Goal: Information Seeking & Learning: Learn about a topic

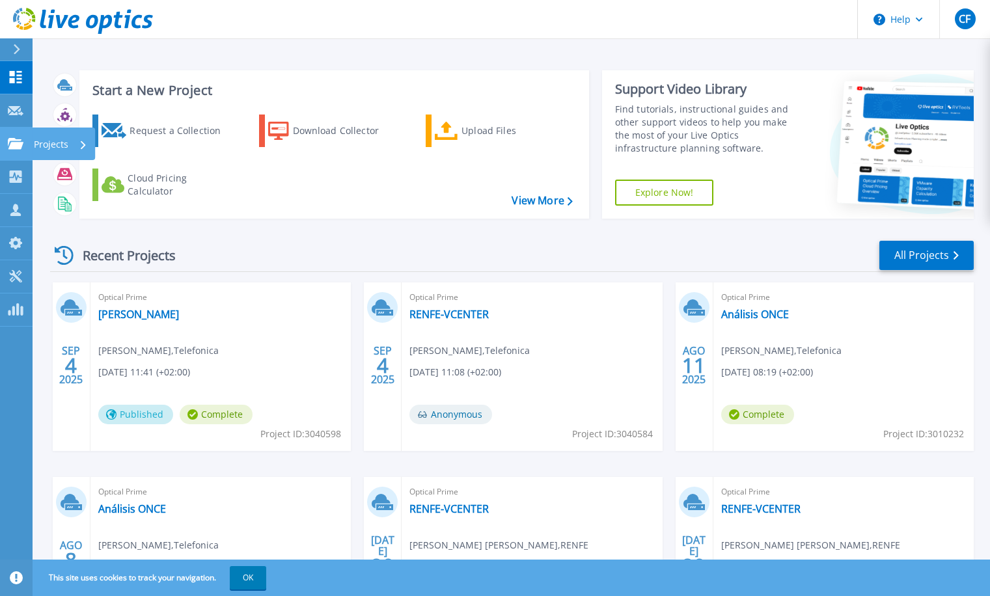
click at [16, 139] on icon at bounding box center [16, 143] width 16 height 11
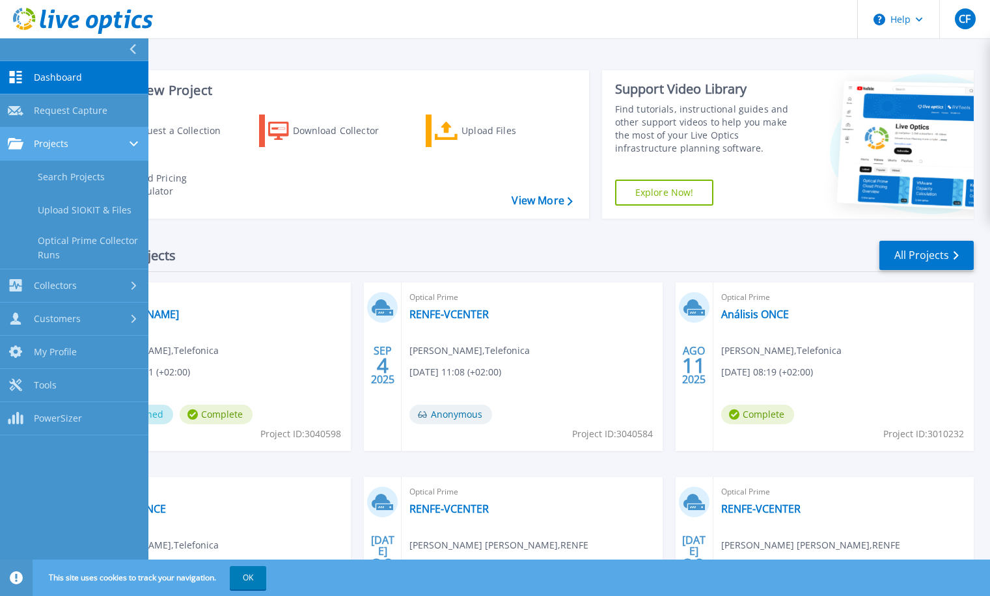
click at [135, 139] on div at bounding box center [134, 144] width 11 height 10
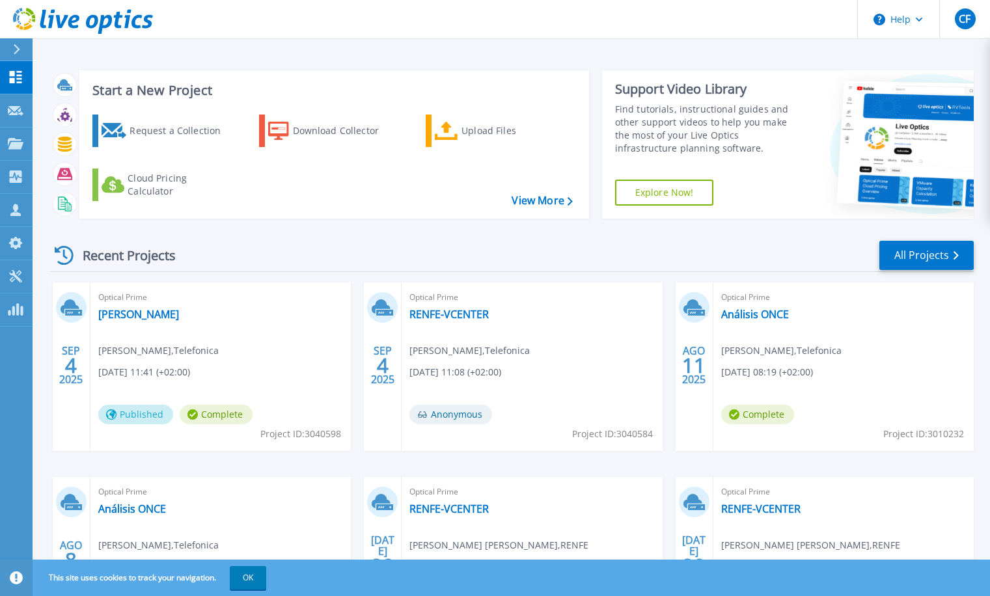
click at [312, 234] on div "Recent Projects All Projects SEP 4 2025 Optical Prime carlos Carlos Fernández ,…" at bounding box center [511, 455] width 923 height 453
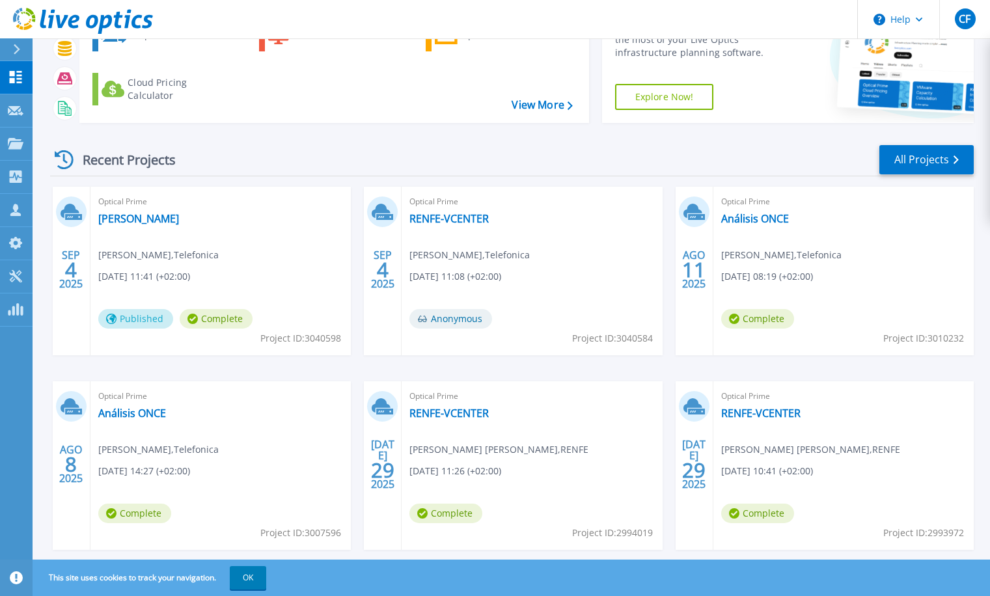
scroll to position [125, 0]
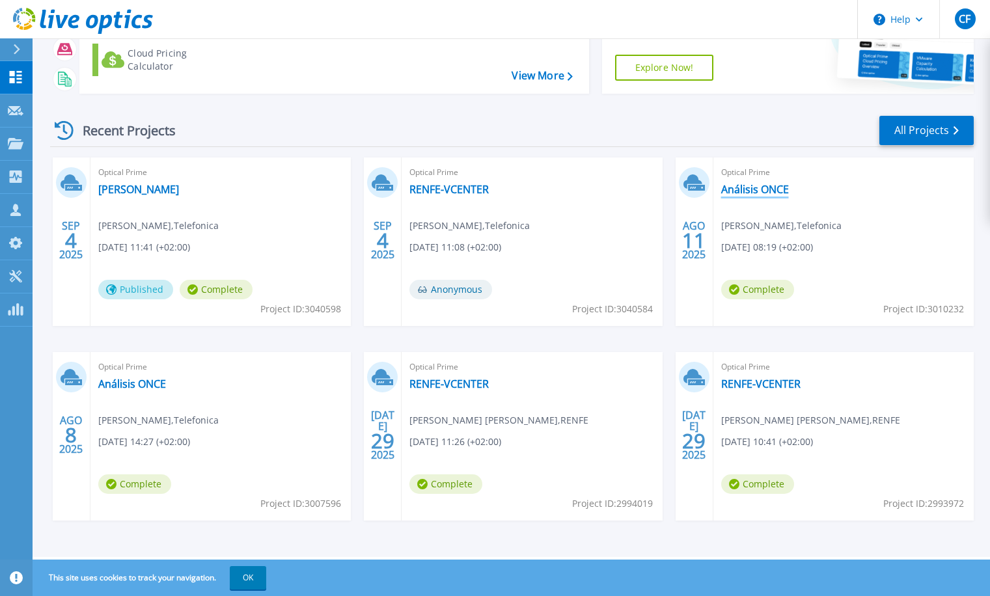
click at [749, 188] on link "Análisis ONCE" at bounding box center [755, 189] width 68 height 13
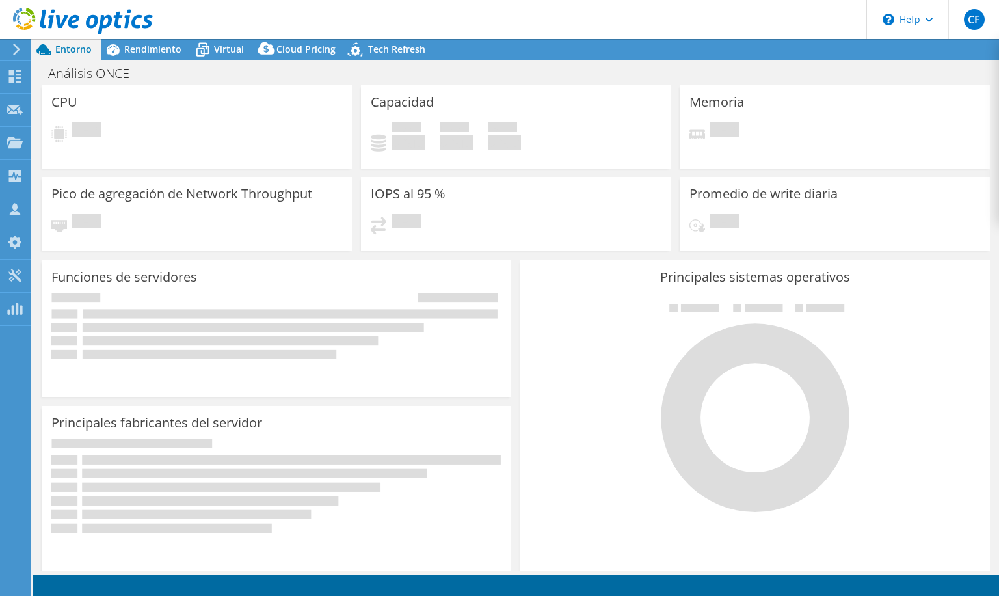
select select "USD"
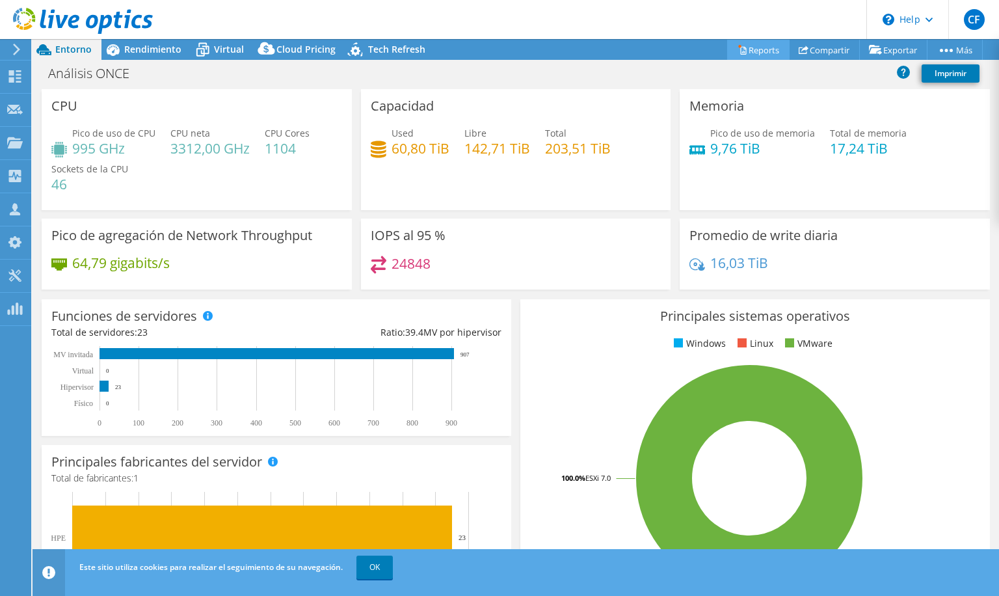
click at [742, 48] on link "Reports" at bounding box center [758, 50] width 62 height 20
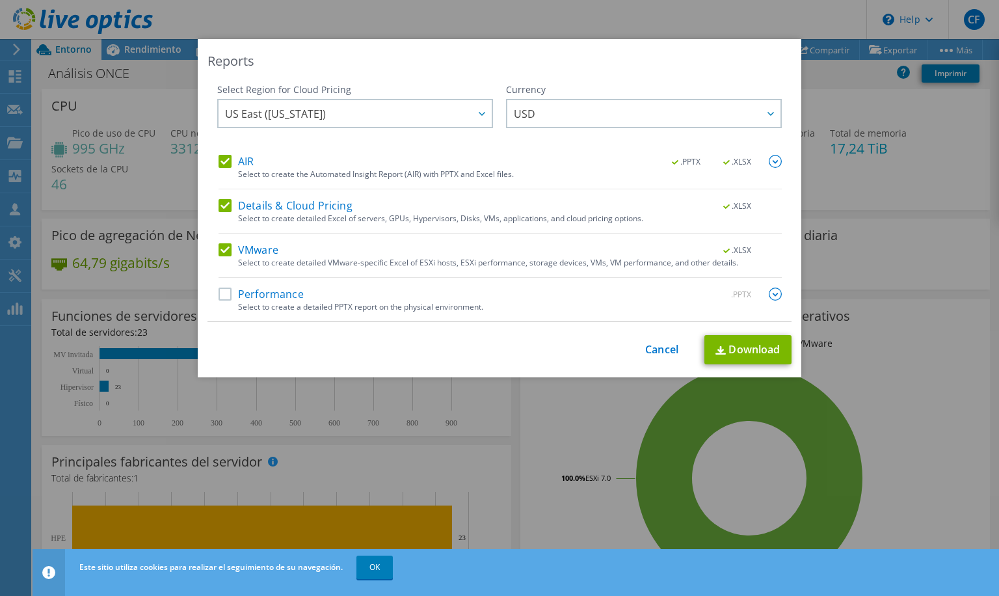
click at [219, 292] on label "Performance" at bounding box center [261, 294] width 85 height 13
click at [0, 0] on input "Performance" at bounding box center [0, 0] width 0 height 0
click at [602, 115] on span "USD" at bounding box center [647, 113] width 267 height 27
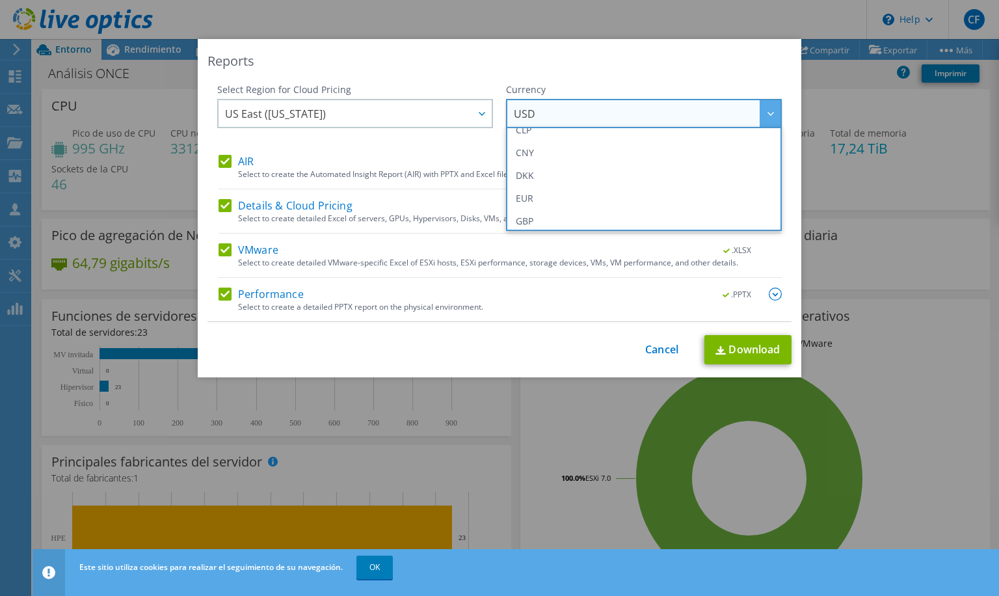
scroll to position [130, 0]
click at [523, 185] on li "EUR" at bounding box center [643, 193] width 269 height 23
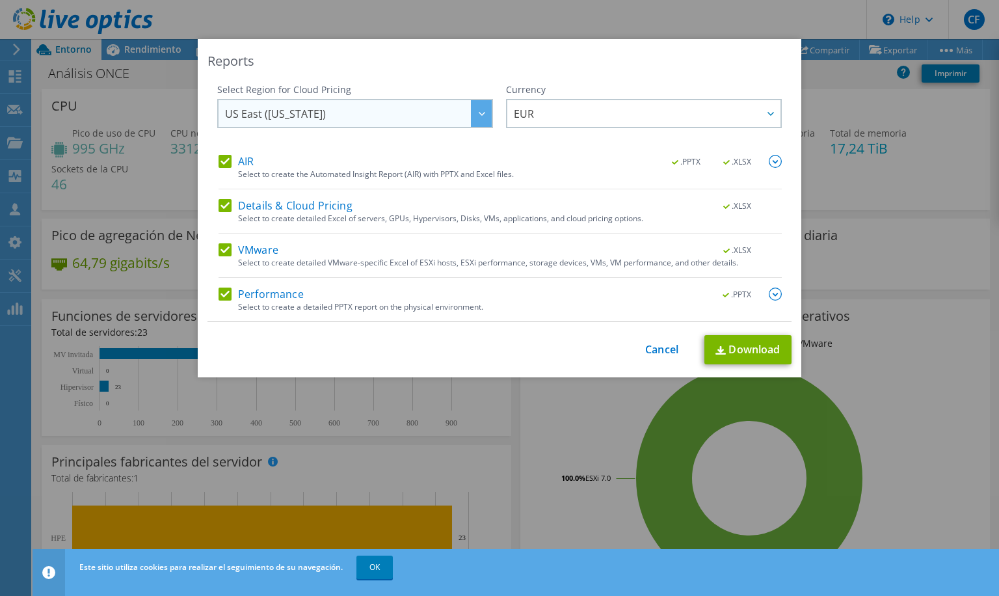
click at [463, 113] on span "US East ([US_STATE])" at bounding box center [358, 113] width 267 height 27
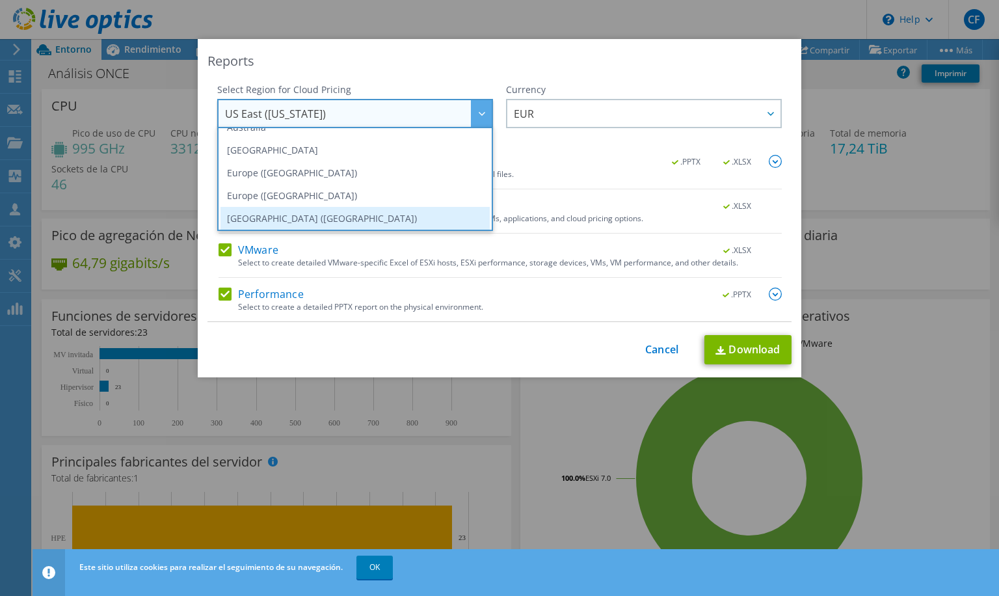
scroll to position [111, 0]
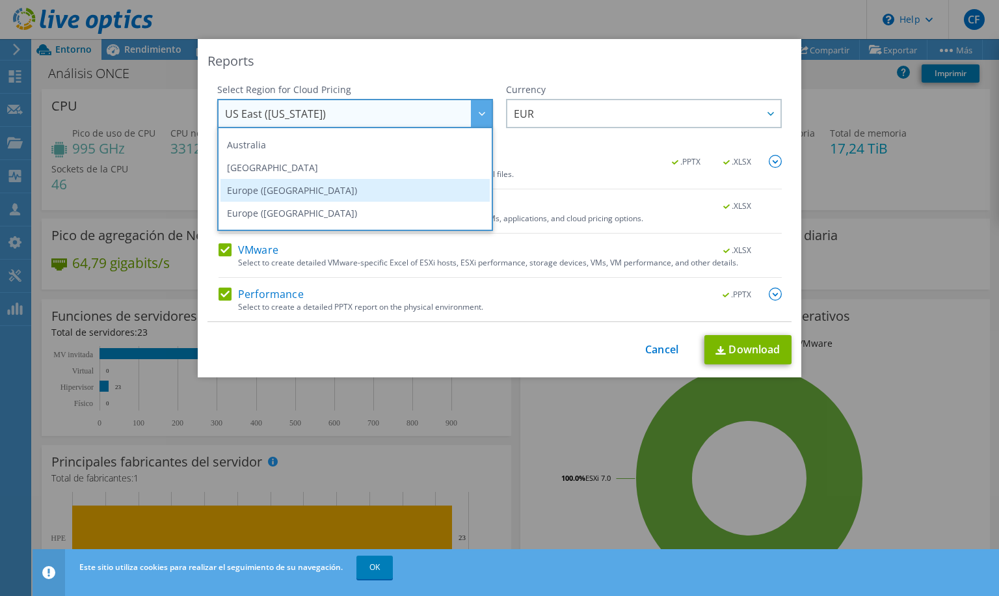
click at [258, 188] on li "Europe ([GEOGRAPHIC_DATA])" at bounding box center [355, 190] width 269 height 23
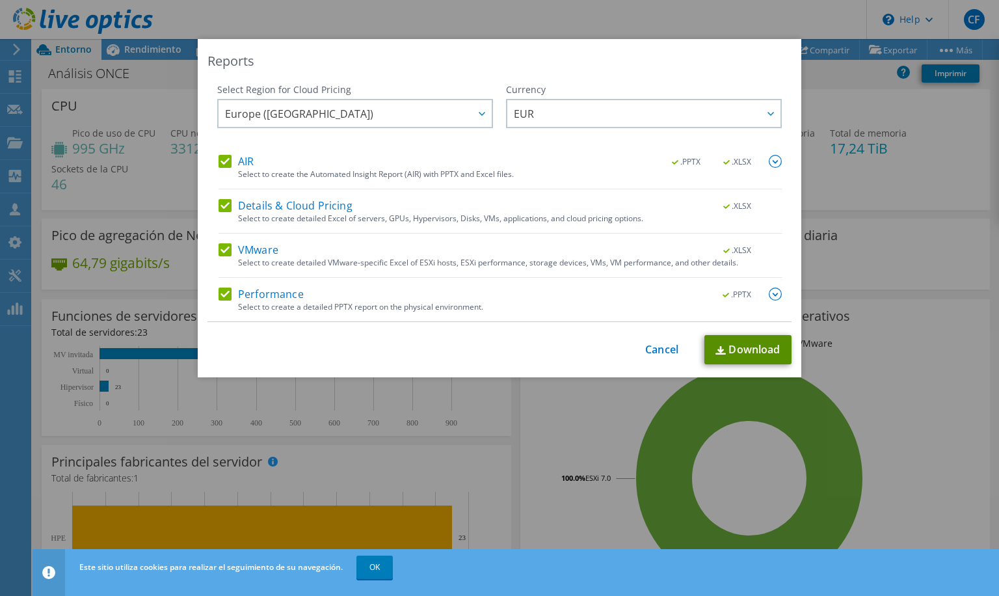
click at [736, 350] on link "Download" at bounding box center [748, 349] width 87 height 29
drag, startPoint x: 554, startPoint y: 350, endPoint x: 644, endPoint y: 352, distance: 90.5
click at [554, 350] on div "This process may take a while, please wait... Cancel Download" at bounding box center [500, 349] width 584 height 29
click at [653, 351] on link "Cancel" at bounding box center [661, 350] width 33 height 12
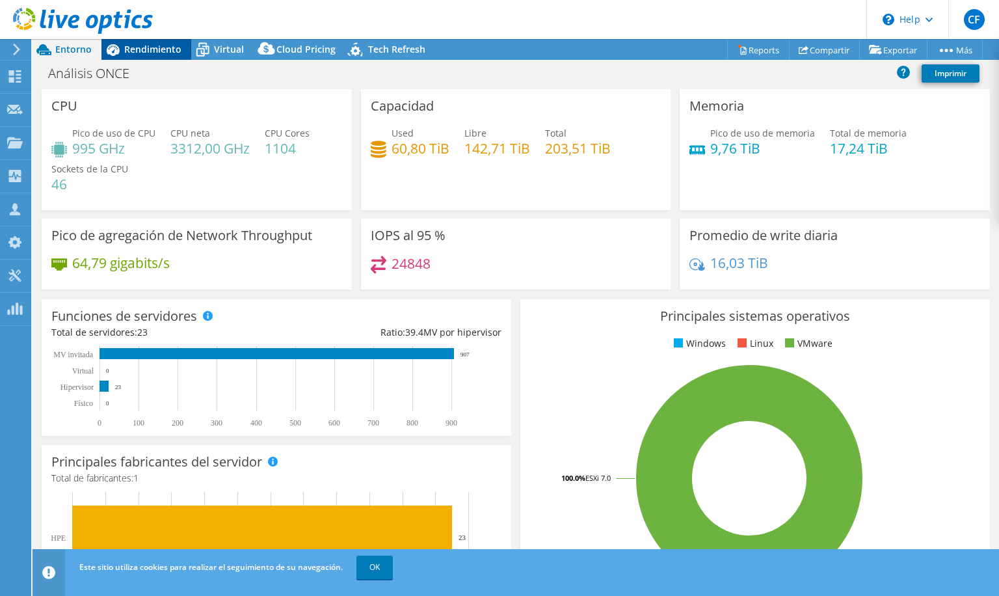
click at [134, 47] on span "Rendimiento" at bounding box center [152, 49] width 57 height 12
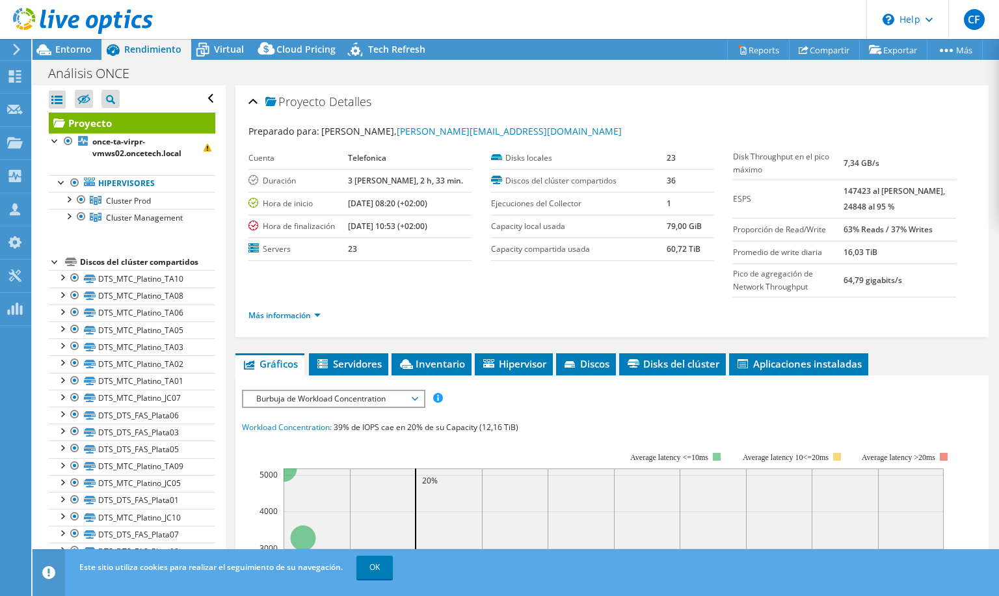
click at [54, 263] on div at bounding box center [55, 260] width 13 height 13
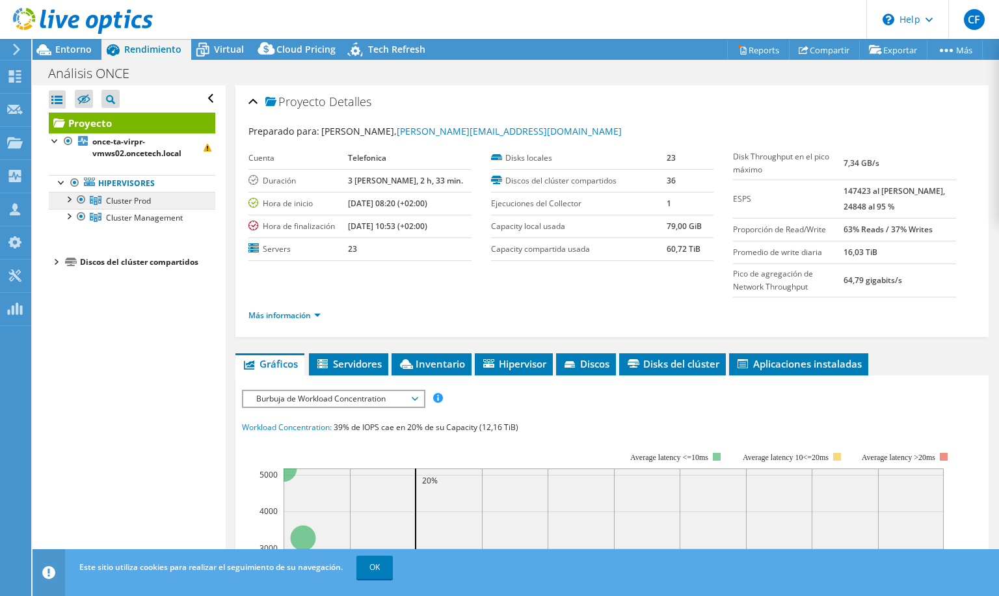
click at [134, 201] on span "Cluster Prod" at bounding box center [128, 200] width 45 height 11
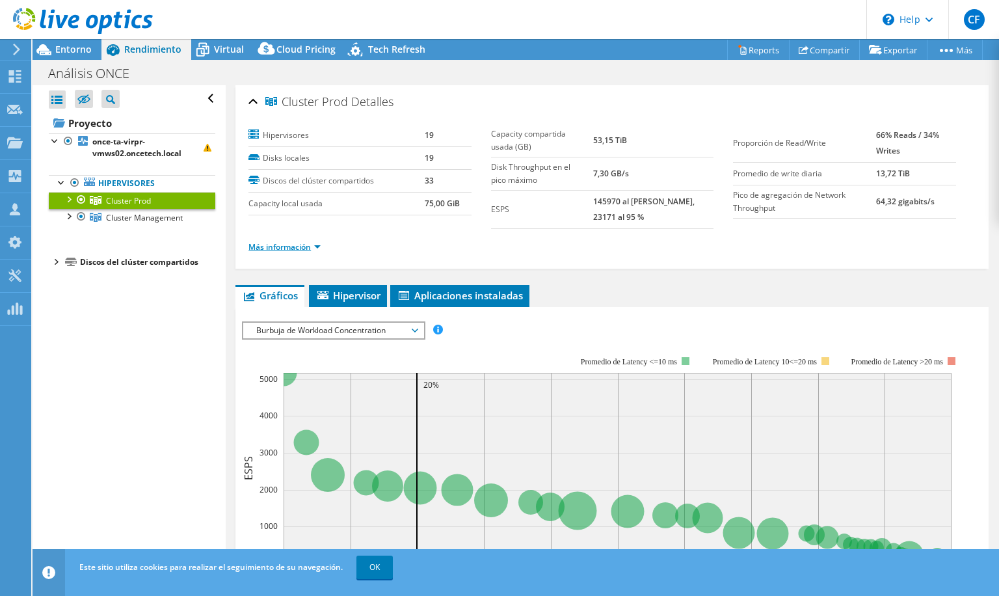
click at [302, 243] on link "Más información" at bounding box center [285, 246] width 72 height 11
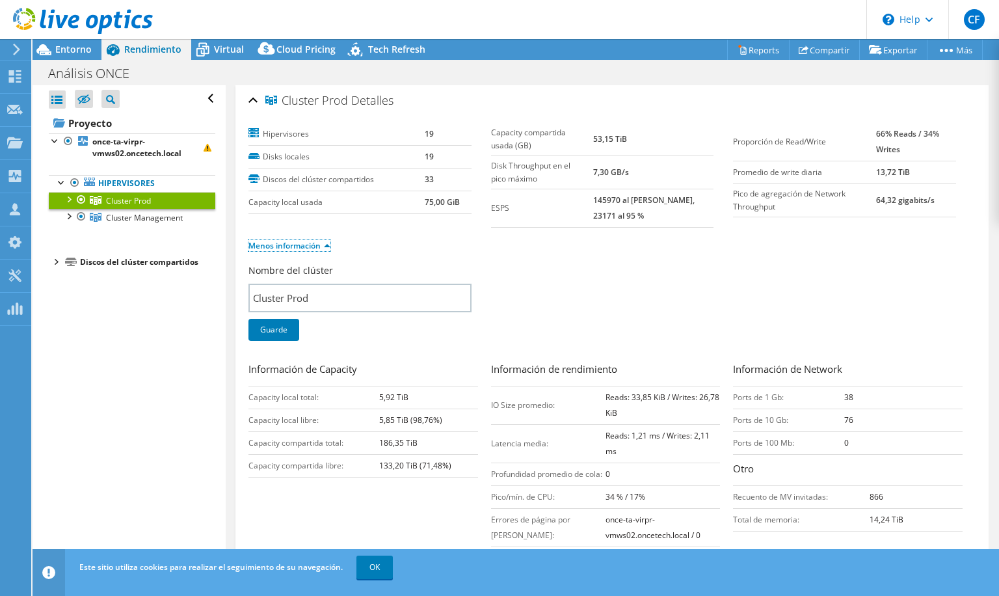
scroll to position [0, 0]
click at [61, 182] on div at bounding box center [61, 181] width 13 height 13
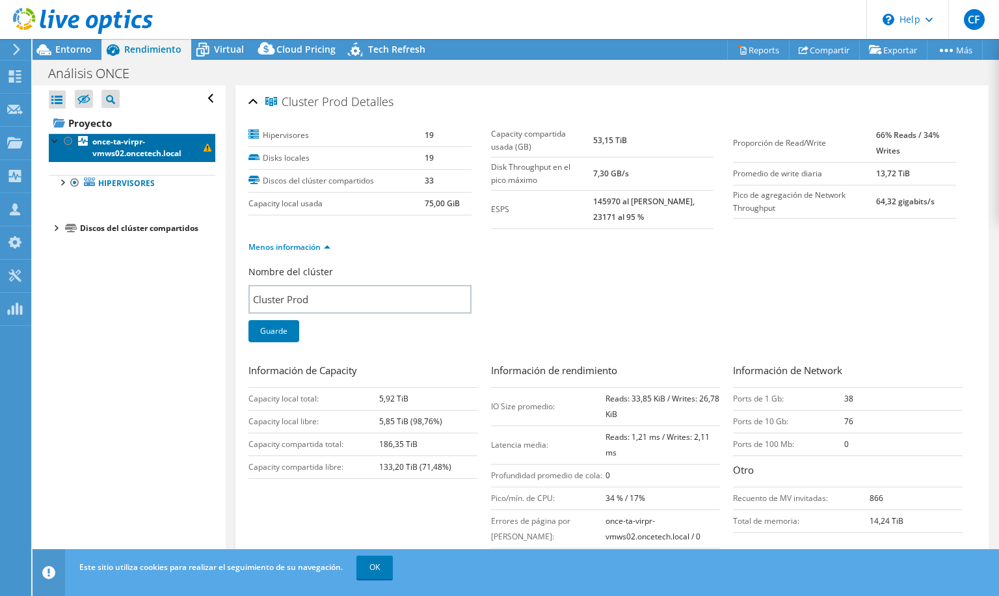
click at [117, 153] on b "once-ta-virpr-vmws02.oncetech.local" at bounding box center [136, 147] width 89 height 23
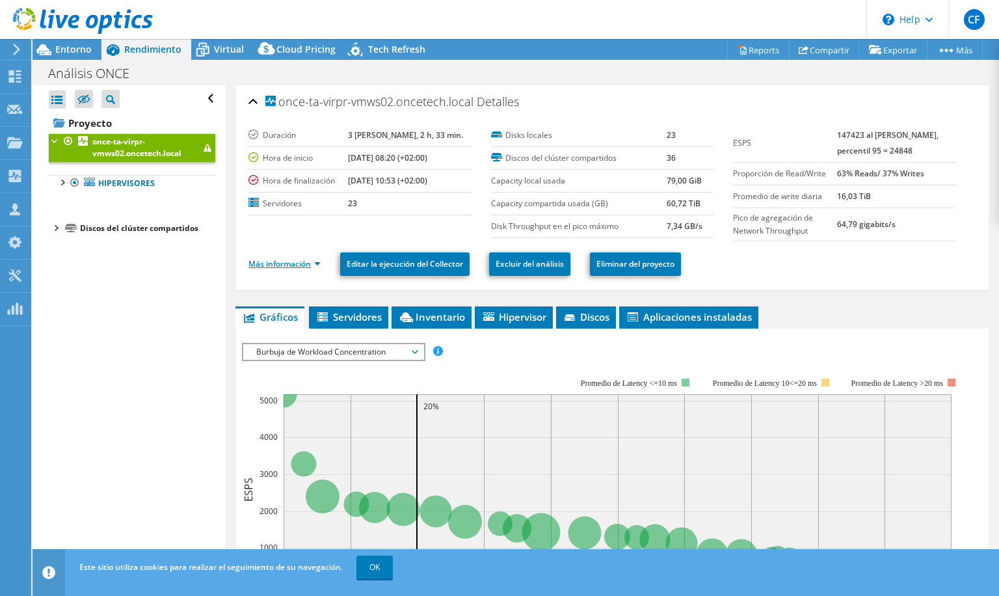
click at [316, 262] on link "Más información" at bounding box center [285, 263] width 72 height 11
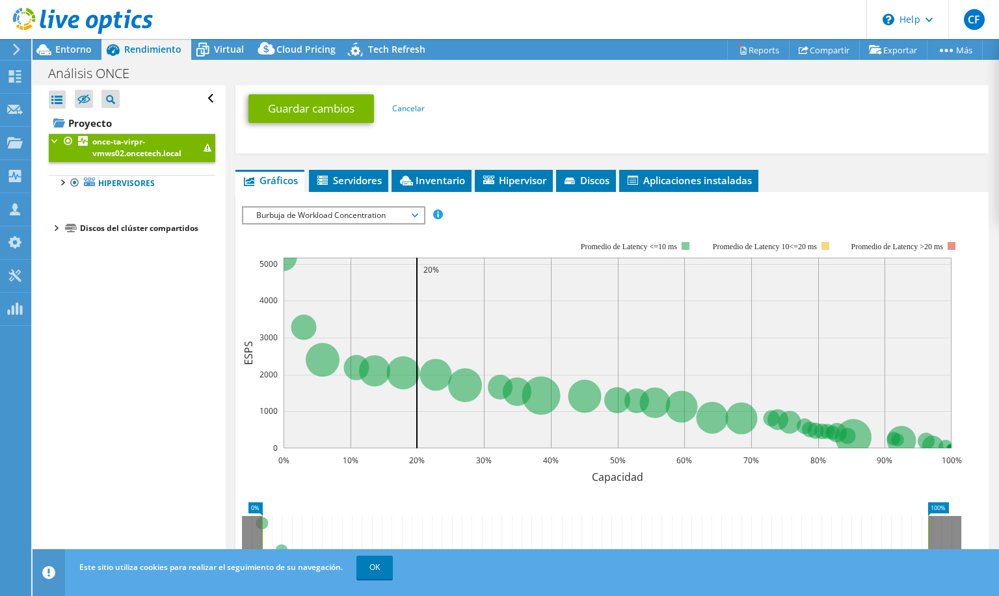
scroll to position [521, 0]
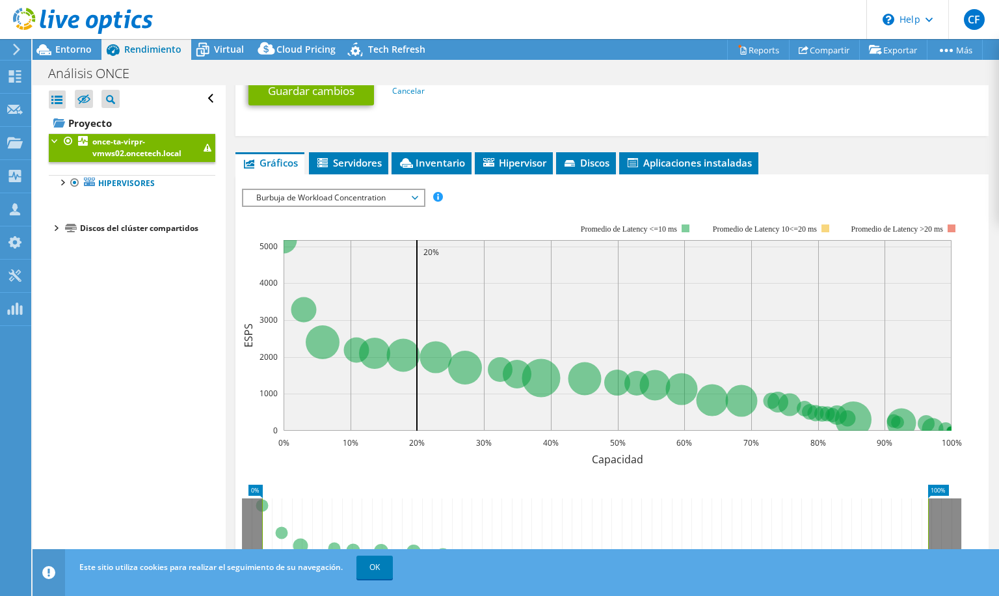
click at [372, 206] on span "Burbuja de Workload Concentration" at bounding box center [333, 198] width 167 height 16
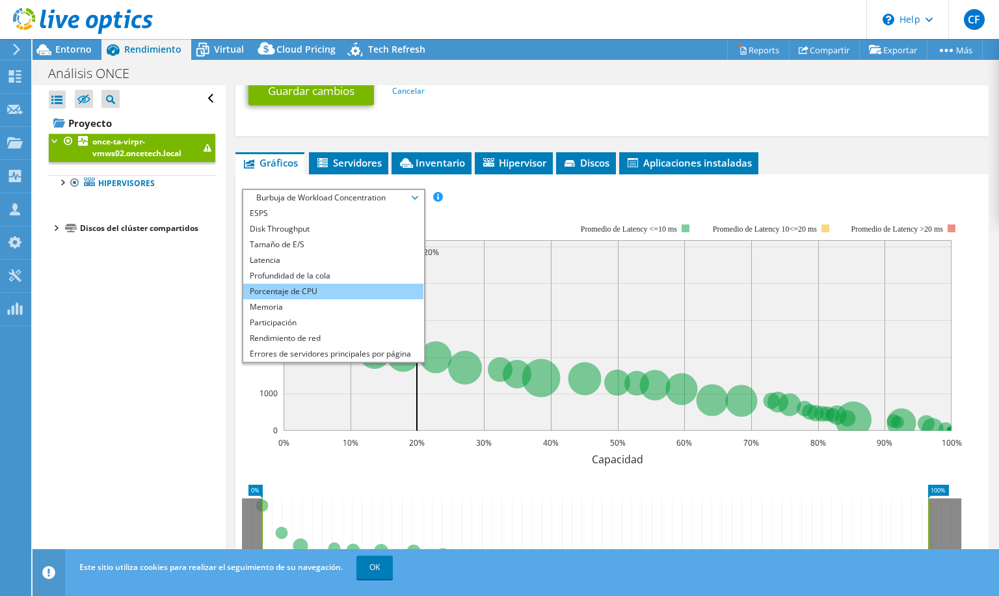
click at [299, 299] on li "Porcentaje de CPU" at bounding box center [333, 292] width 180 height 16
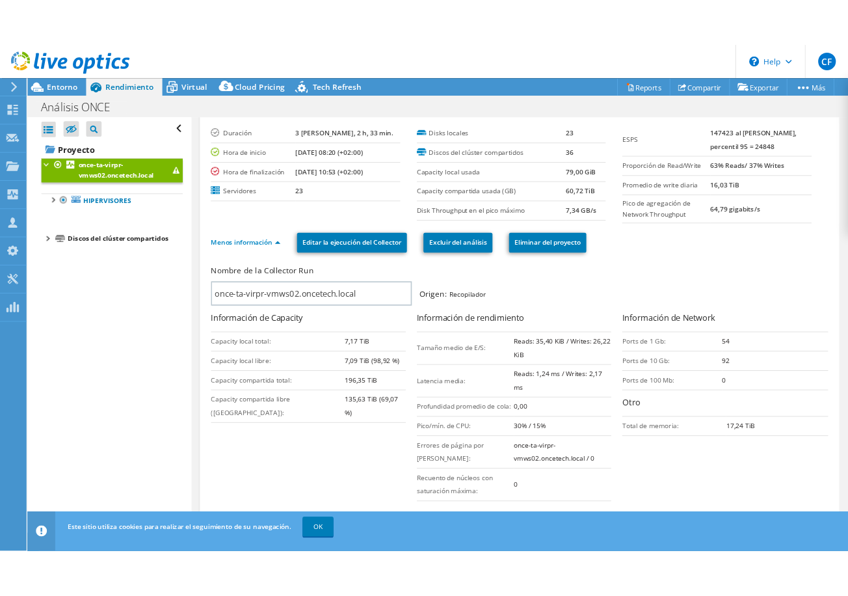
scroll to position [0, 0]
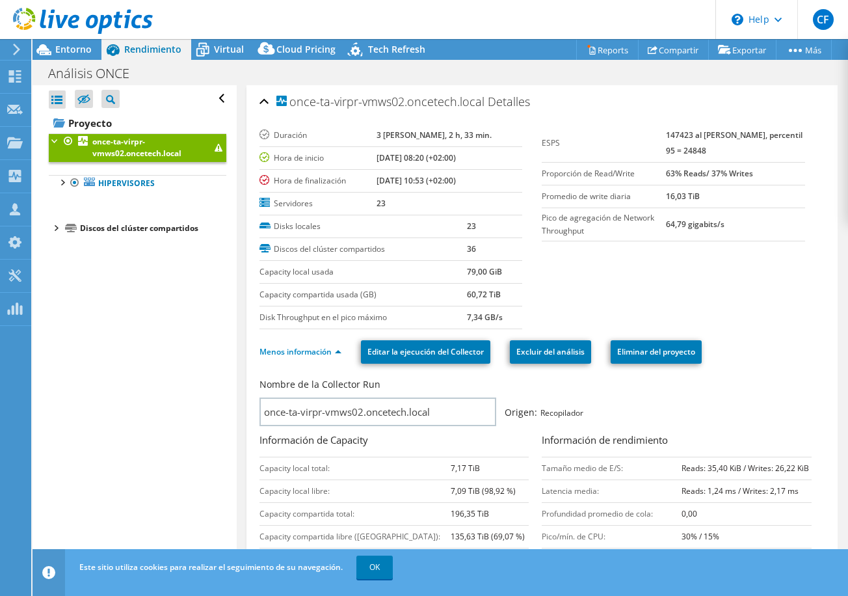
click at [555, 289] on section "Duración 3 días, 2 h, 33 min. Hora de inicio 08/11/2025, 08:20 (+02:00) Hora de…" at bounding box center [543, 226] width 566 height 205
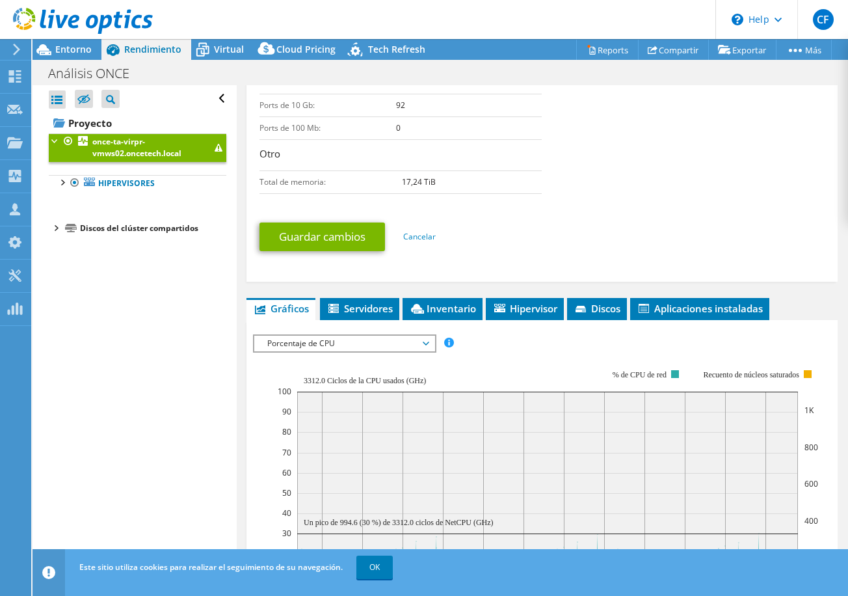
scroll to position [586, 0]
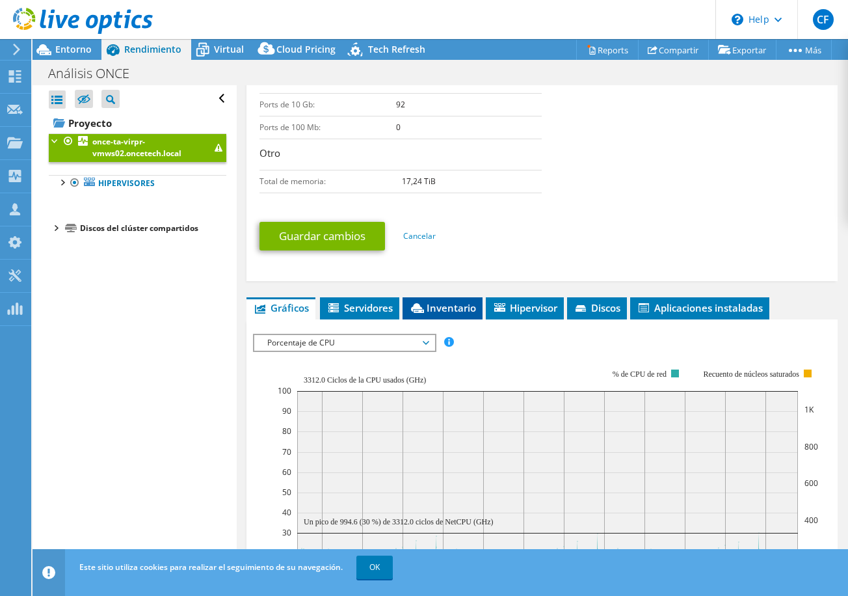
click at [439, 307] on span "Inventario" at bounding box center [442, 307] width 67 height 13
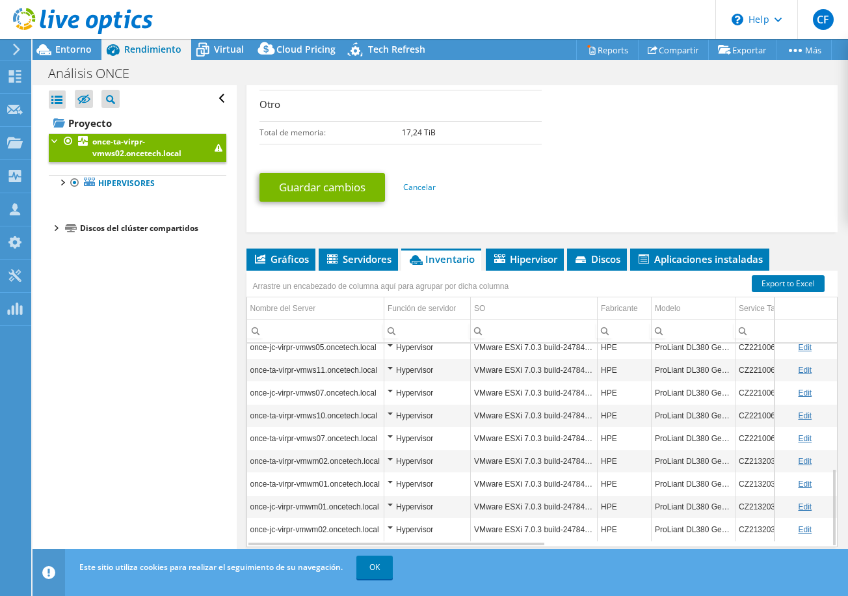
scroll to position [660, 0]
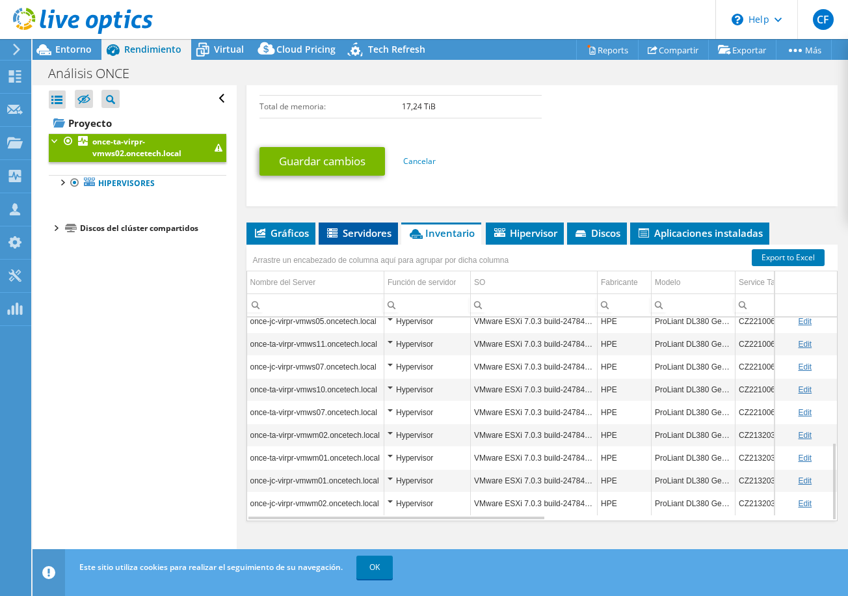
click at [359, 234] on span "Servidores" at bounding box center [358, 232] width 66 height 13
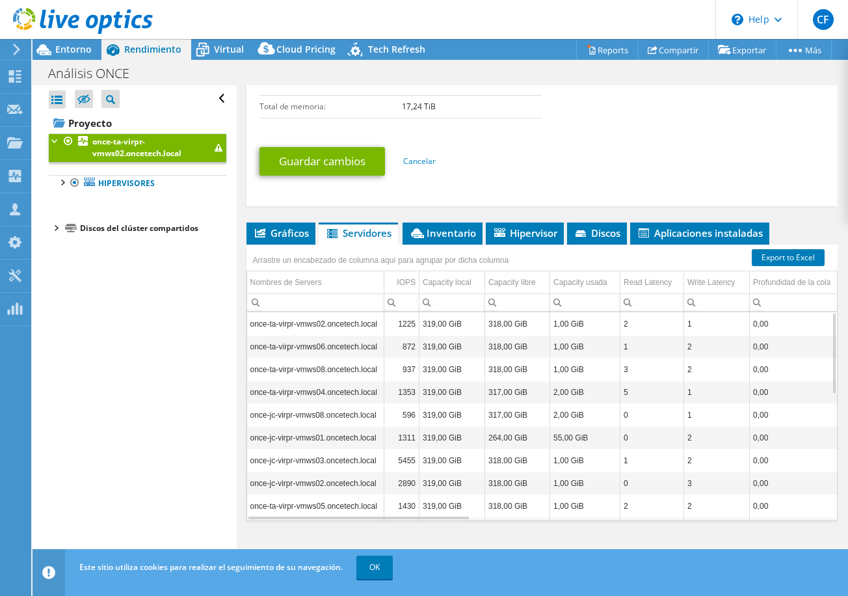
click at [315, 324] on td "once-ta-virpr-vmws02.oncetech.local" at bounding box center [315, 323] width 137 height 23
click at [515, 324] on td "318,00 GiB" at bounding box center [517, 323] width 65 height 23
click at [275, 232] on span "Gráficos" at bounding box center [281, 232] width 56 height 13
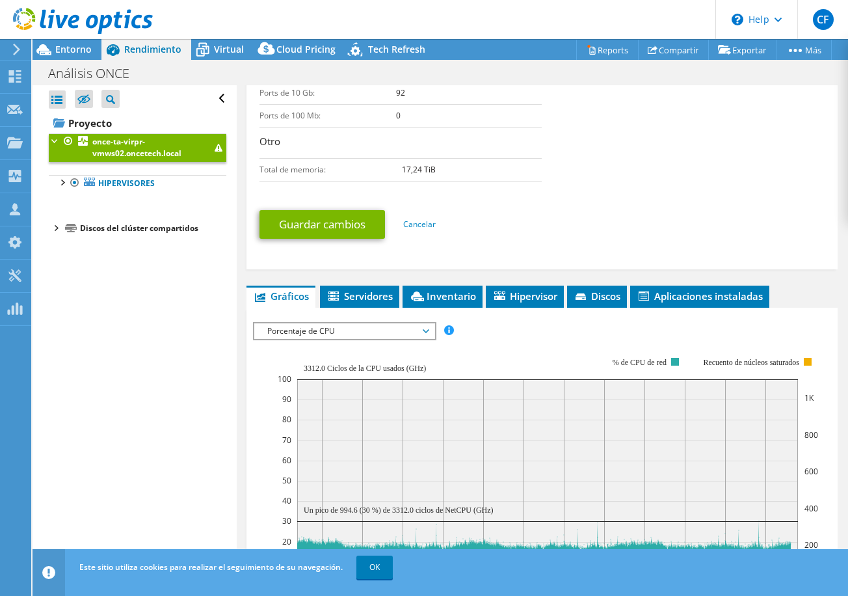
scroll to position [567, 0]
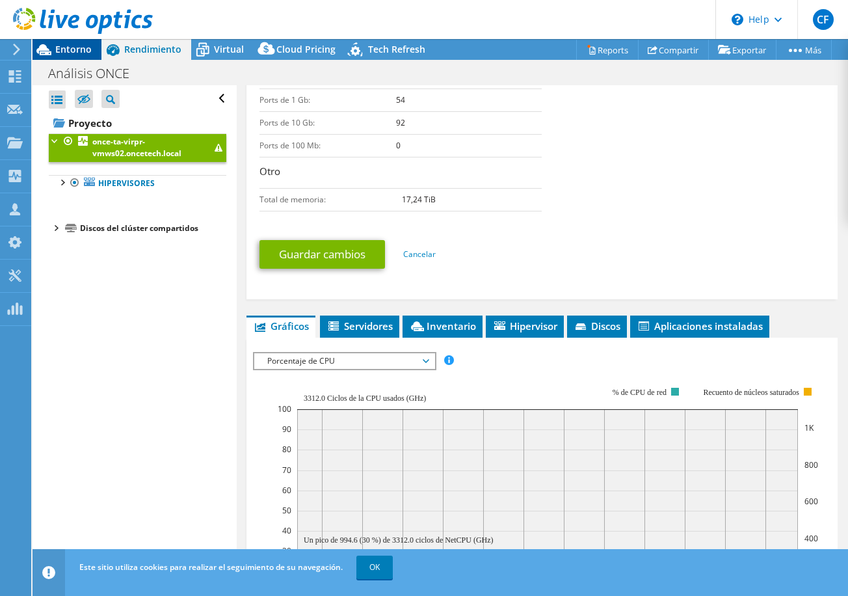
click at [75, 47] on span "Entorno" at bounding box center [73, 49] width 36 height 12
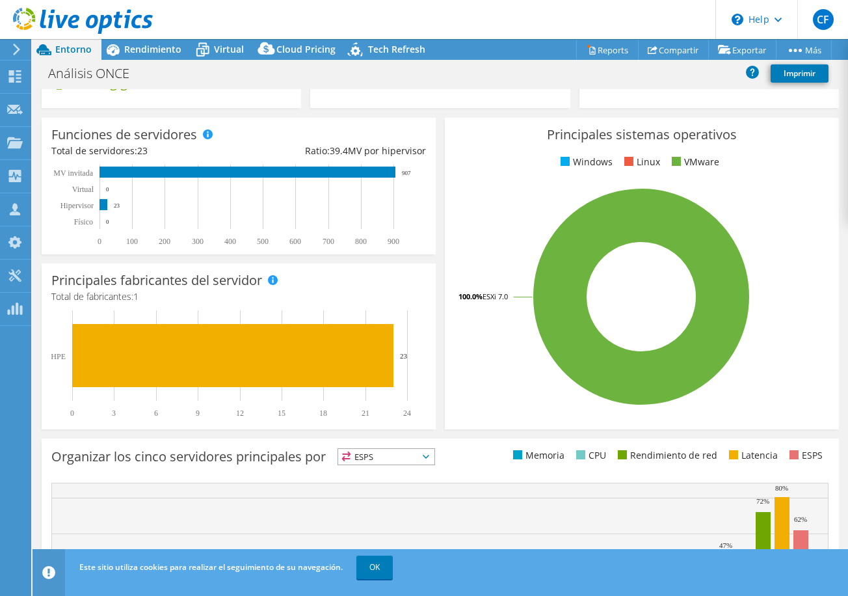
scroll to position [322, 0]
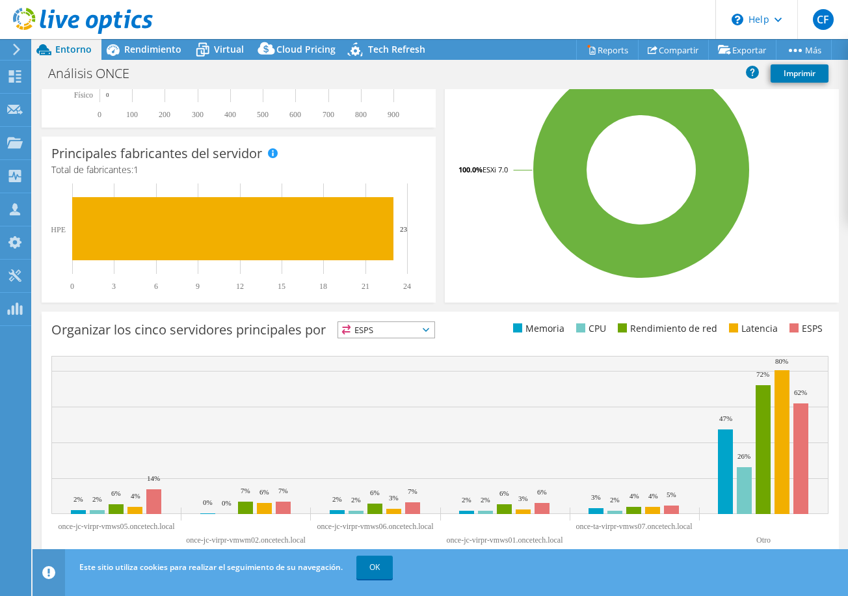
click at [40, 344] on div "Este gráfico aparecerá cuando las ejecuciones de Collector se hayan completado …" at bounding box center [440, 438] width 807 height 263
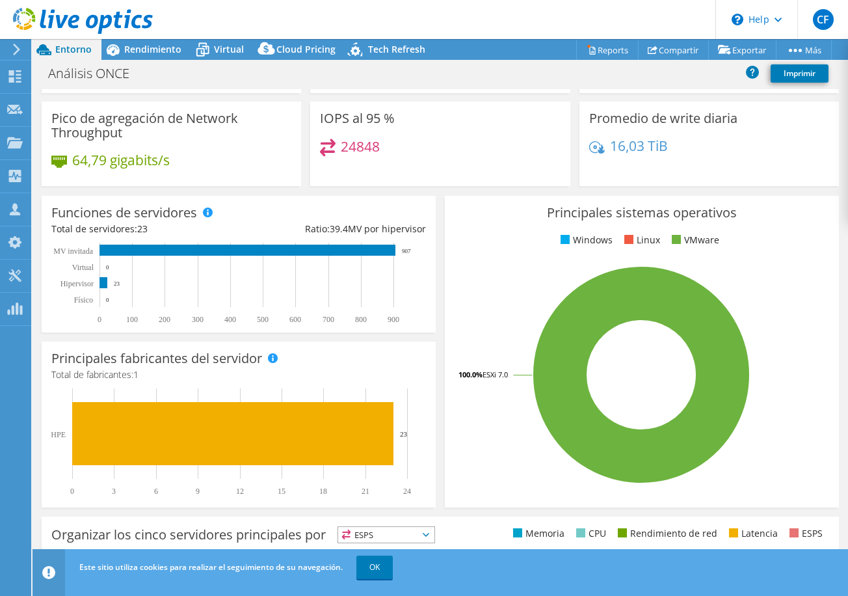
scroll to position [130, 0]
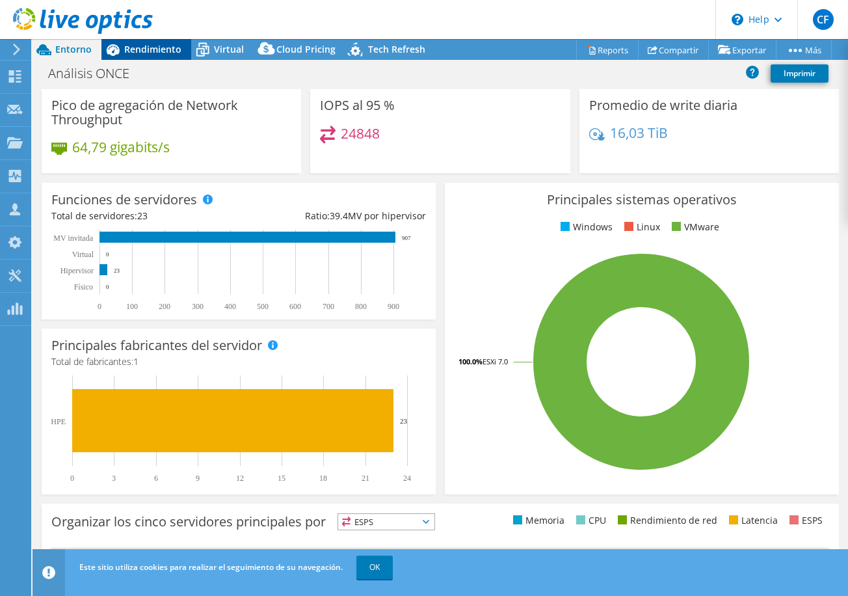
click at [138, 50] on span "Rendimiento" at bounding box center [152, 49] width 57 height 12
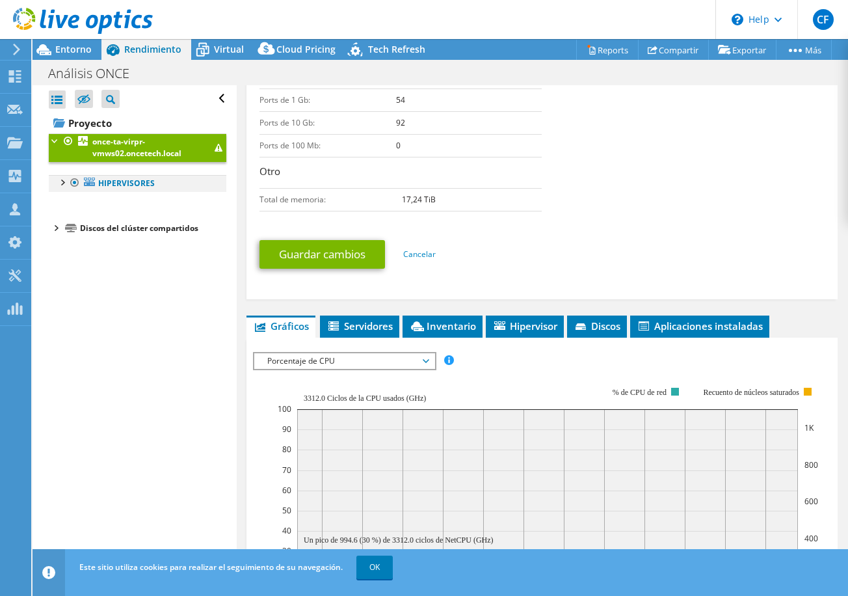
click at [60, 183] on div at bounding box center [61, 181] width 13 height 13
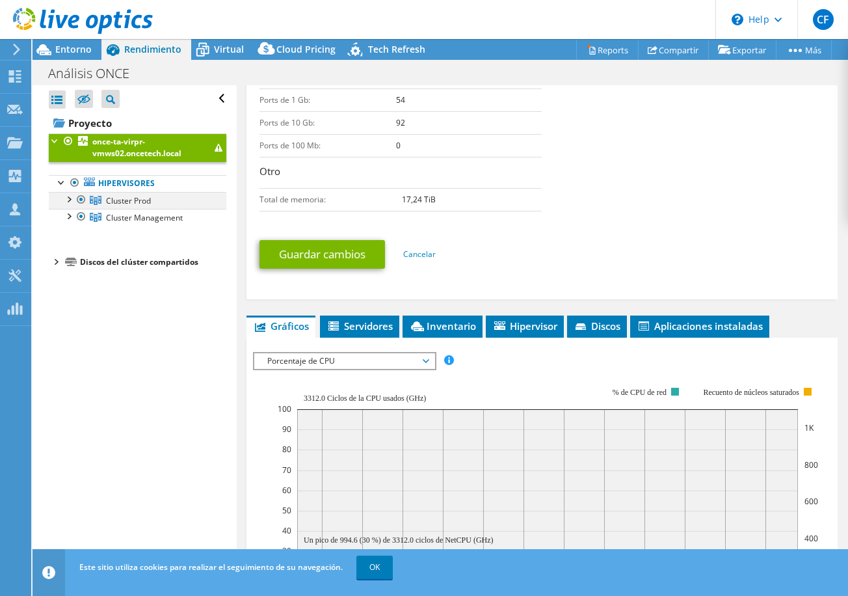
click at [69, 198] on div at bounding box center [68, 198] width 13 height 13
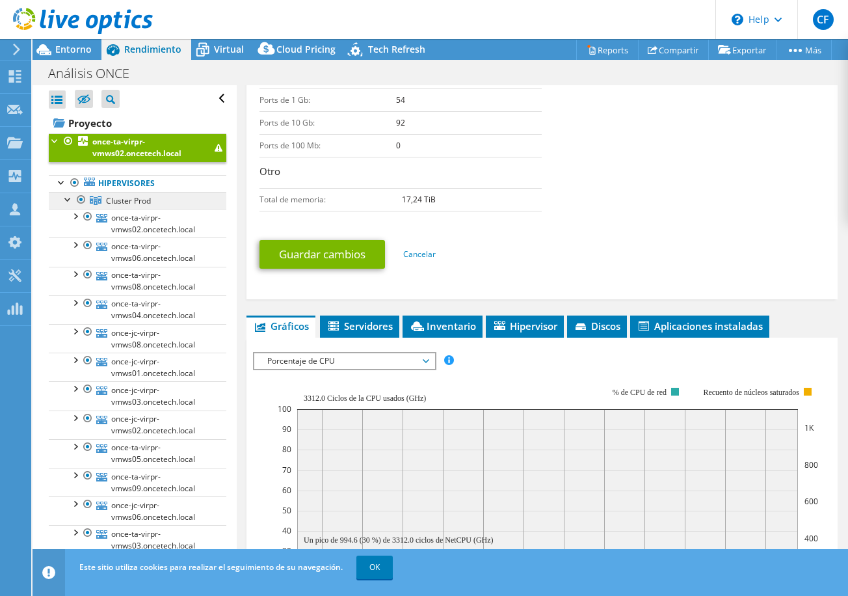
click at [116, 199] on span "Cluster Prod" at bounding box center [128, 200] width 45 height 11
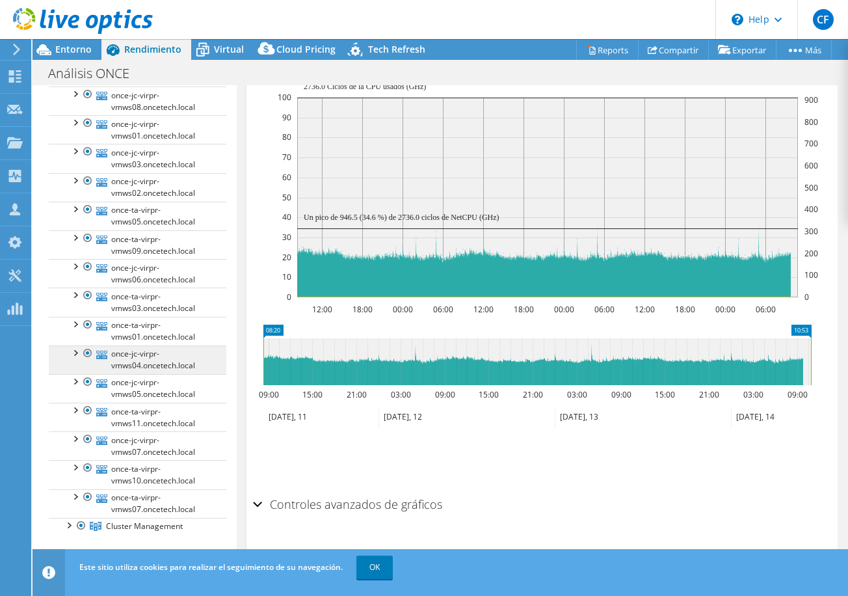
scroll to position [260, 0]
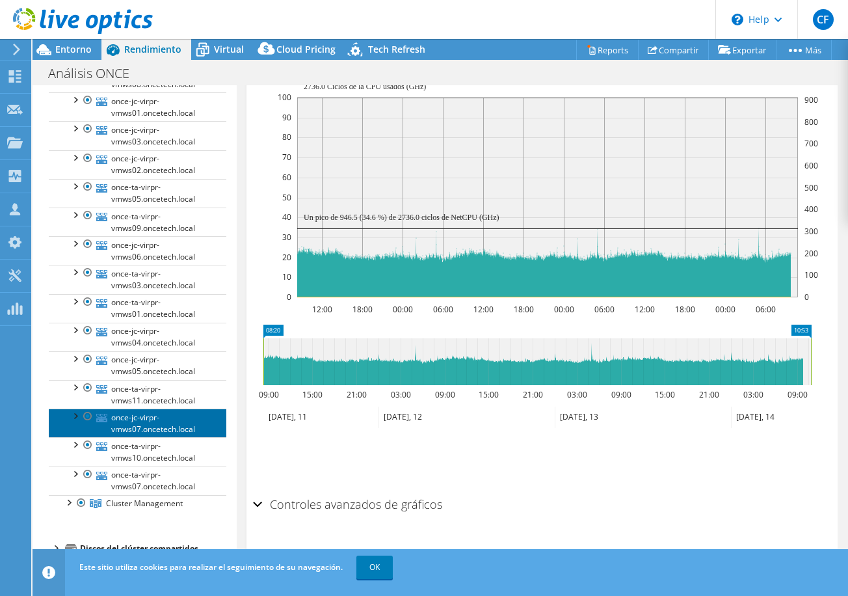
click at [122, 419] on link "once-jc-virpr-vmws07.oncetech.local" at bounding box center [138, 423] width 178 height 29
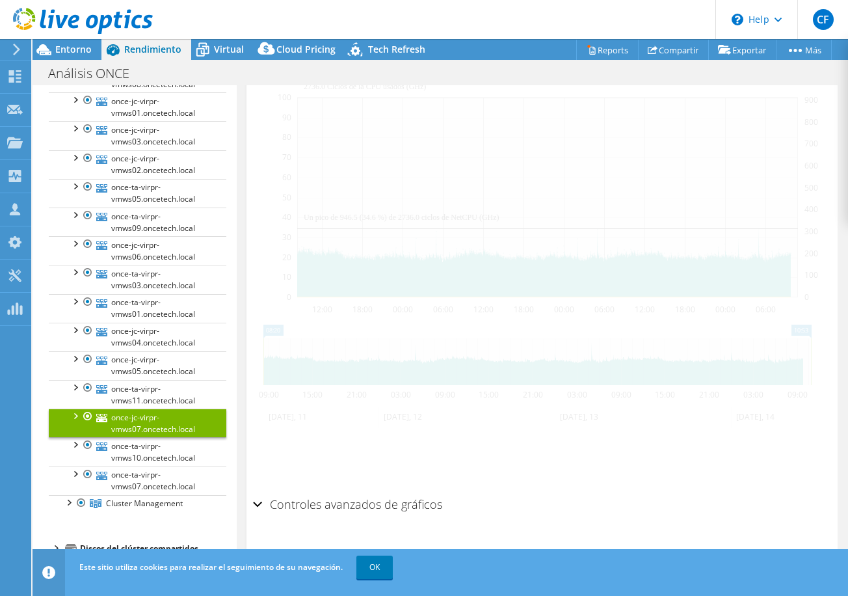
scroll to position [385, 0]
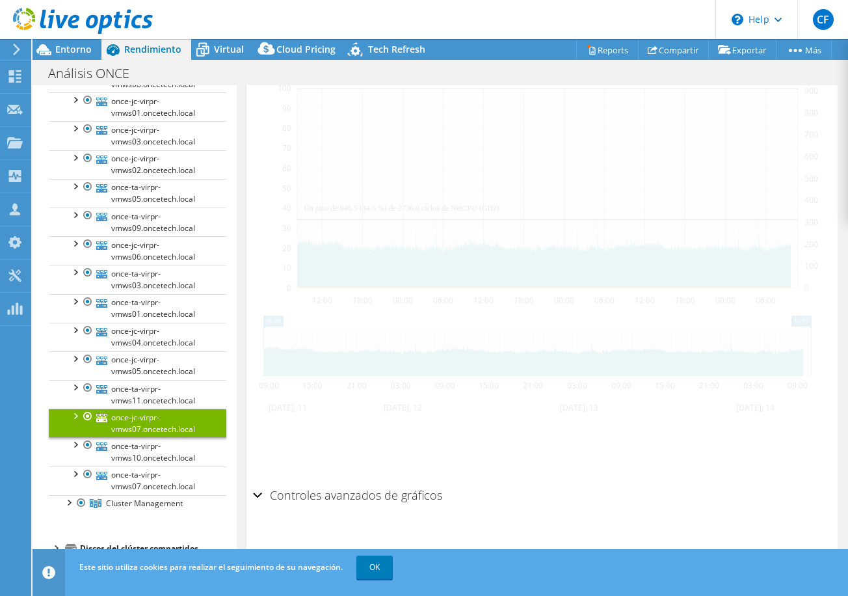
click at [74, 416] on div at bounding box center [74, 415] width 13 height 13
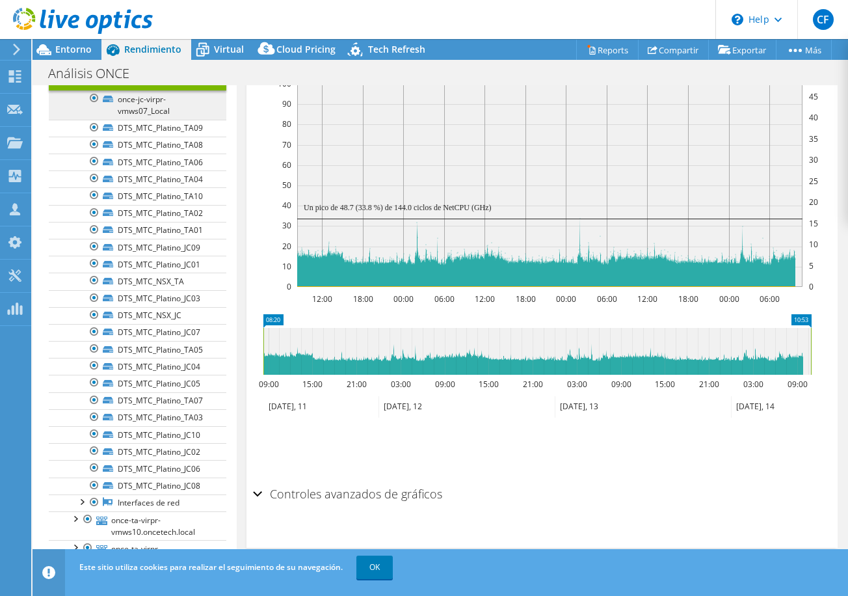
scroll to position [651, 0]
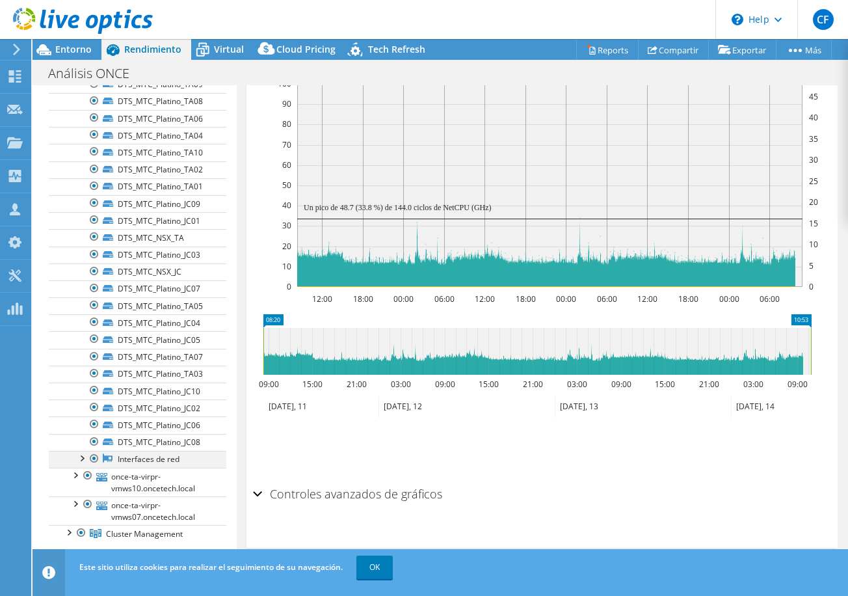
click at [85, 457] on div at bounding box center [81, 457] width 13 height 13
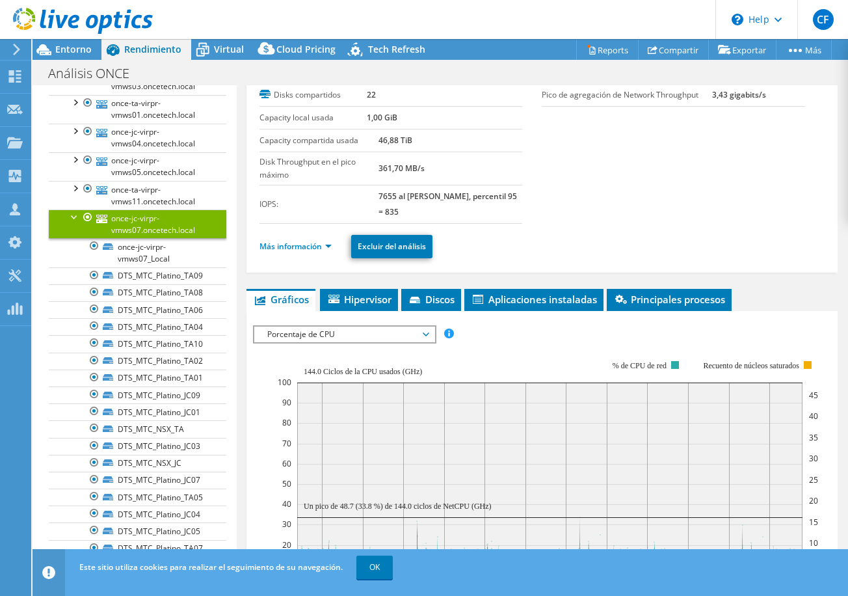
scroll to position [0, 0]
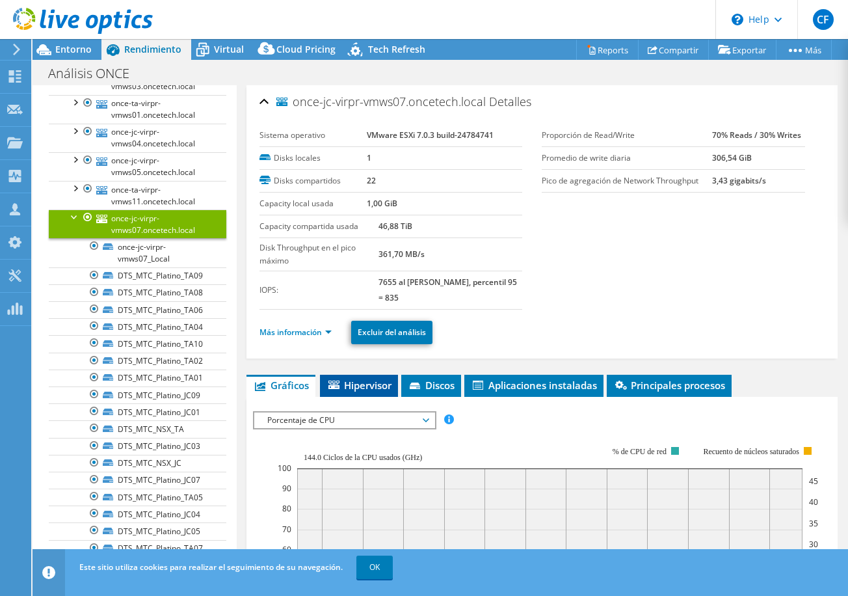
click at [359, 385] on span "Hipervisor" at bounding box center [359, 385] width 65 height 13
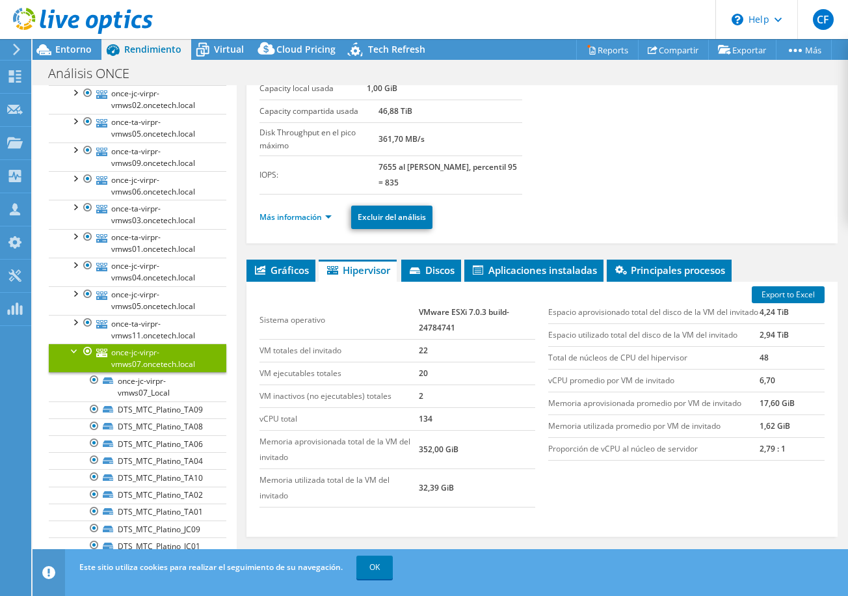
scroll to position [152, 0]
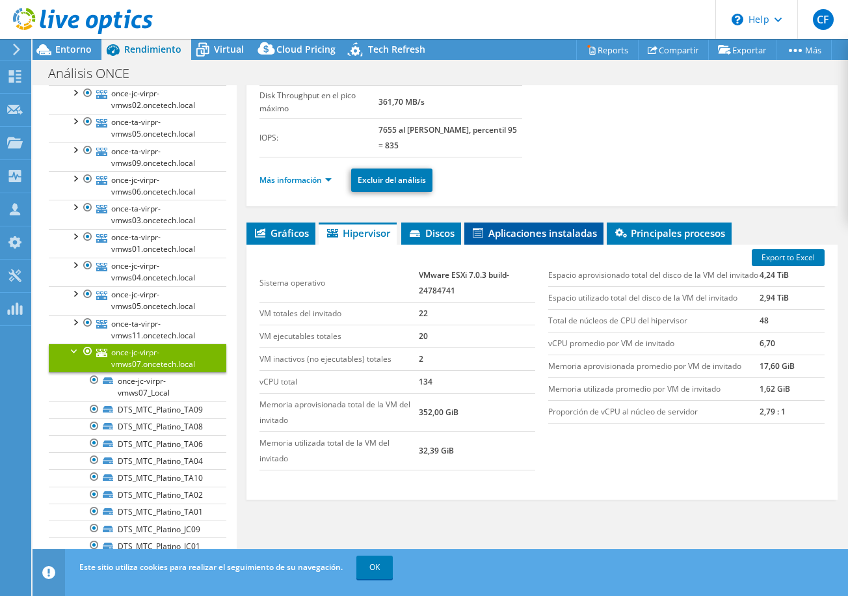
click at [541, 234] on span "Aplicaciones instaladas" at bounding box center [534, 232] width 126 height 13
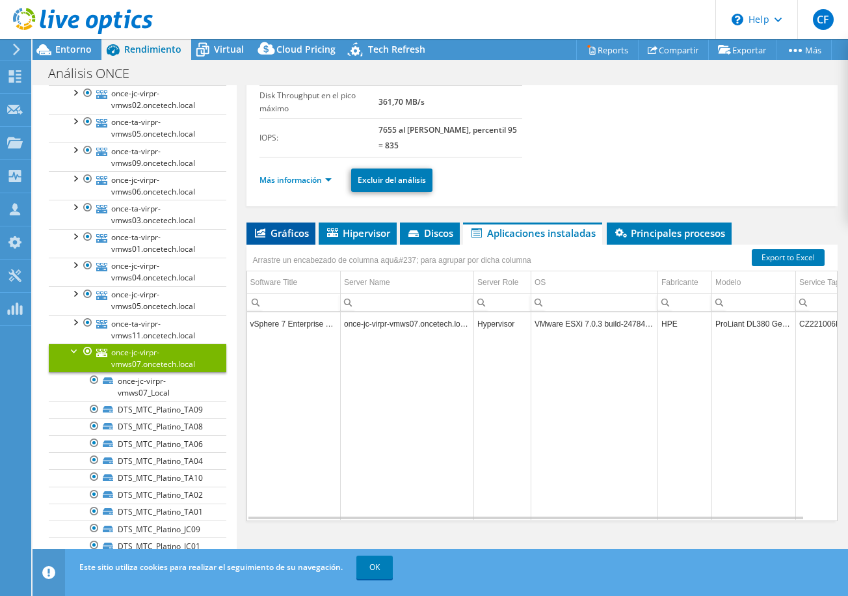
click at [275, 232] on span "Gráficos" at bounding box center [281, 232] width 56 height 13
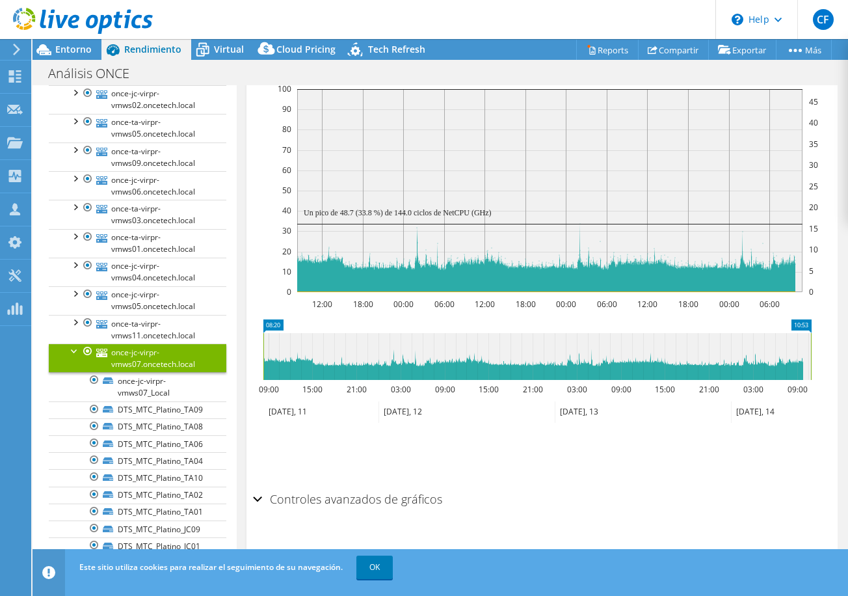
scroll to position [385, 0]
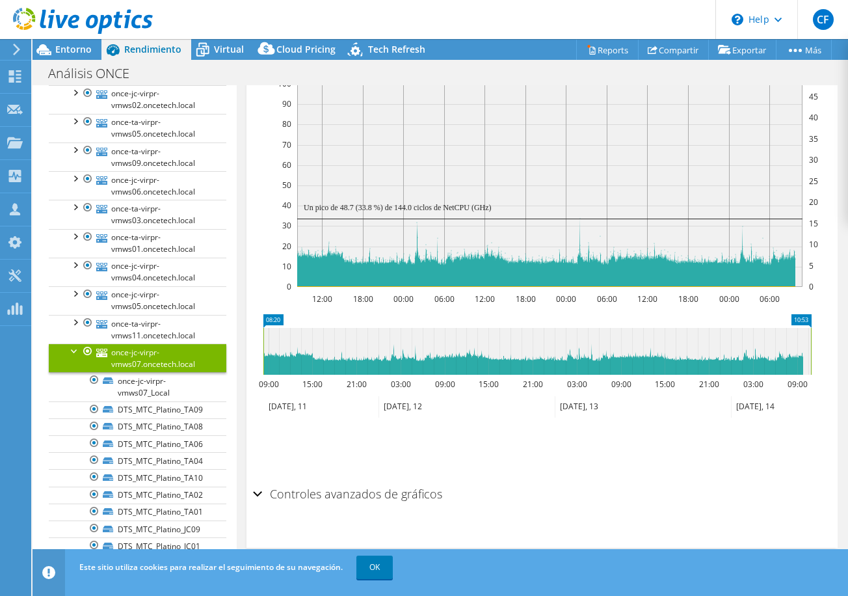
click at [259, 491] on div "Controles avanzados de gráficos" at bounding box center [542, 495] width 579 height 28
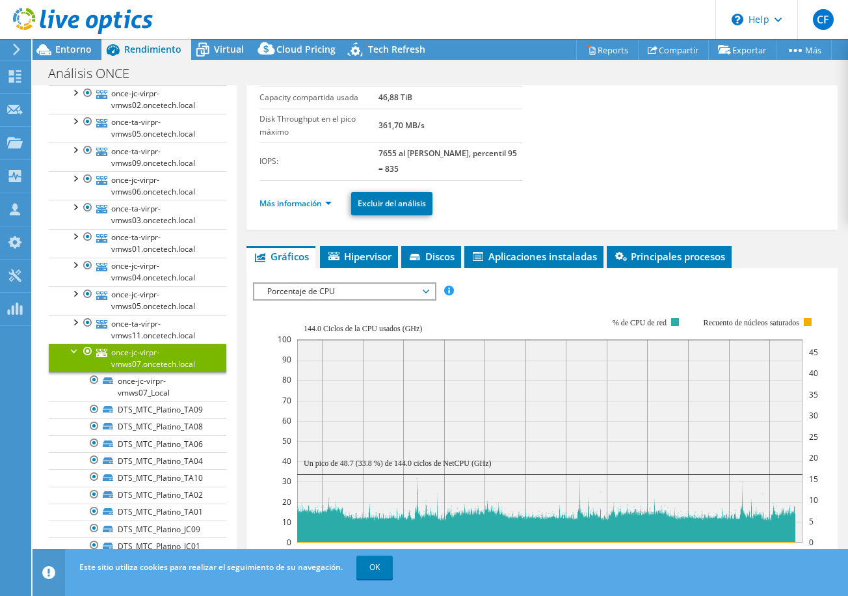
scroll to position [111, 0]
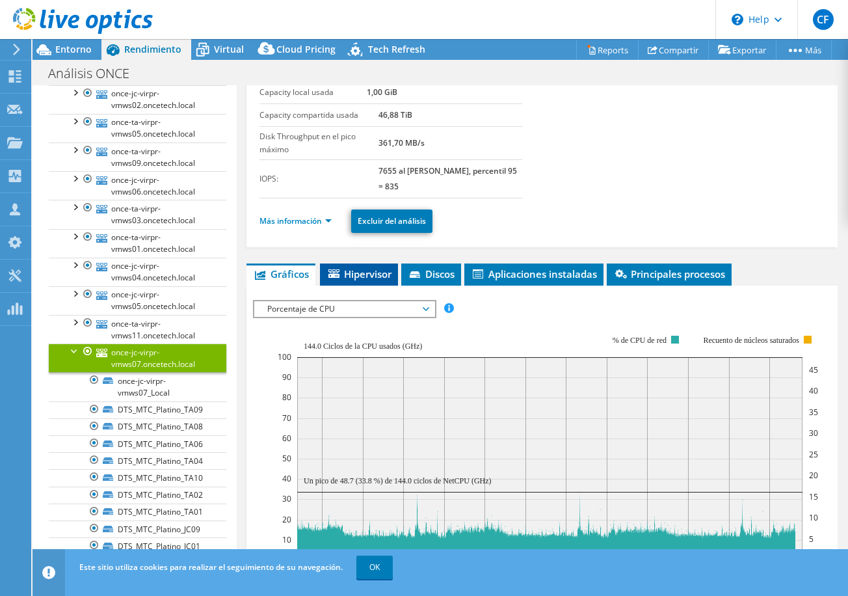
click at [351, 273] on span "Hipervisor" at bounding box center [359, 273] width 65 height 13
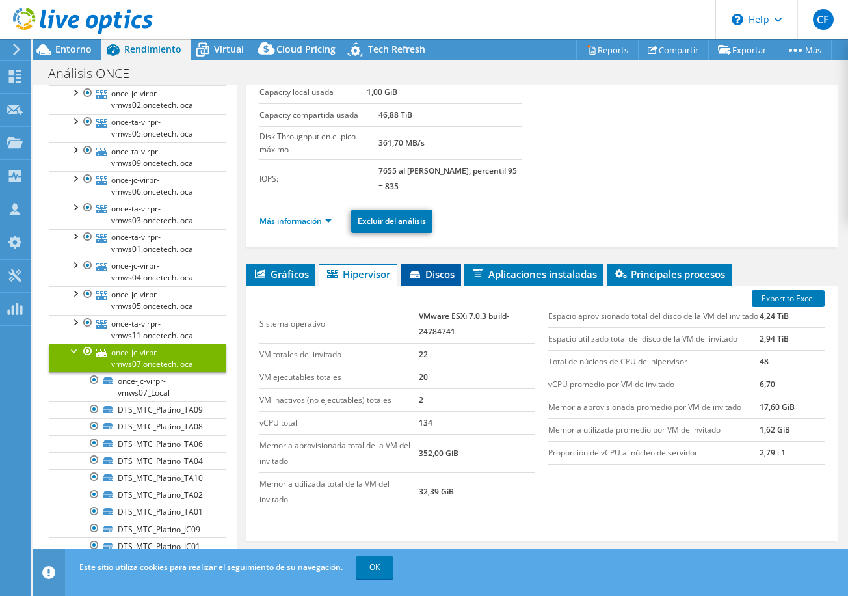
click at [430, 271] on span "Discos" at bounding box center [431, 273] width 47 height 13
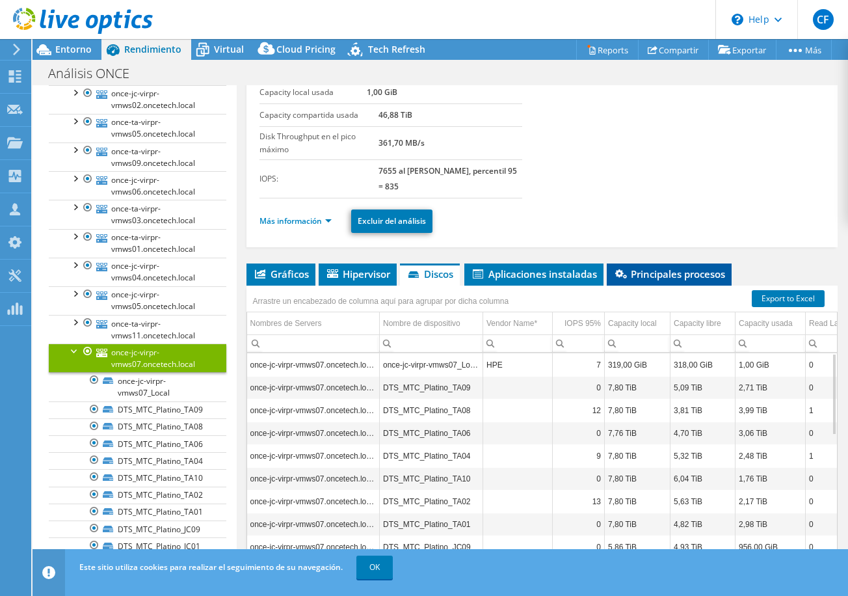
click at [643, 270] on span "Principales procesos" at bounding box center [670, 273] width 112 height 13
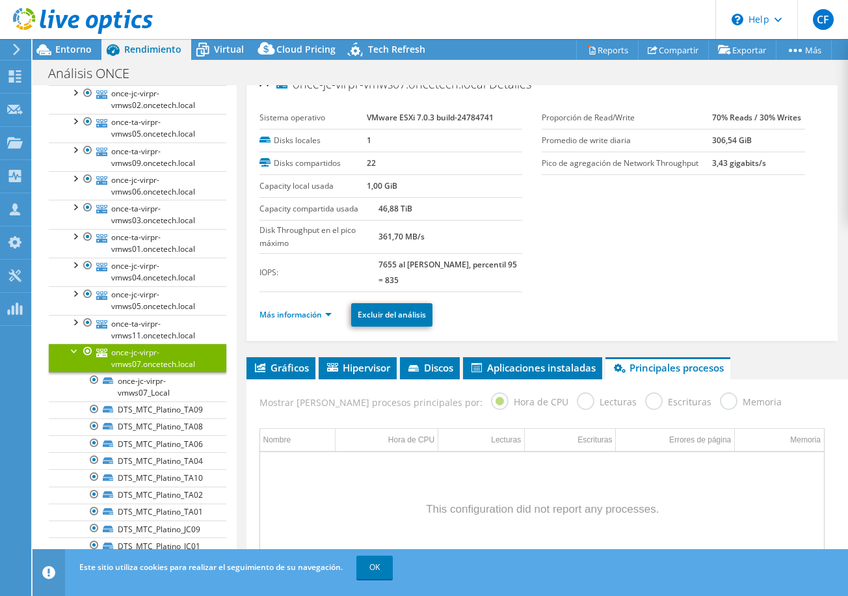
scroll to position [0, 0]
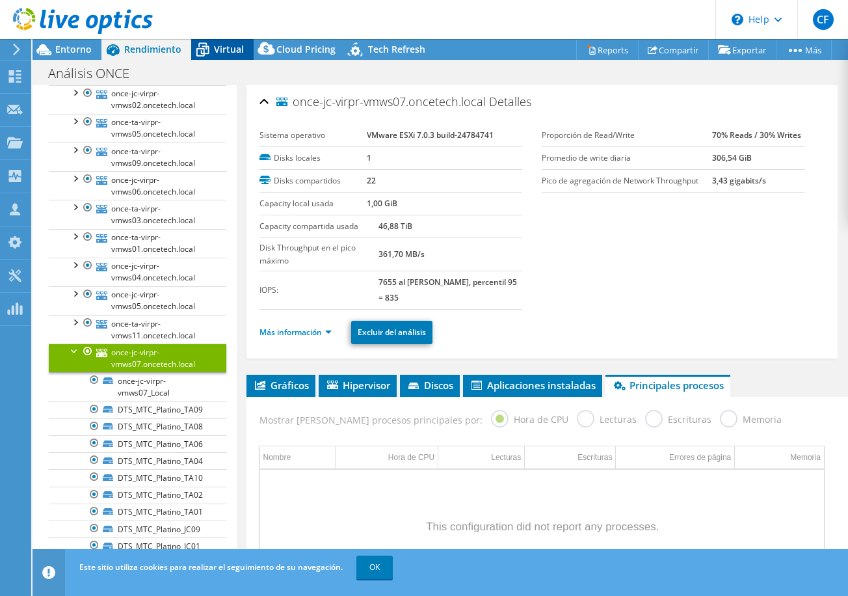
click at [218, 53] on span "Virtual" at bounding box center [229, 49] width 30 height 12
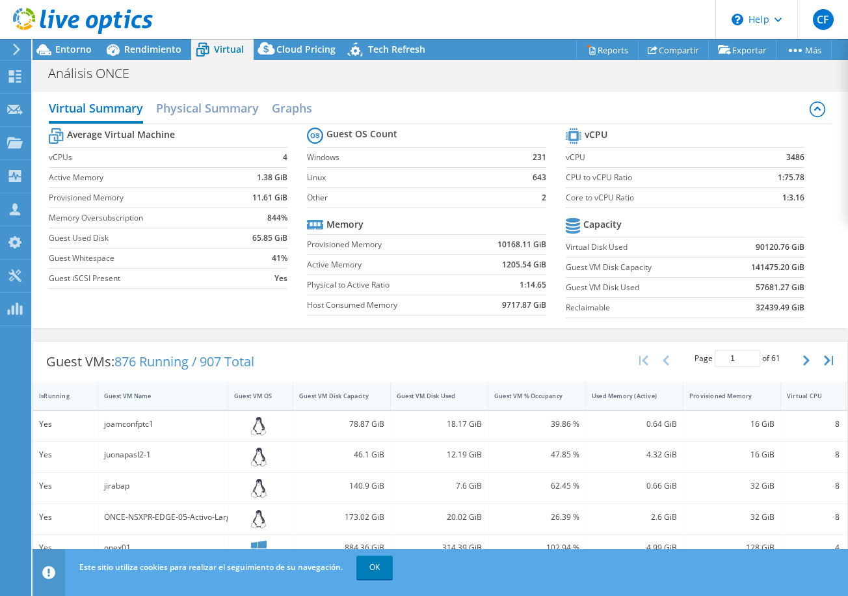
click at [133, 396] on div "Guest VM Name" at bounding box center [155, 396] width 102 height 8
click at [77, 372] on div "Guest VMs: 876 Running / 907 Total" at bounding box center [150, 362] width 234 height 40
click at [133, 396] on div "Guest VM Name" at bounding box center [155, 396] width 102 height 8
click at [804, 359] on icon "button" at bounding box center [807, 360] width 7 height 10
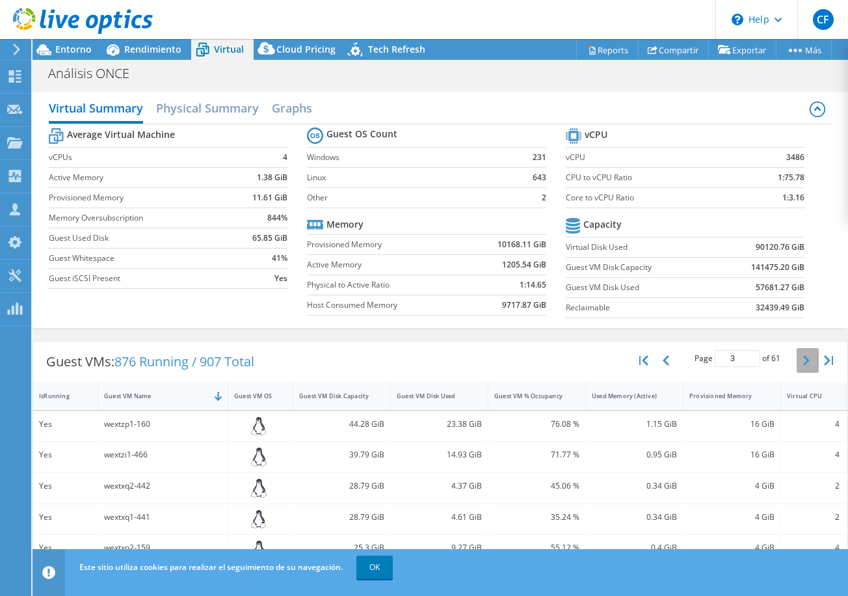
click at [804, 359] on icon "button" at bounding box center [807, 360] width 7 height 10
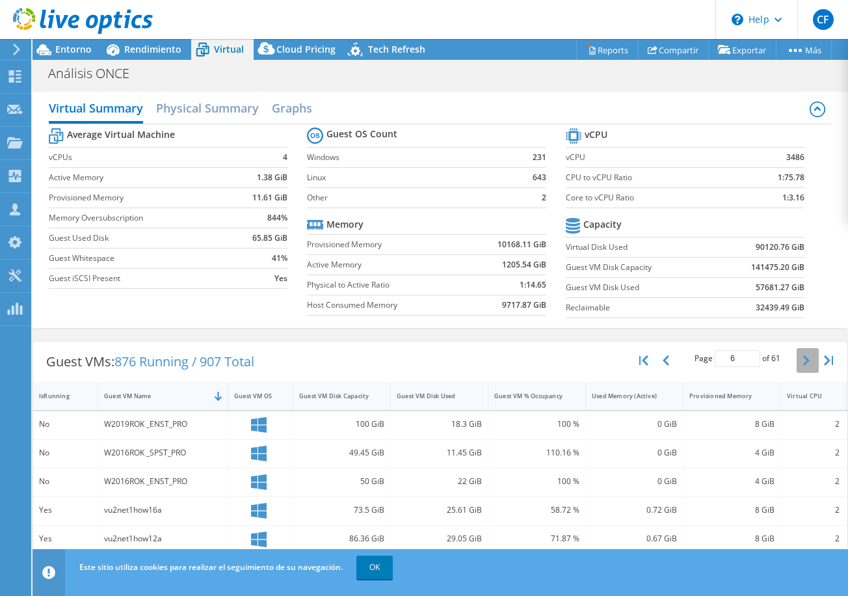
click at [804, 359] on icon "button" at bounding box center [807, 360] width 7 height 10
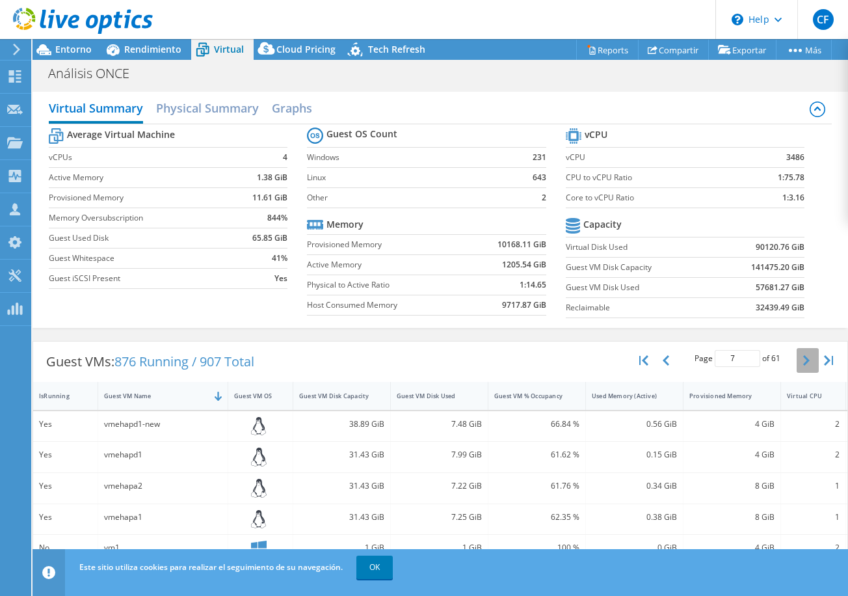
click at [804, 359] on icon "button" at bounding box center [807, 360] width 7 height 10
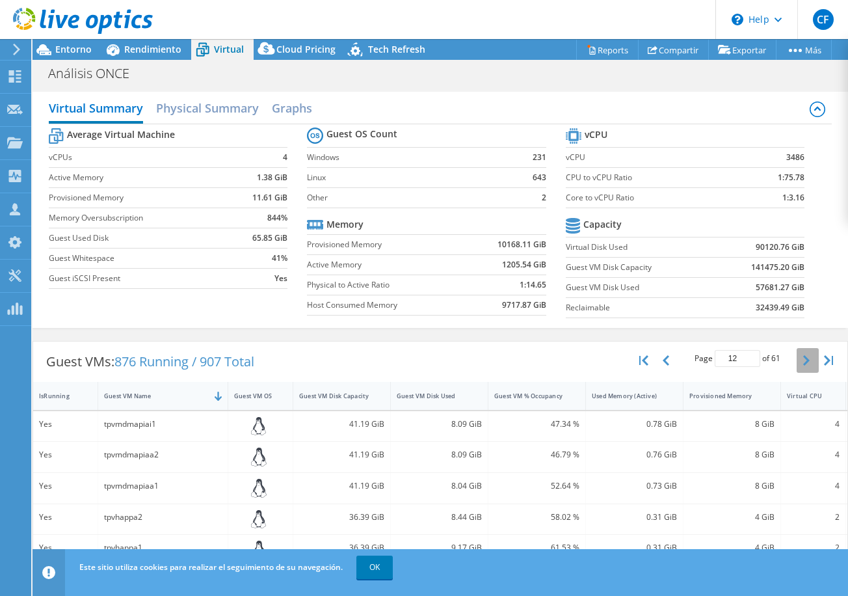
click at [804, 359] on icon "button" at bounding box center [807, 360] width 7 height 10
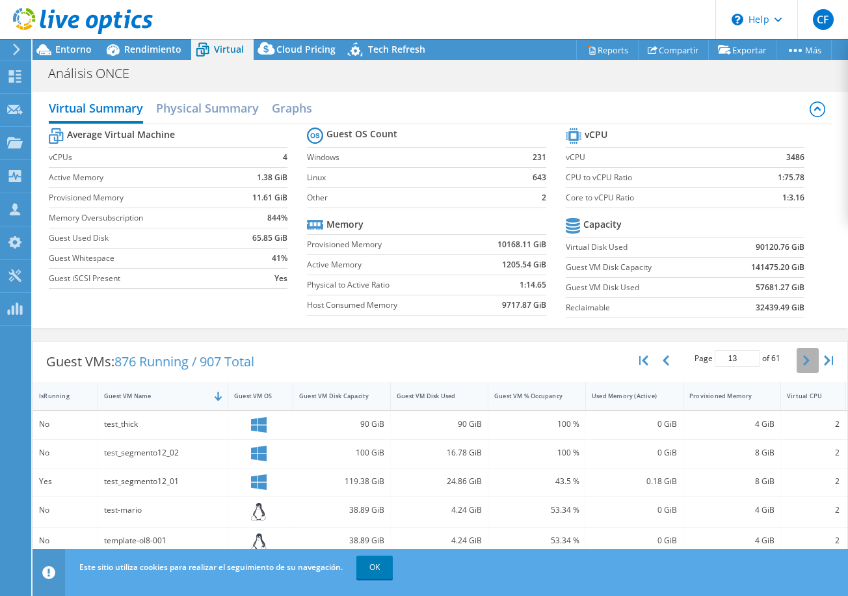
click at [804, 359] on icon "button" at bounding box center [807, 360] width 7 height 10
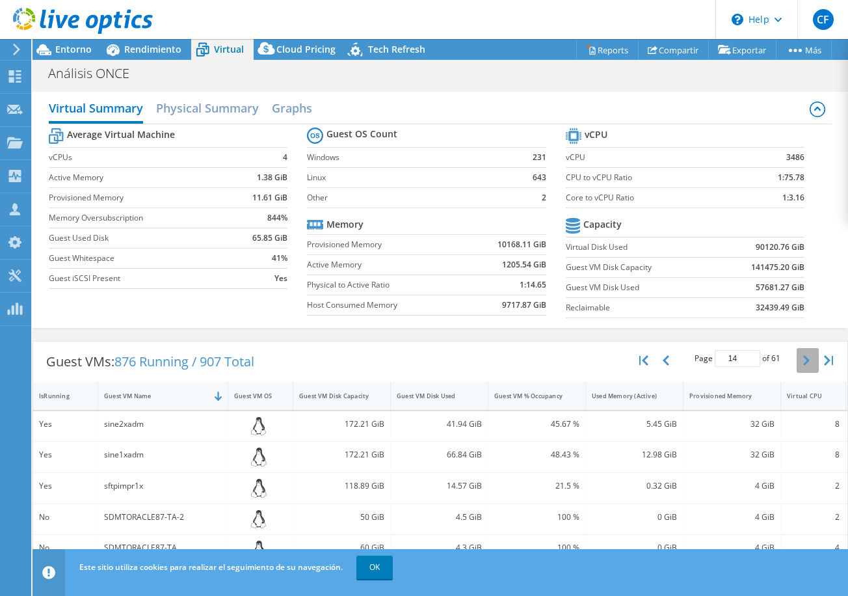
click at [804, 359] on icon "button" at bounding box center [807, 360] width 7 height 10
click at [804, 360] on icon "button" at bounding box center [807, 360] width 7 height 10
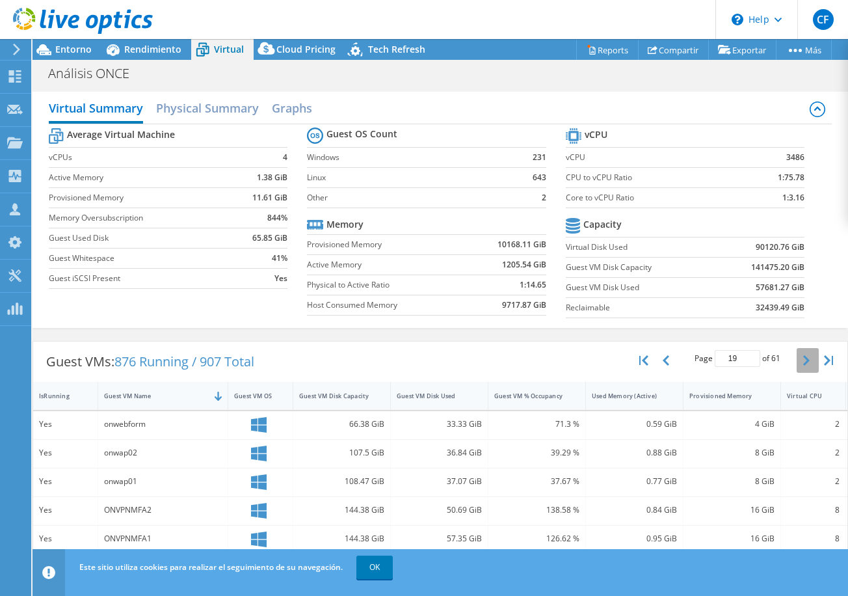
click at [804, 357] on icon "button" at bounding box center [807, 360] width 7 height 10
type input "21"
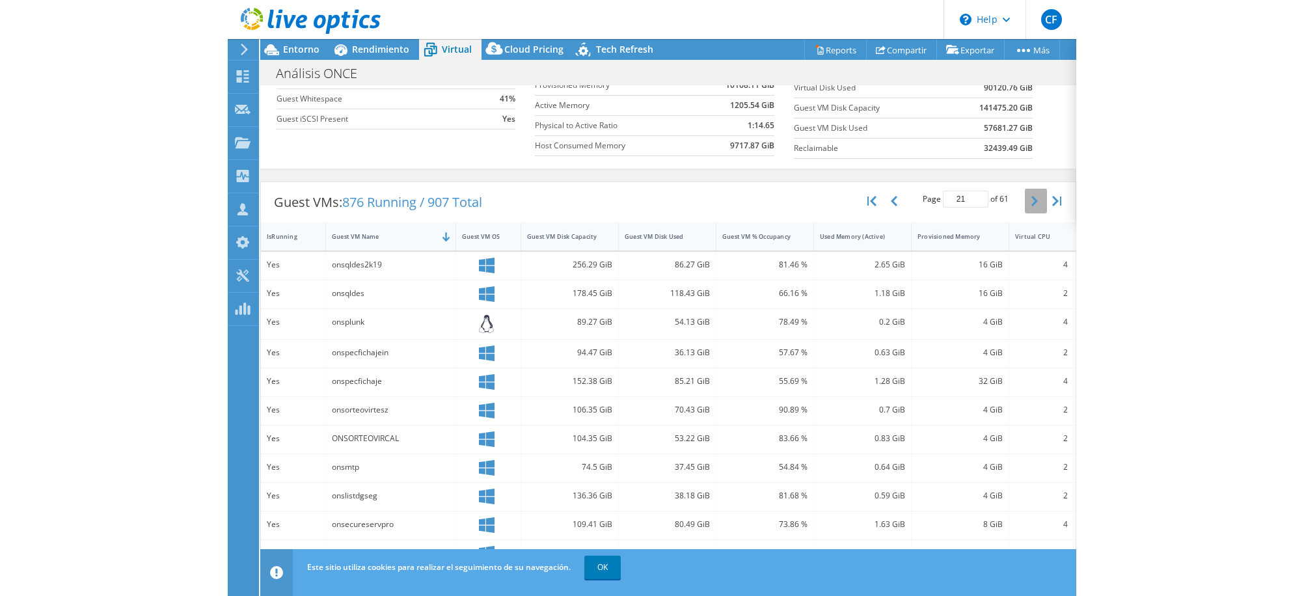
scroll to position [195, 0]
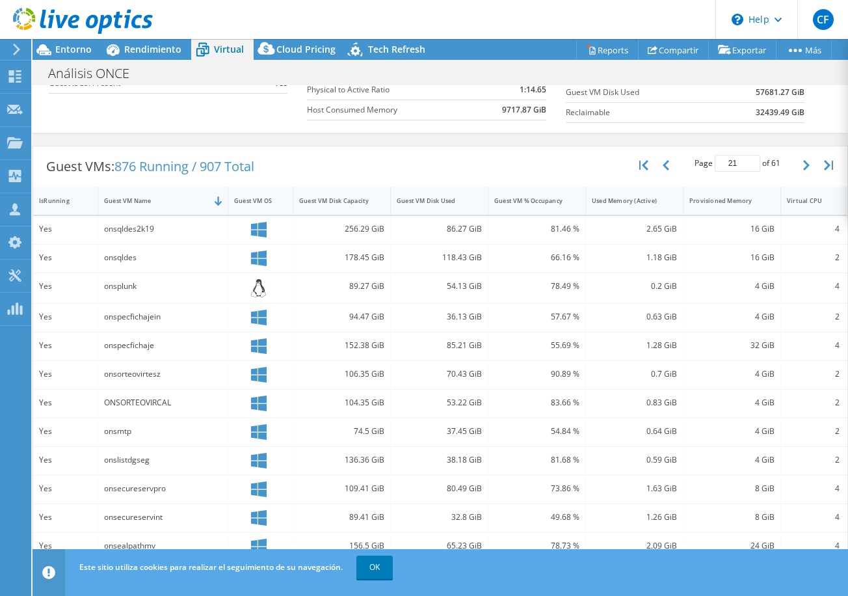
click at [46, 159] on div "Guest VMs: 876 Running / 907 Total" at bounding box center [150, 166] width 234 height 40
click at [144, 318] on div "onspecfichajein" at bounding box center [163, 317] width 118 height 14
click at [272, 314] on div at bounding box center [260, 318] width 53 height 16
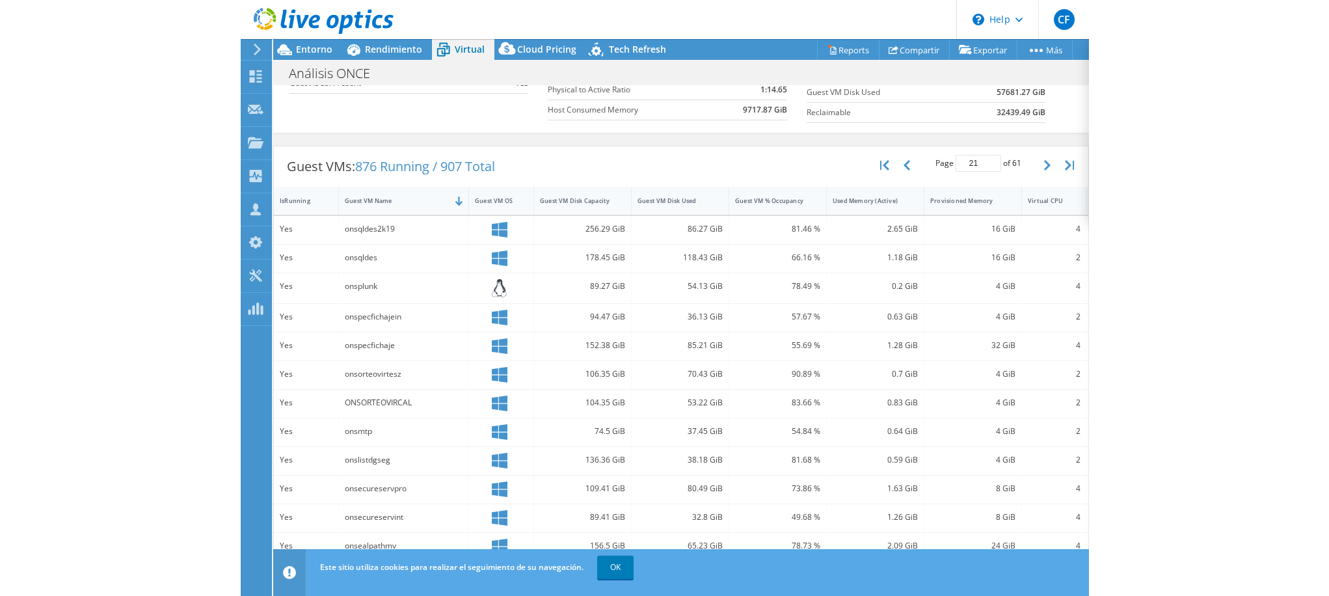
scroll to position [181, 0]
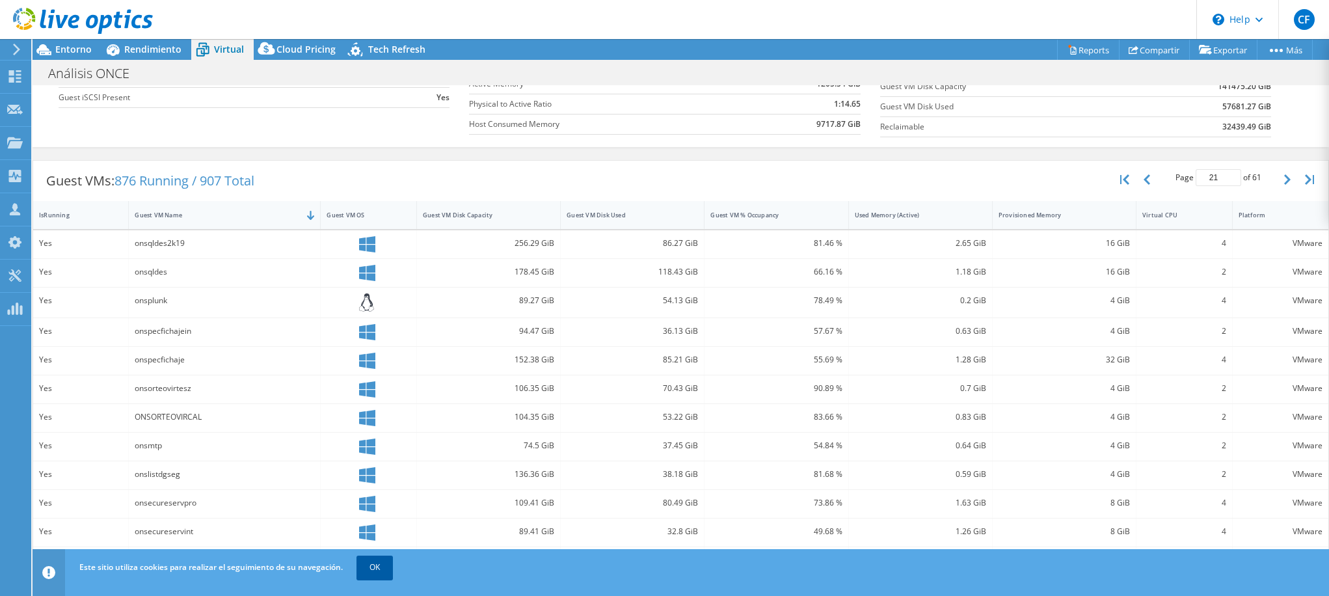
click at [373, 566] on link "OK" at bounding box center [375, 567] width 36 height 23
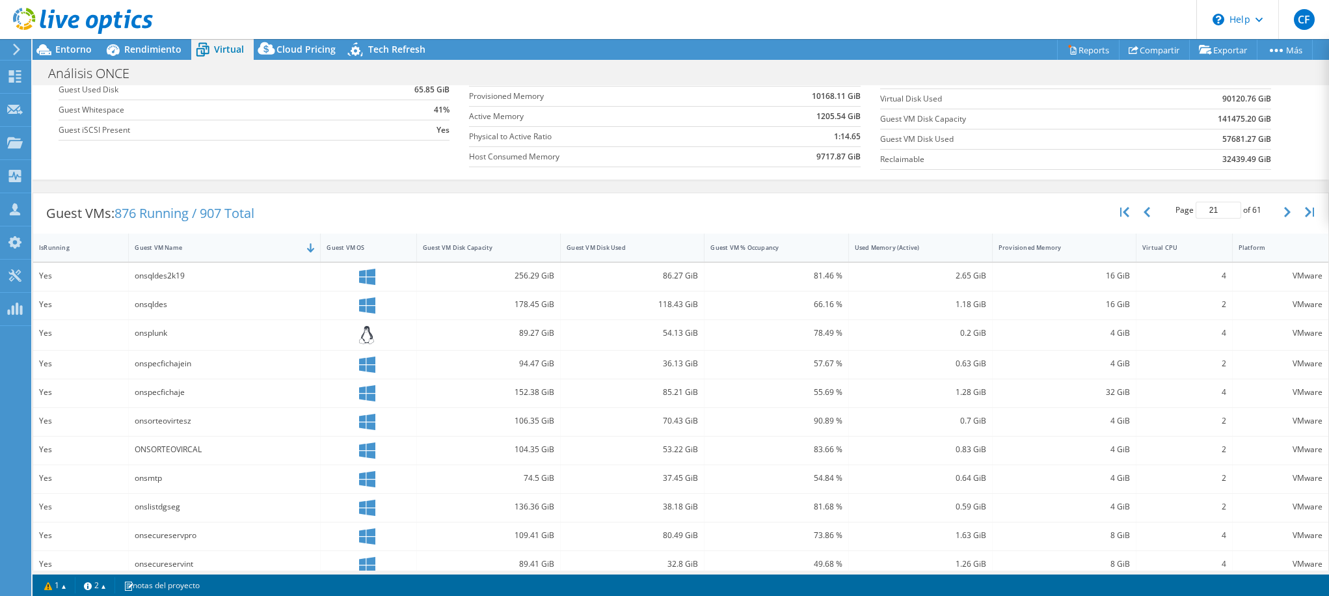
scroll to position [83, 0]
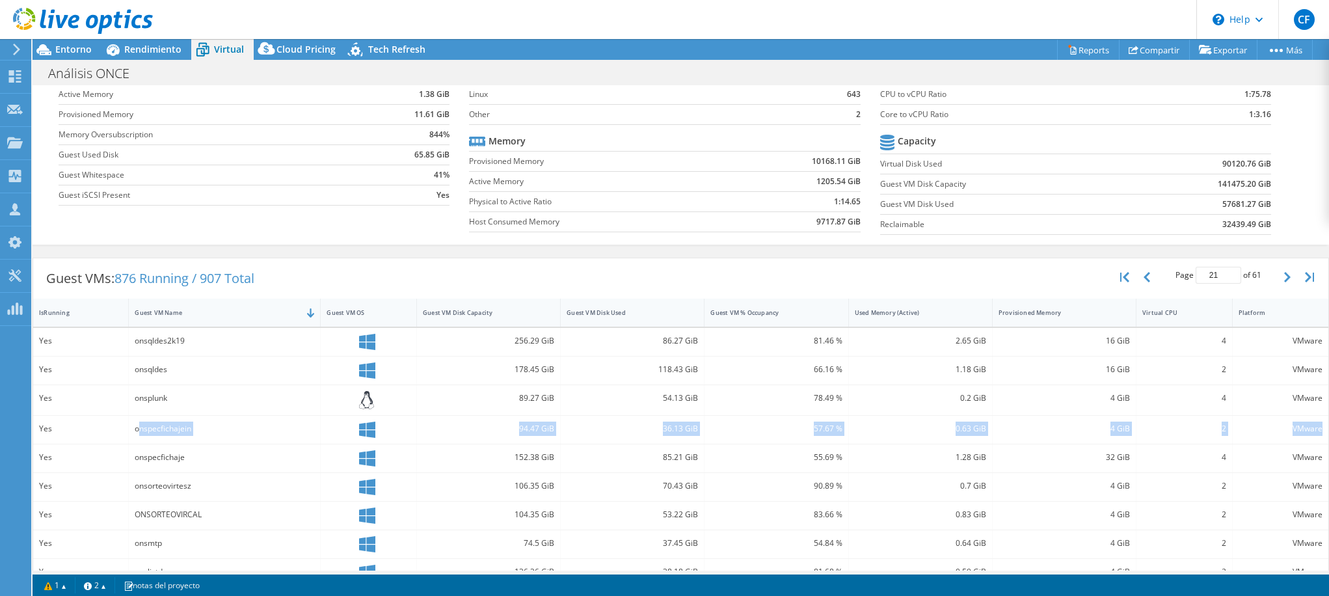
drag, startPoint x: 140, startPoint y: 428, endPoint x: 1314, endPoint y: 431, distance: 1174.5
click at [999, 431] on div "Yes onspecfichajein 94.47 GiB 36.13 GiB 57.67 % 0.63 GiB 4 GiB 2 VMware" at bounding box center [680, 430] width 1295 height 28
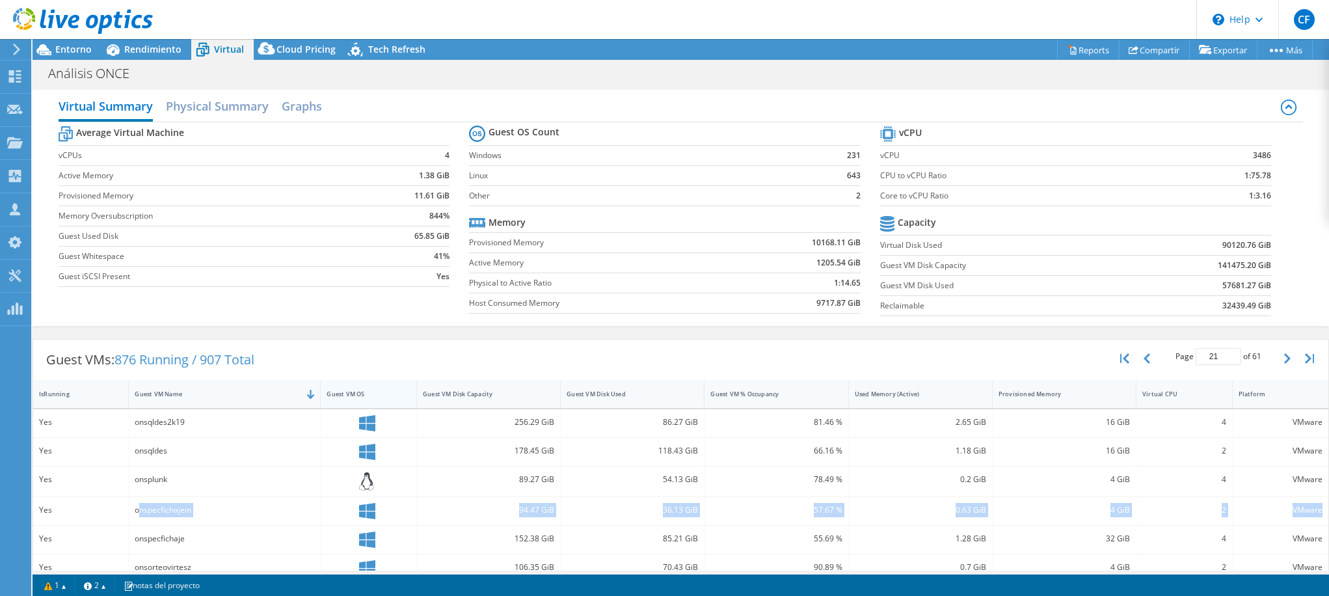
scroll to position [0, 0]
click at [307, 111] on h2 "Graphs" at bounding box center [302, 109] width 40 height 29
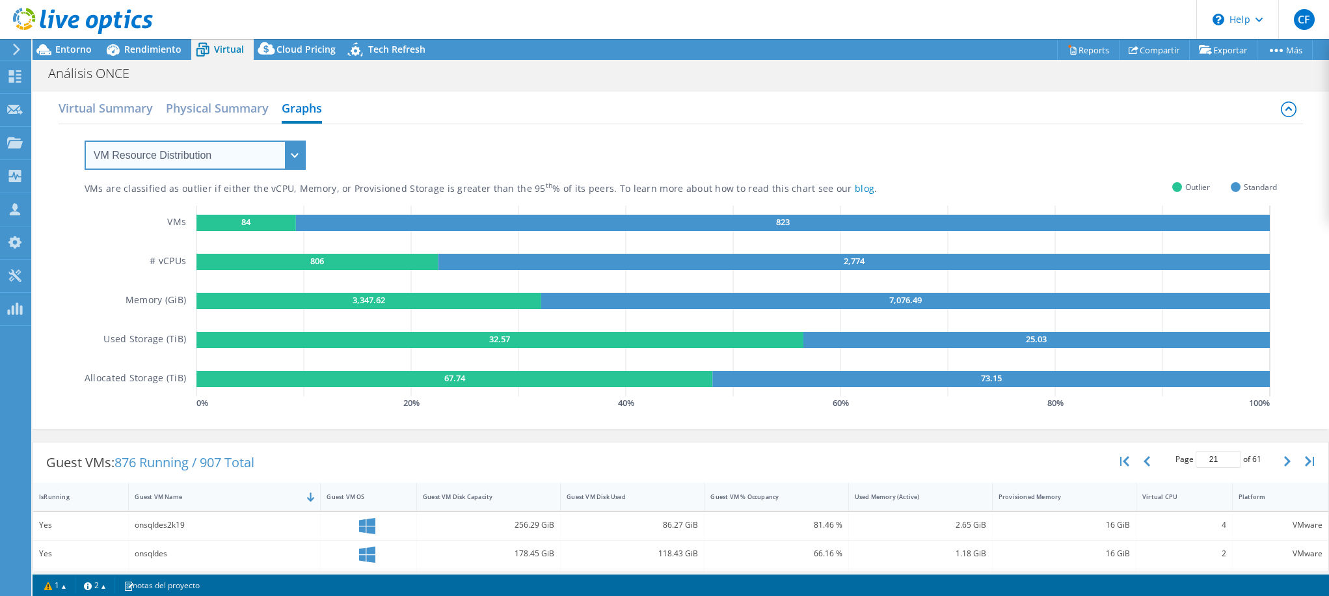
click at [296, 156] on select "VM Resource Distribution Provisioning Contrast Over Provisioning" at bounding box center [195, 155] width 221 height 29
select select "Provisioning Contrast"
click at [85, 141] on select "VM Resource Distribution Provisioning Contrast Over Provisioning" at bounding box center [195, 155] width 221 height 29
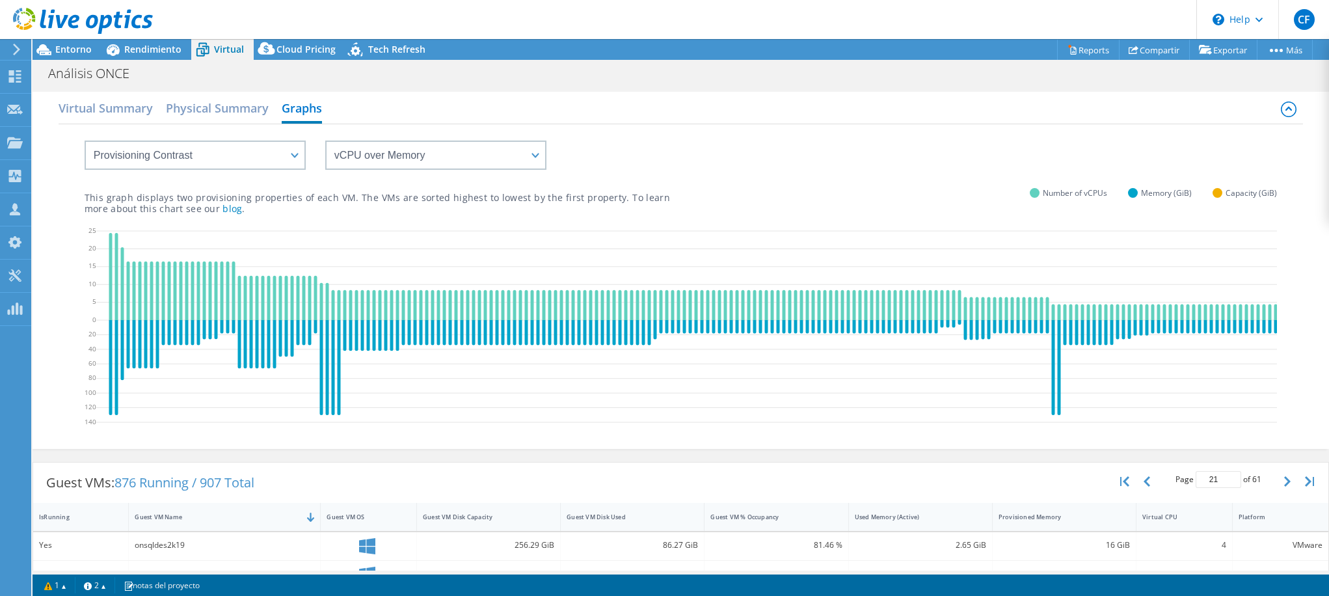
click at [164, 552] on div "onsqldes2k19" at bounding box center [225, 545] width 180 height 14
click at [38, 552] on div "Yes" at bounding box center [81, 546] width 96 height 28
click at [408, 157] on select "vCPU over Memory vCPU over Capacity Memory over vCPU Memory over Capacity Capac…" at bounding box center [435, 155] width 221 height 29
select select "Memory over Capacity"
click at [325, 141] on select "vCPU over Memory vCPU over Capacity Memory over vCPU Memory over Capacity Capac…" at bounding box center [435, 155] width 221 height 29
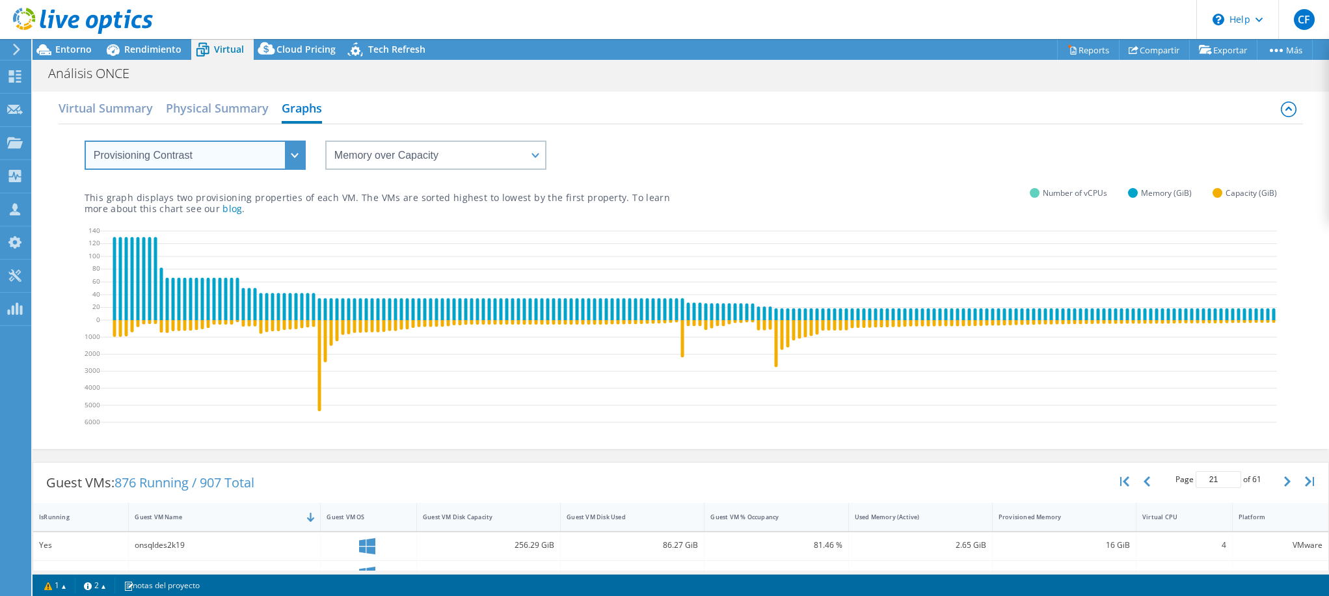
click at [262, 148] on select "VM Resource Distribution Provisioning Contrast Over Provisioning" at bounding box center [195, 155] width 221 height 29
select select "Over Provisioning"
click at [85, 141] on select "VM Resource Distribution Provisioning Contrast Over Provisioning" at bounding box center [195, 155] width 221 height 29
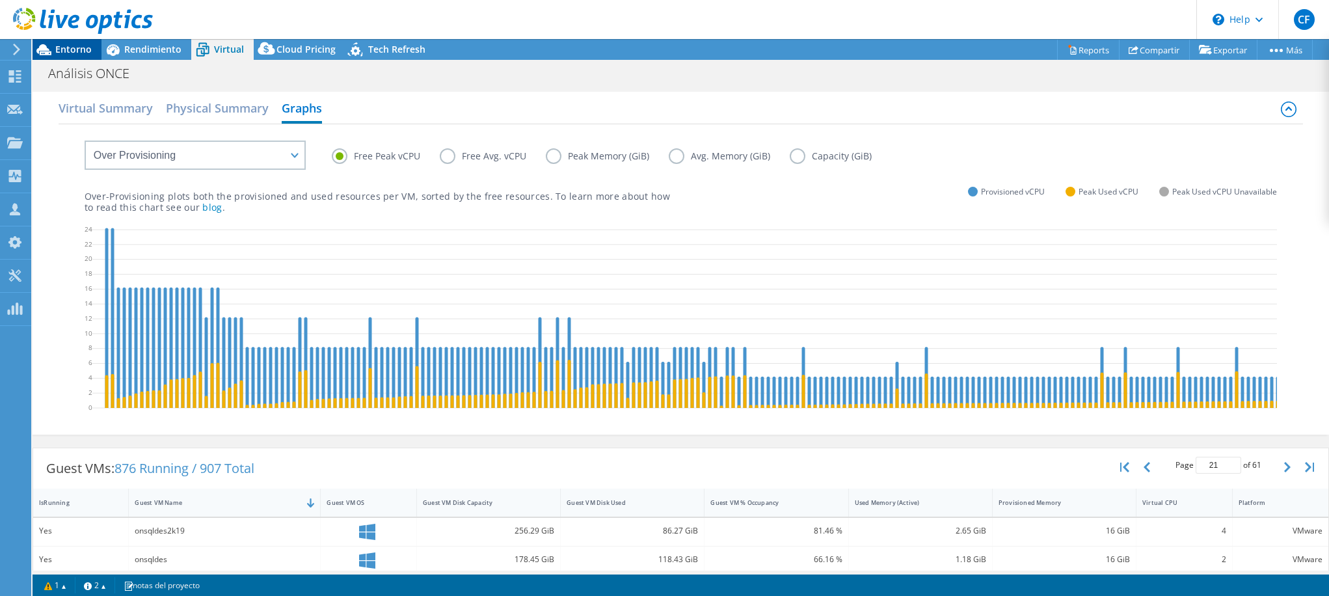
click at [72, 49] on span "Entorno" at bounding box center [73, 49] width 36 height 12
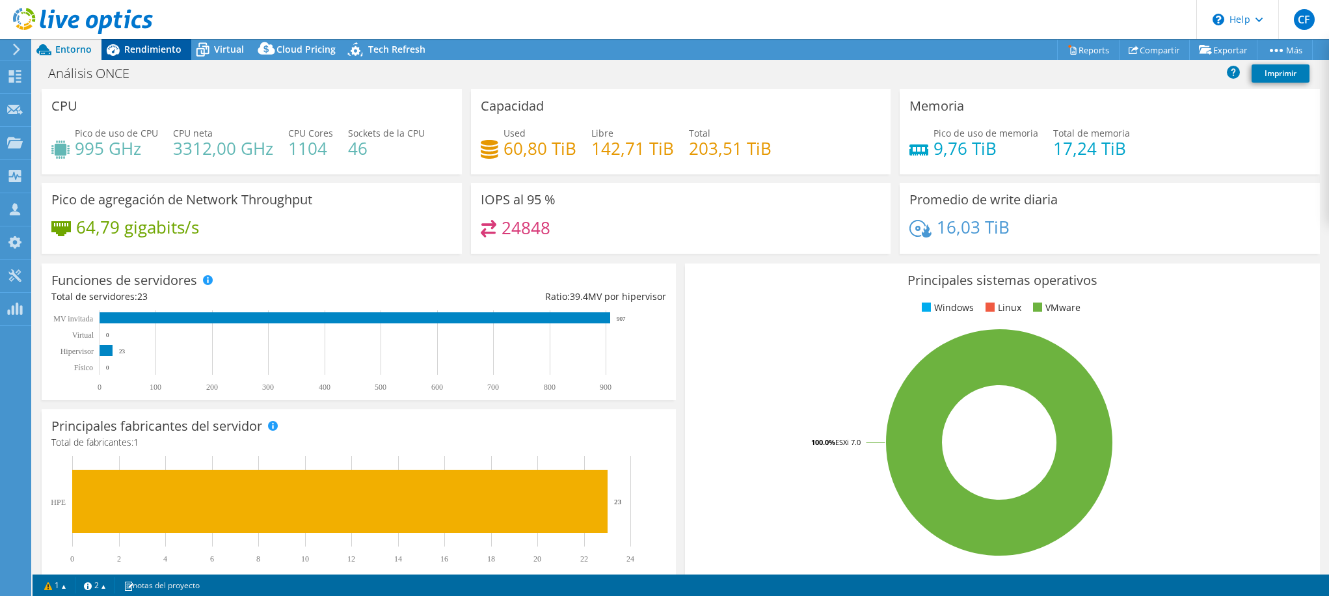
click at [141, 49] on span "Rendimiento" at bounding box center [152, 49] width 57 height 12
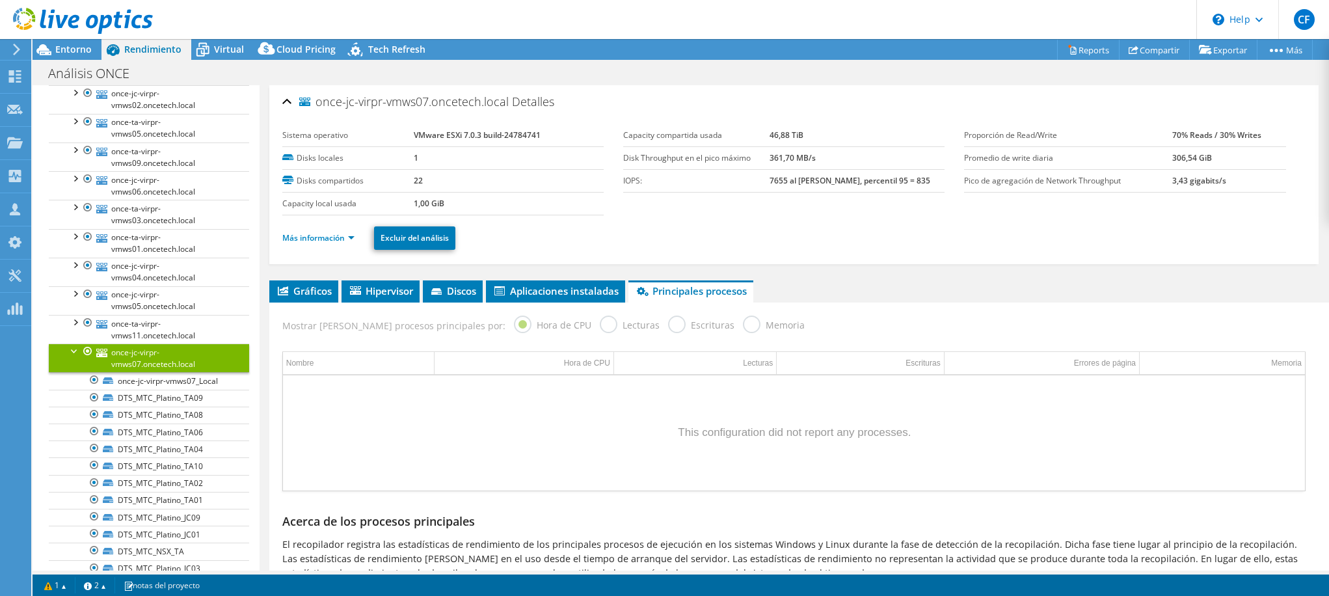
click at [74, 349] on div at bounding box center [74, 350] width 13 height 13
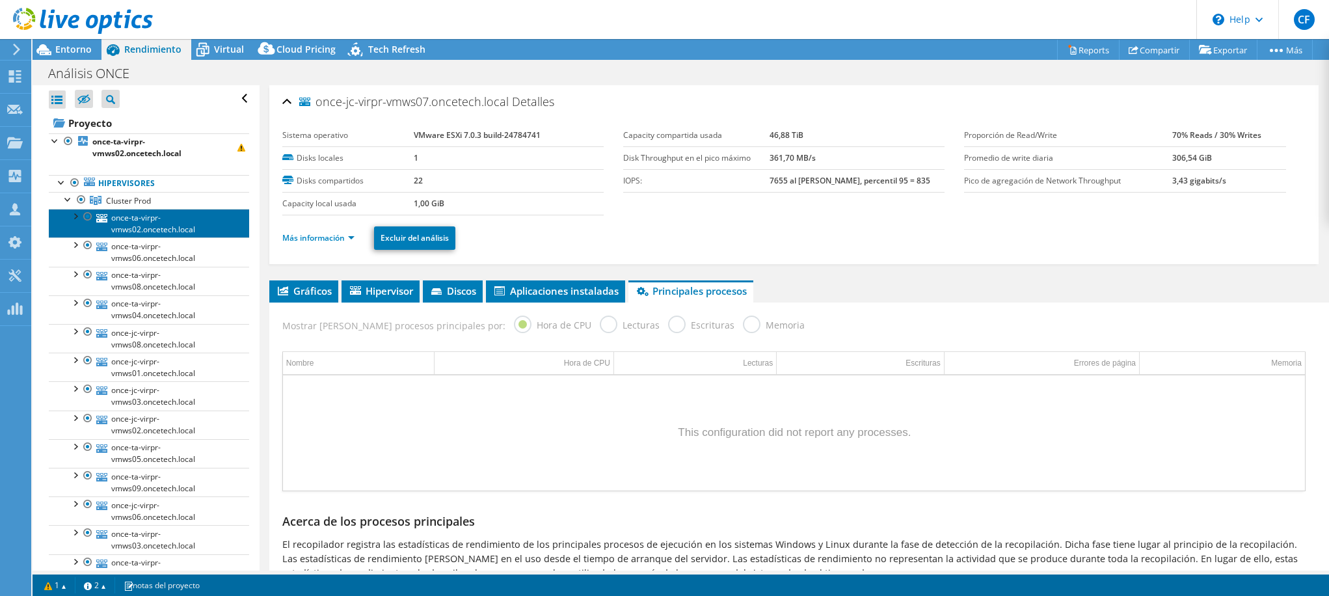
click at [145, 231] on link "once-ta-virpr-vmws02.oncetech.local" at bounding box center [149, 223] width 200 height 29
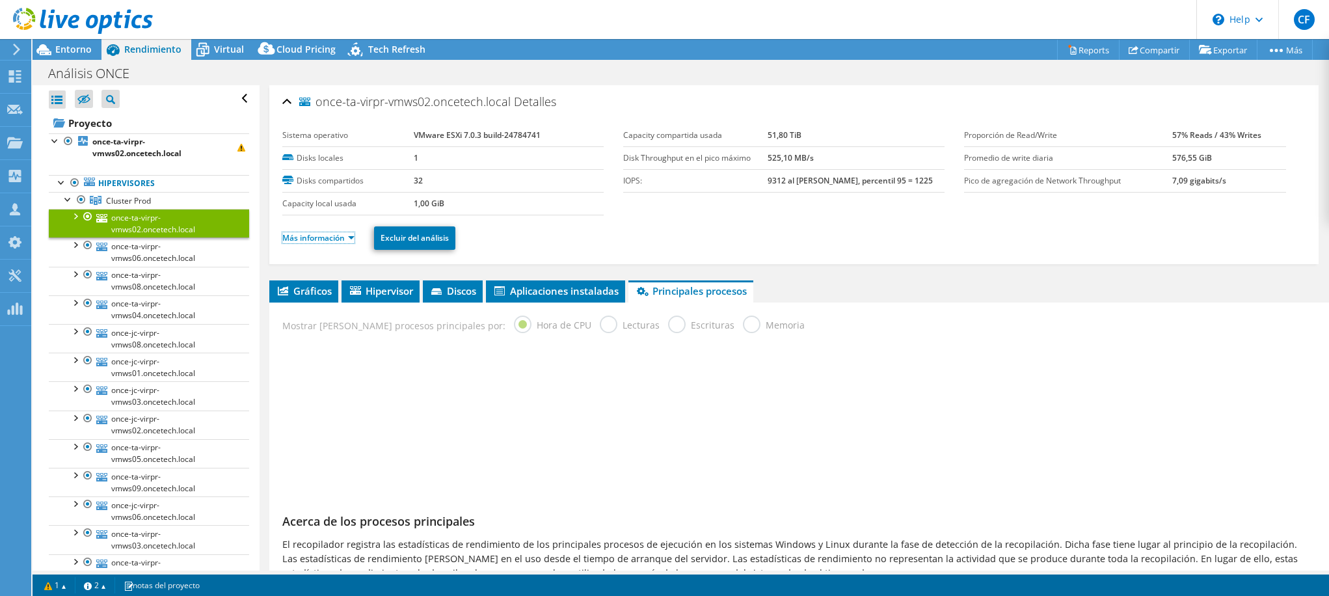
click at [319, 236] on link "Más información" at bounding box center [318, 237] width 72 height 11
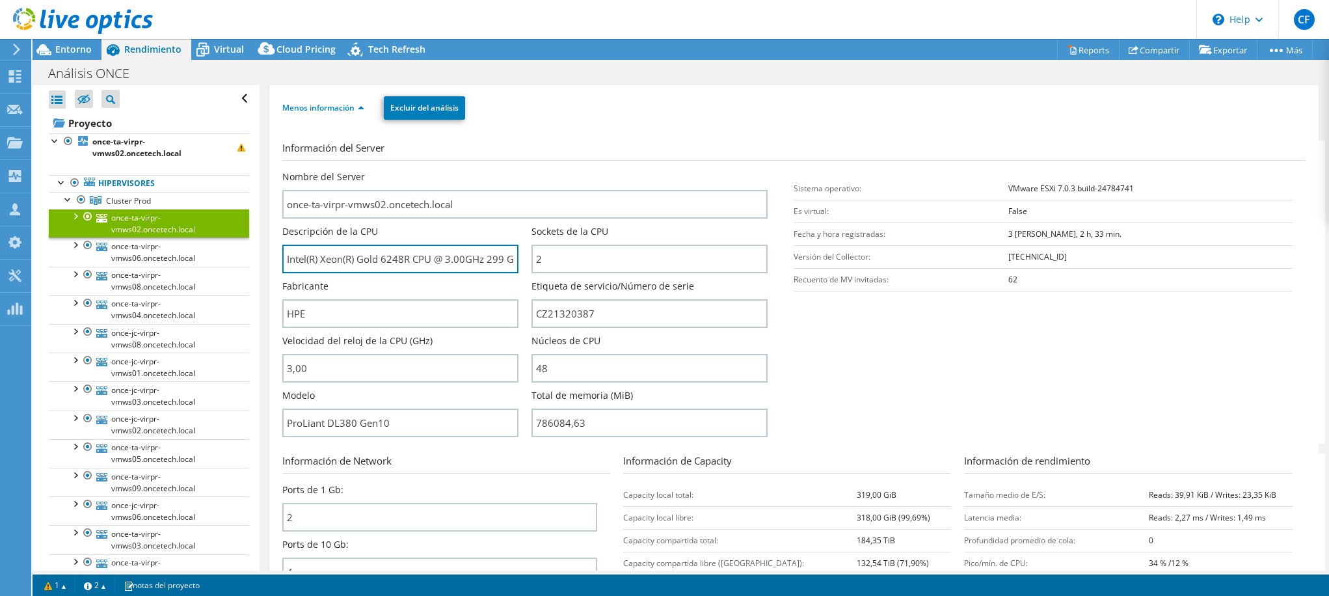
scroll to position [0, 13]
drag, startPoint x: 480, startPoint y: 258, endPoint x: 534, endPoint y: 260, distance: 54.1
click at [534, 170] on div "Nombre del Server once-ta-virpr-vmws02.oncetech.local Descripción de la CPU Int…" at bounding box center [531, 170] width 499 height 0
click at [486, 258] on input "Intel(R) Xeon(R) Gold 6248R CPU @ 3.00GHz 299 GHz" at bounding box center [400, 259] width 236 height 29
click at [472, 260] on input "Intel(R) Xeon(R) Gold 6248R CPU @ 3.00GHz 299 GHz" at bounding box center [400, 259] width 236 height 29
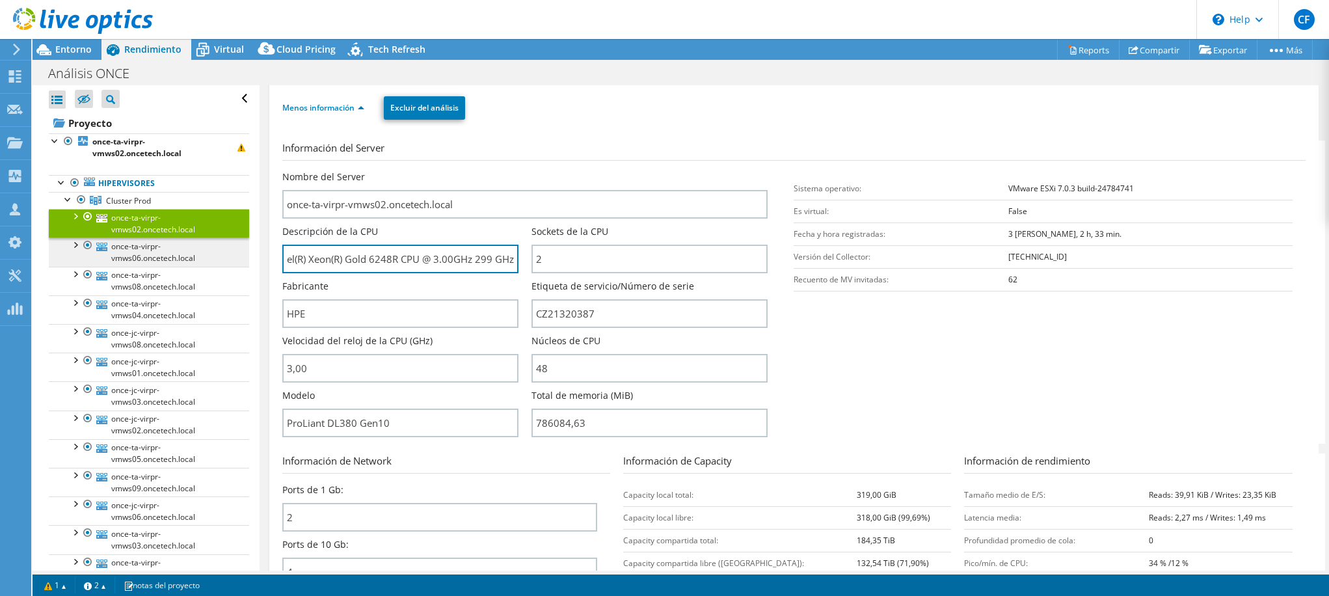
scroll to position [0, 0]
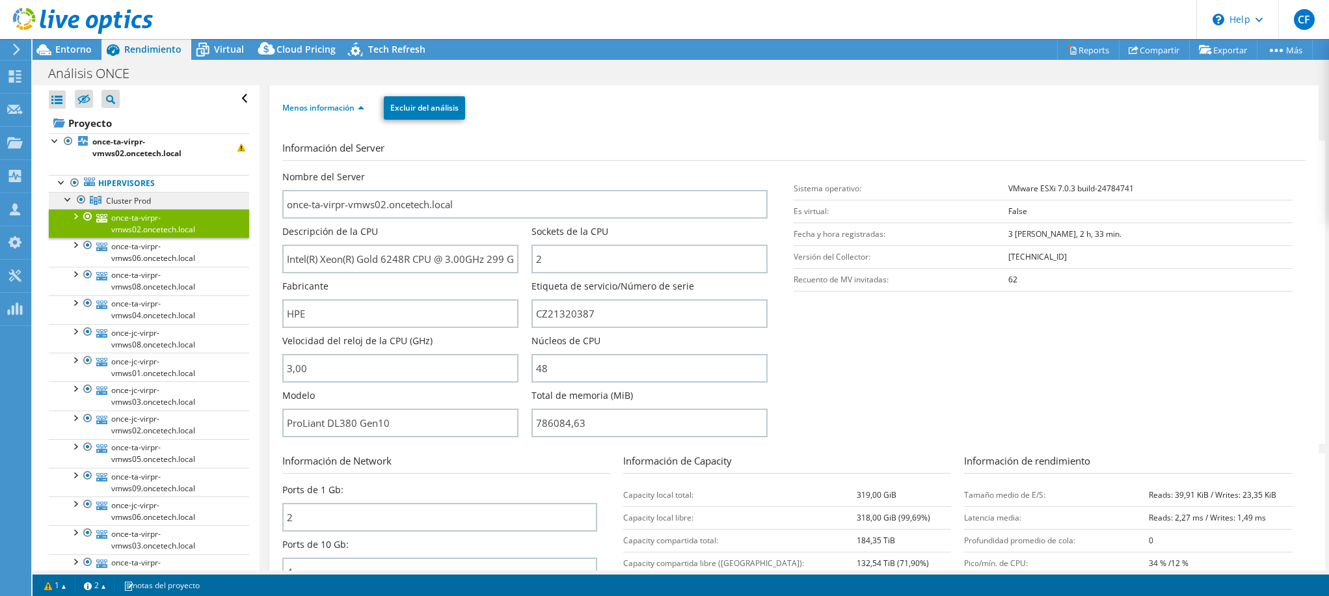
click at [120, 200] on span "Cluster Prod" at bounding box center [128, 200] width 45 height 11
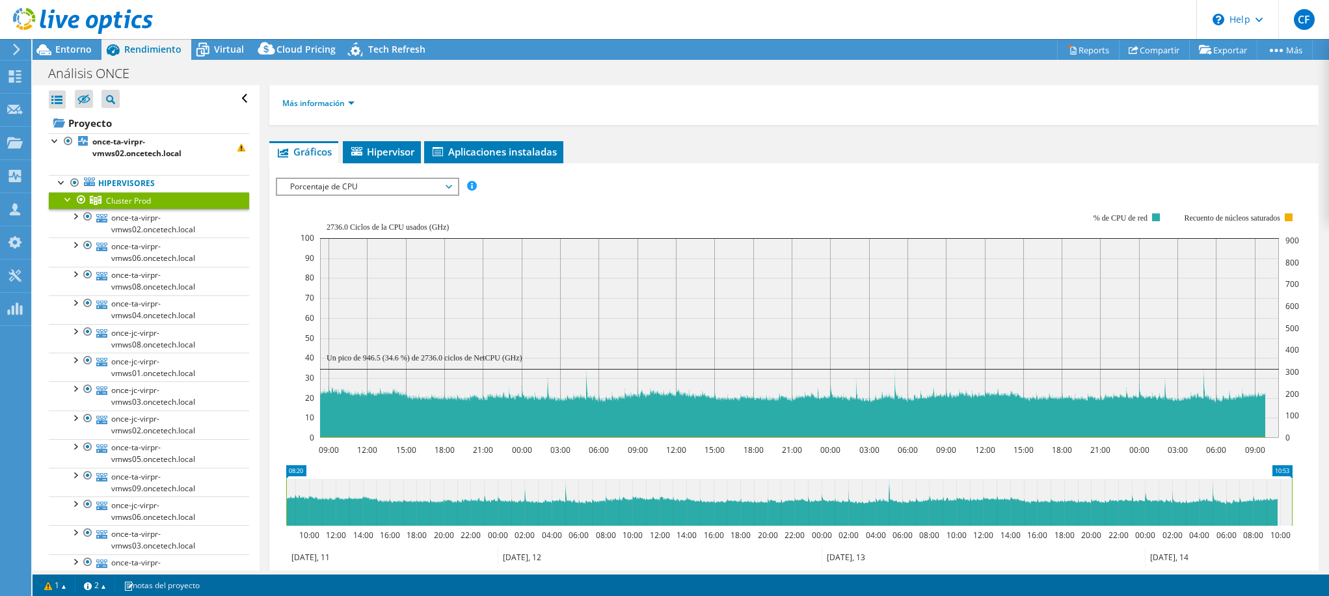
click at [274, 413] on section "ESPS Disk Throughput Tamaño de E/S Latencia Profundidad de la cola Porcentaje d…" at bounding box center [794, 457] width 1050 height 588
drag, startPoint x: 1293, startPoint y: 511, endPoint x: 1127, endPoint y: 517, distance: 166.1
click at [999, 517] on rect at bounding box center [1126, 502] width 5 height 47
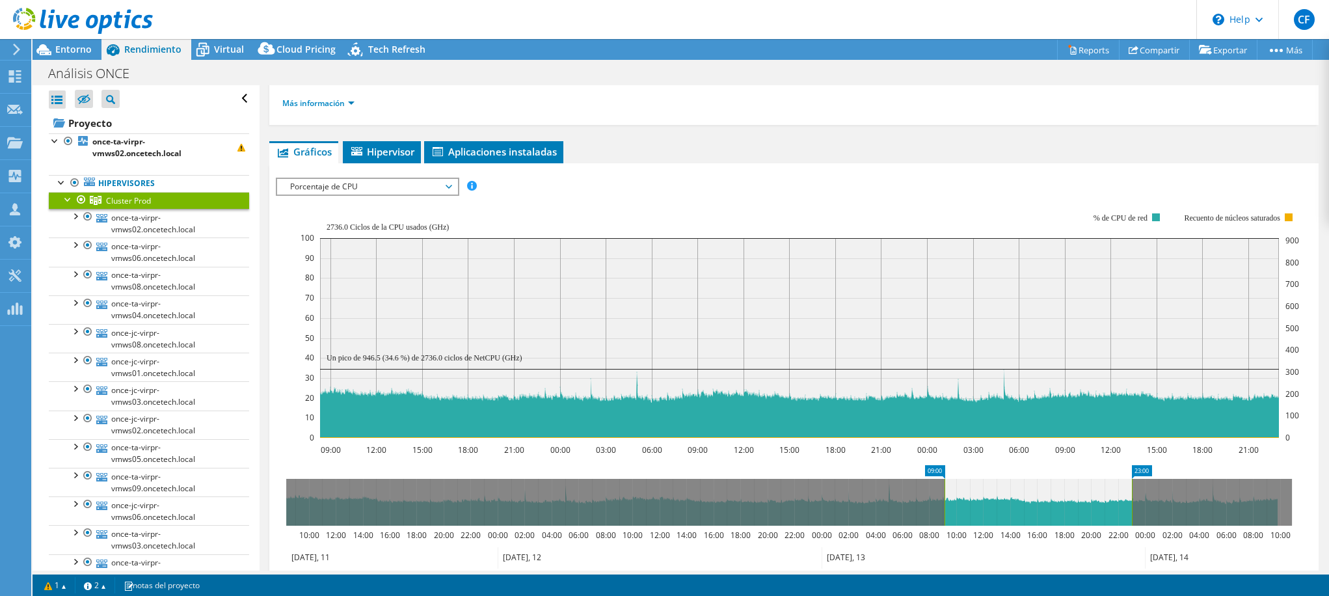
drag, startPoint x: 286, startPoint y: 496, endPoint x: 945, endPoint y: 508, distance: 658.6
click at [945, 508] on rect at bounding box center [944, 502] width 5 height 47
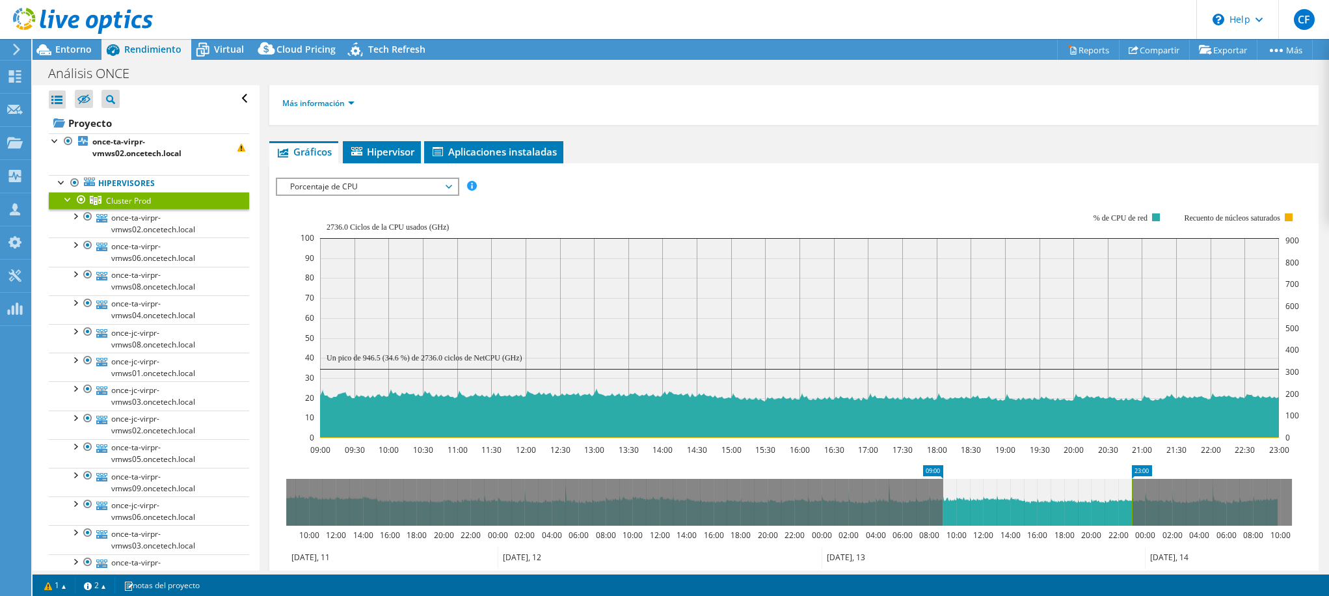
click at [912, 562] on icon at bounding box center [983, 557] width 323 height 21
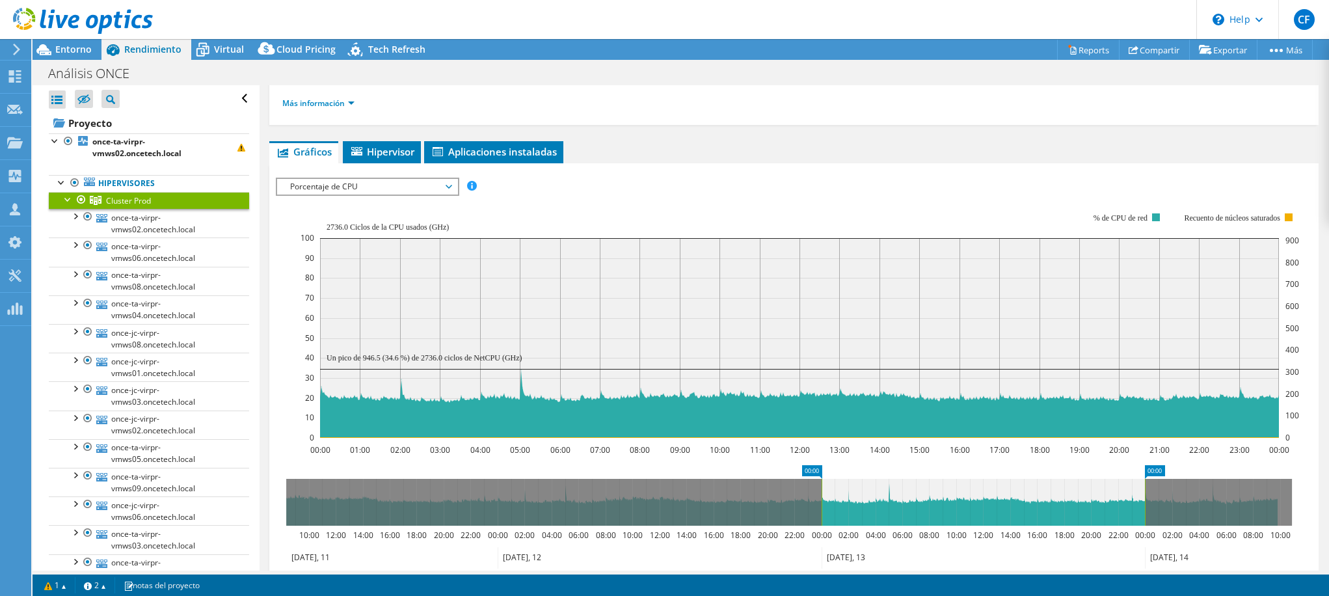
click at [280, 414] on icon "00:00 01:00 02:00 03:00 04:00 05:00 06:00 07:00 08:00 09:00 10:00 11:00 12:00 1…" at bounding box center [789, 325] width 1027 height 260
drag, startPoint x: 819, startPoint y: 504, endPoint x: 942, endPoint y: 501, distance: 123.0
click at [942, 501] on rect at bounding box center [944, 502] width 5 height 47
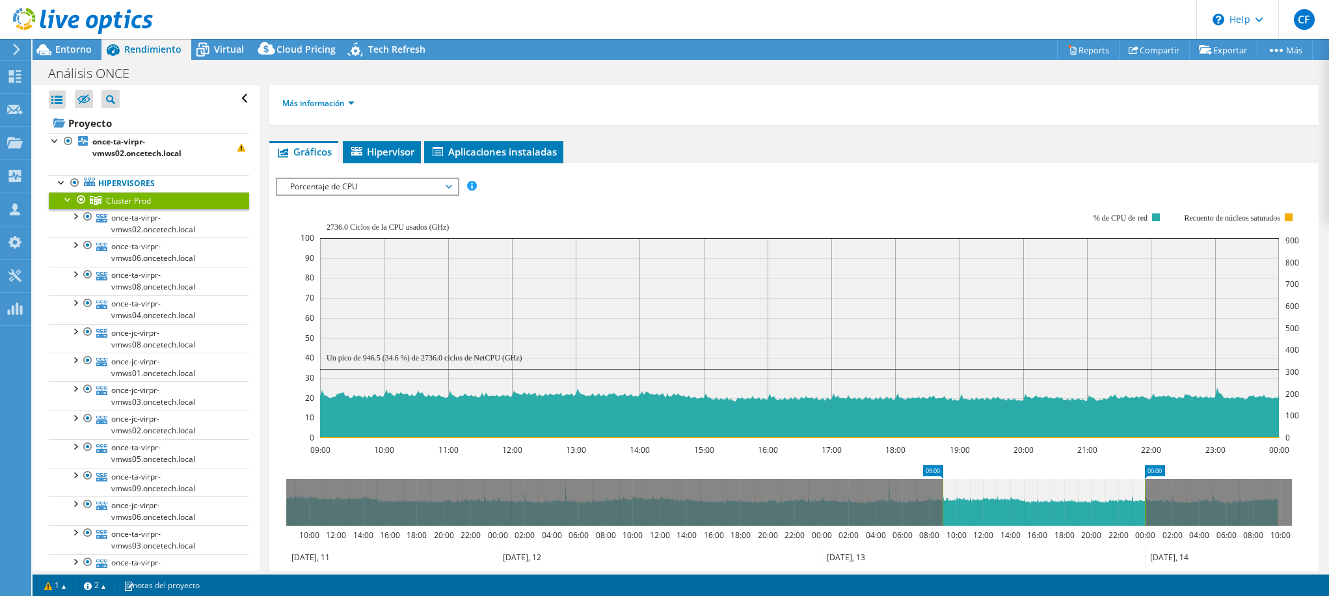
click at [276, 450] on icon "09:00 10:00 11:00 12:00 13:00 14:00 15:00 16:00 17:00 18:00 19:00 20:00 21:00 2…" at bounding box center [789, 325] width 1027 height 260
drag, startPoint x: 1145, startPoint y: 517, endPoint x: 1261, endPoint y: 519, distance: 115.8
click at [999, 519] on rect at bounding box center [1260, 502] width 5 height 47
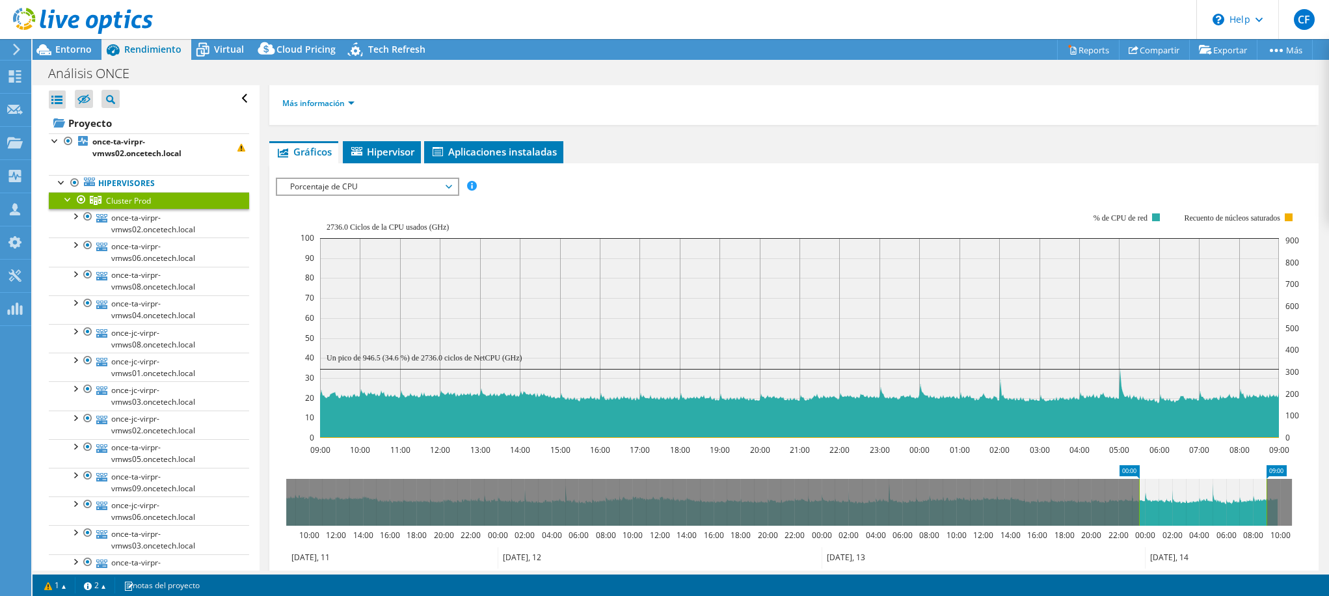
drag, startPoint x: 944, startPoint y: 504, endPoint x: 1141, endPoint y: 508, distance: 196.5
click at [999, 508] on rect at bounding box center [1139, 502] width 5 height 47
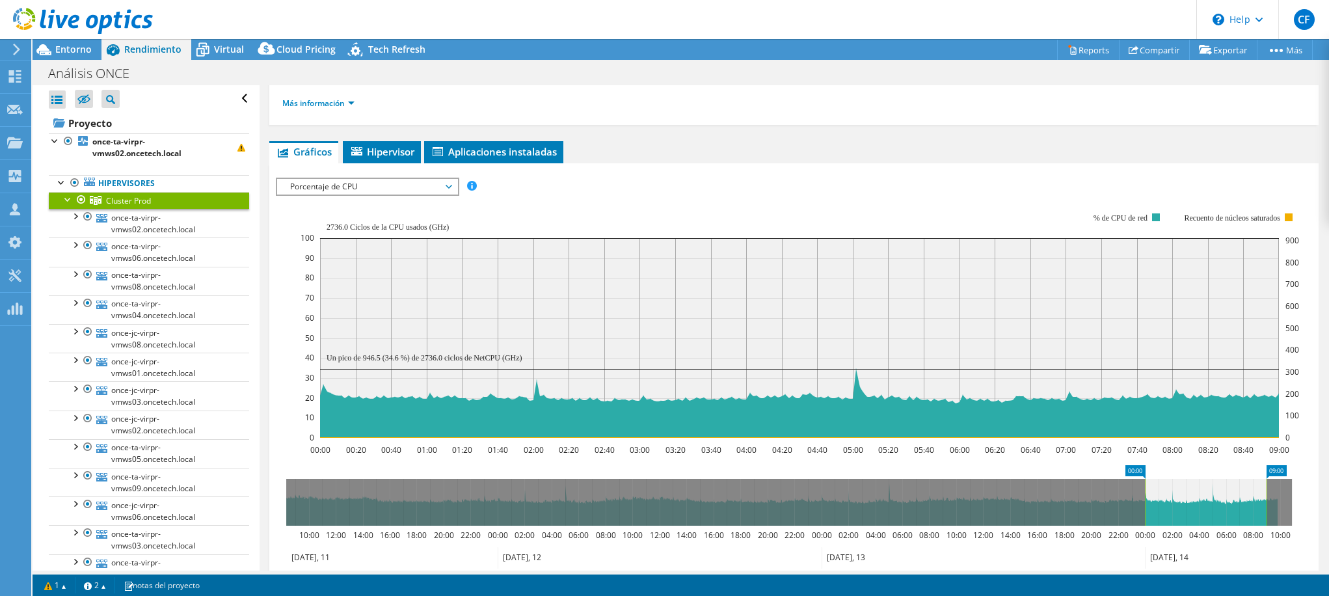
click at [293, 462] on section "Workload Concentration: 39% de IOPS cae en 20% de su Capacity (12,16 TiB) 00:00…" at bounding box center [794, 410] width 1037 height 430
click at [441, 185] on span "Porcentaje de CPU" at bounding box center [367, 187] width 167 height 16
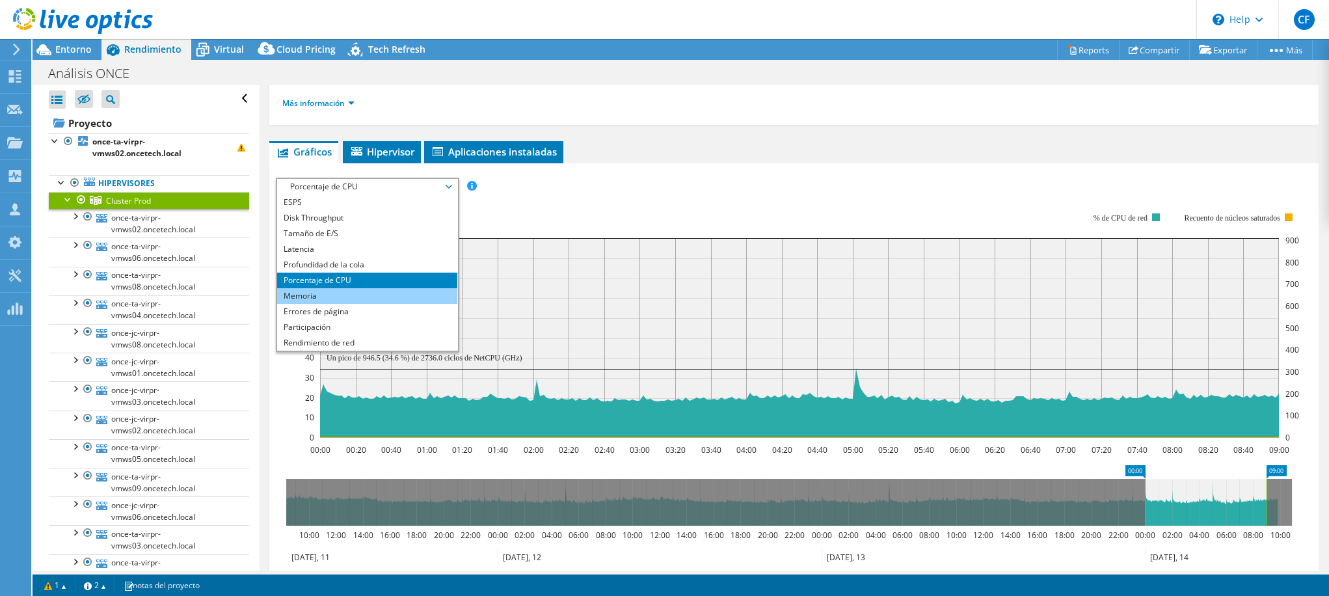
click at [334, 297] on li "Memoria" at bounding box center [367, 296] width 180 height 16
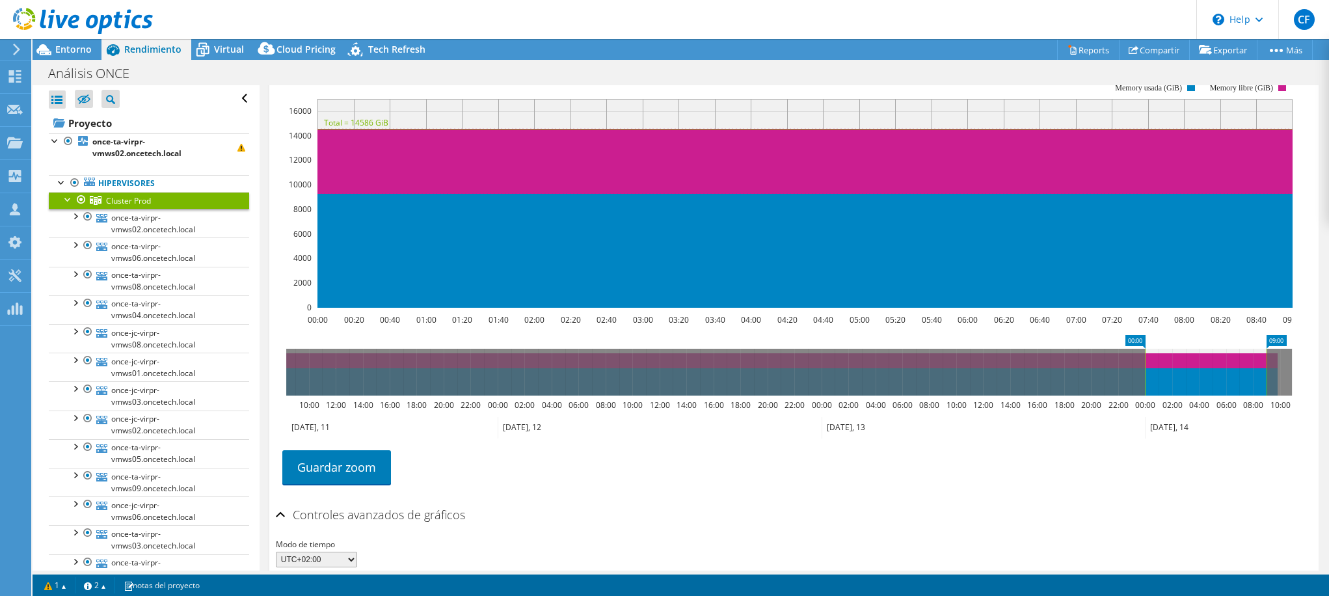
scroll to position [195, 0]
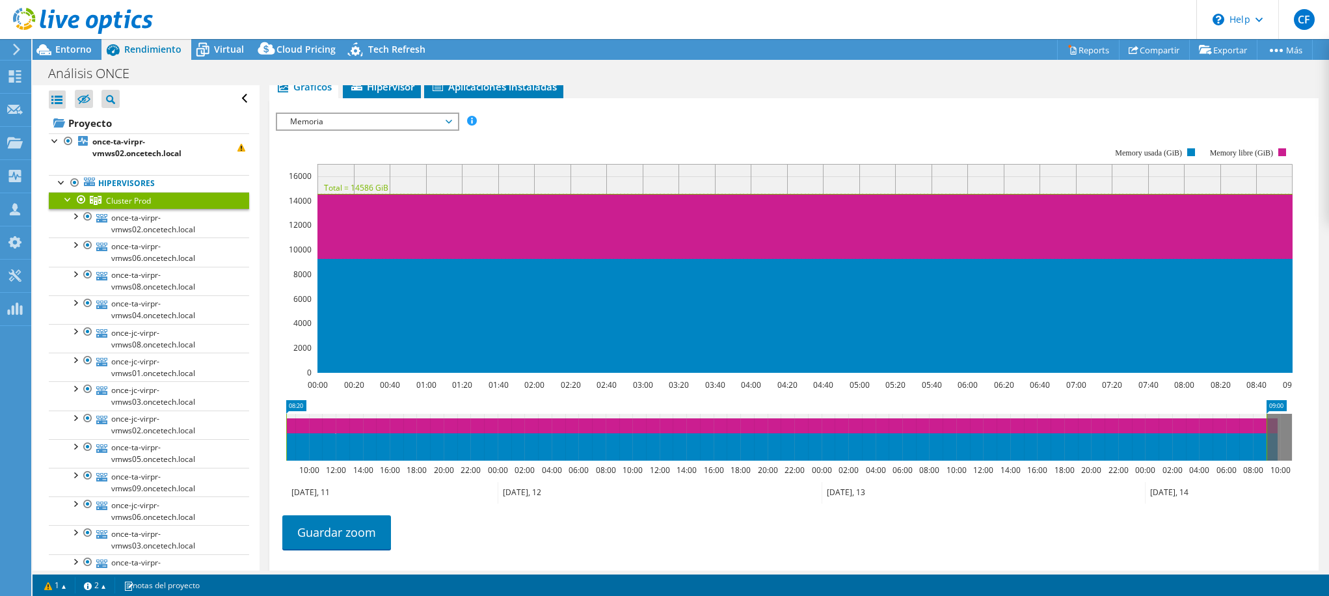
drag, startPoint x: 1145, startPoint y: 416, endPoint x: 245, endPoint y: 414, distance: 899.9
click at [245, 414] on div "Abrir todo Cerrar todo Ocultar nodos excluidos Filtro de árbol del proyecto" at bounding box center [681, 327] width 1297 height 485
drag, startPoint x: 1268, startPoint y: 441, endPoint x: 1316, endPoint y: 441, distance: 47.5
click at [999, 441] on div "Cluster Prod Detalles Hipervisores 19 Disks locales 19 Discos del clúster compa…" at bounding box center [794, 299] width 1069 height 819
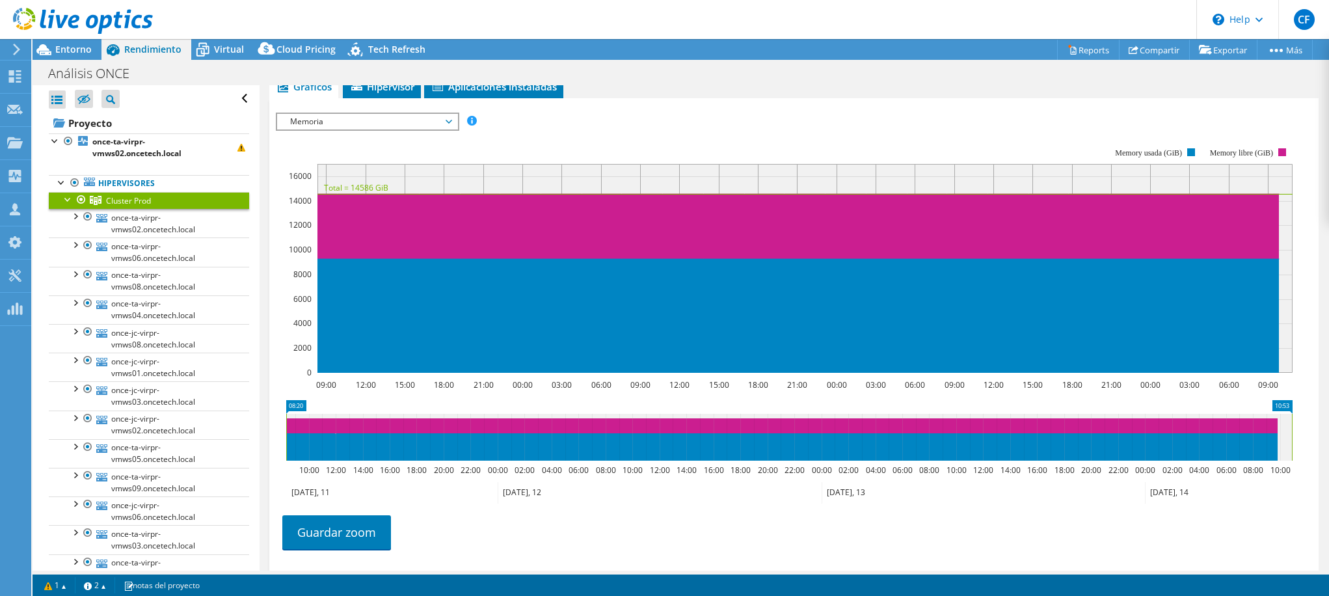
click at [999, 515] on ul "Guardar zoom" at bounding box center [791, 530] width 1030 height 37
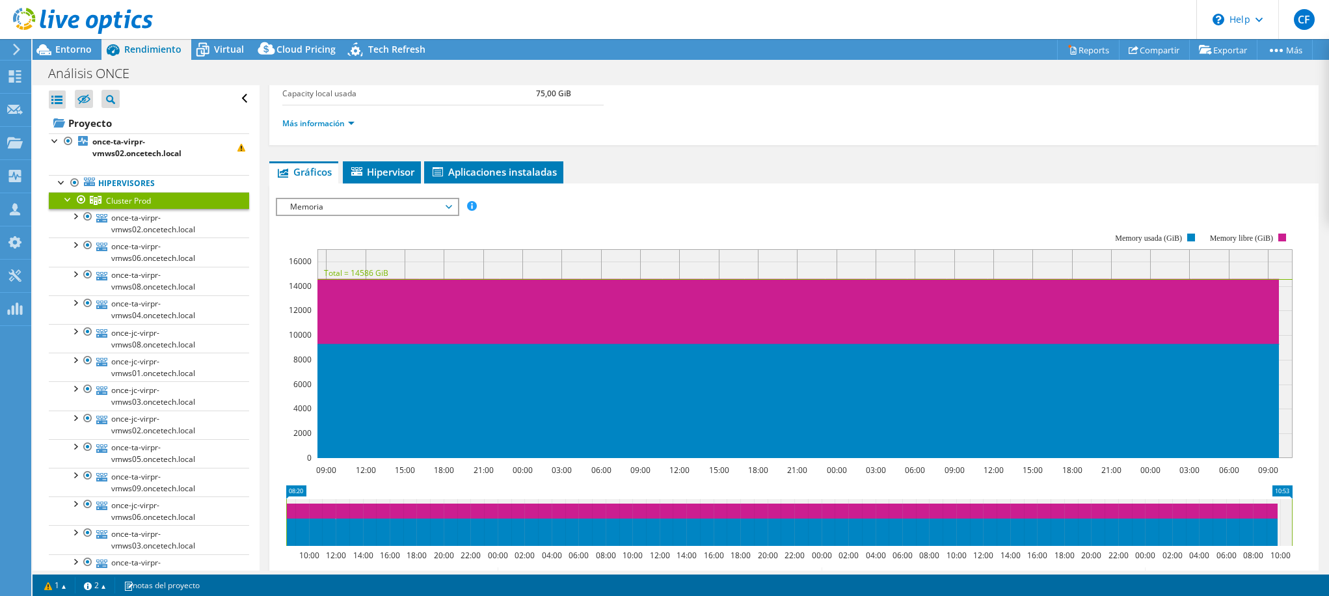
scroll to position [130, 0]
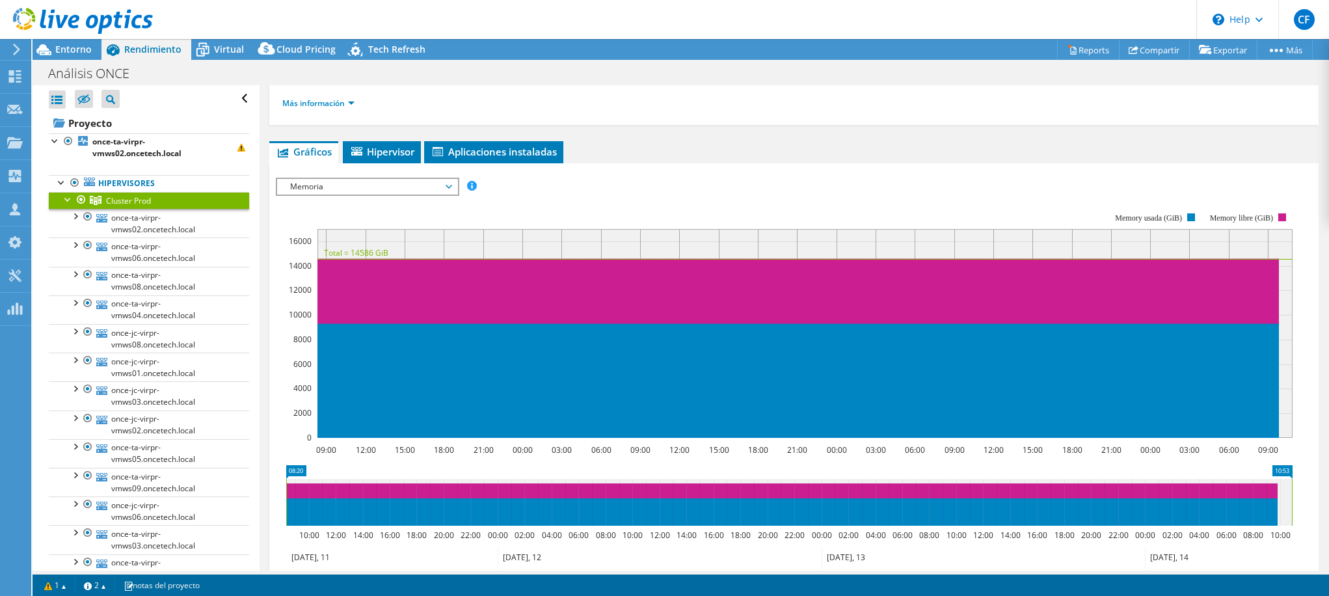
click at [278, 405] on rect at bounding box center [784, 325] width 1017 height 260
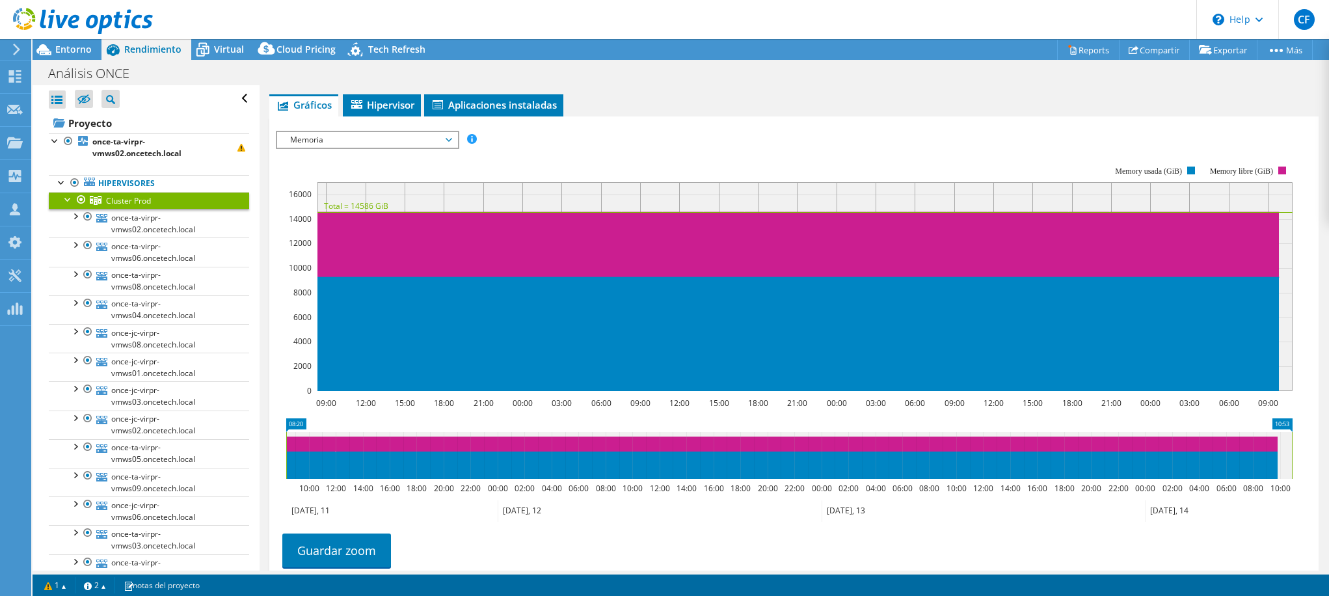
scroll to position [195, 0]
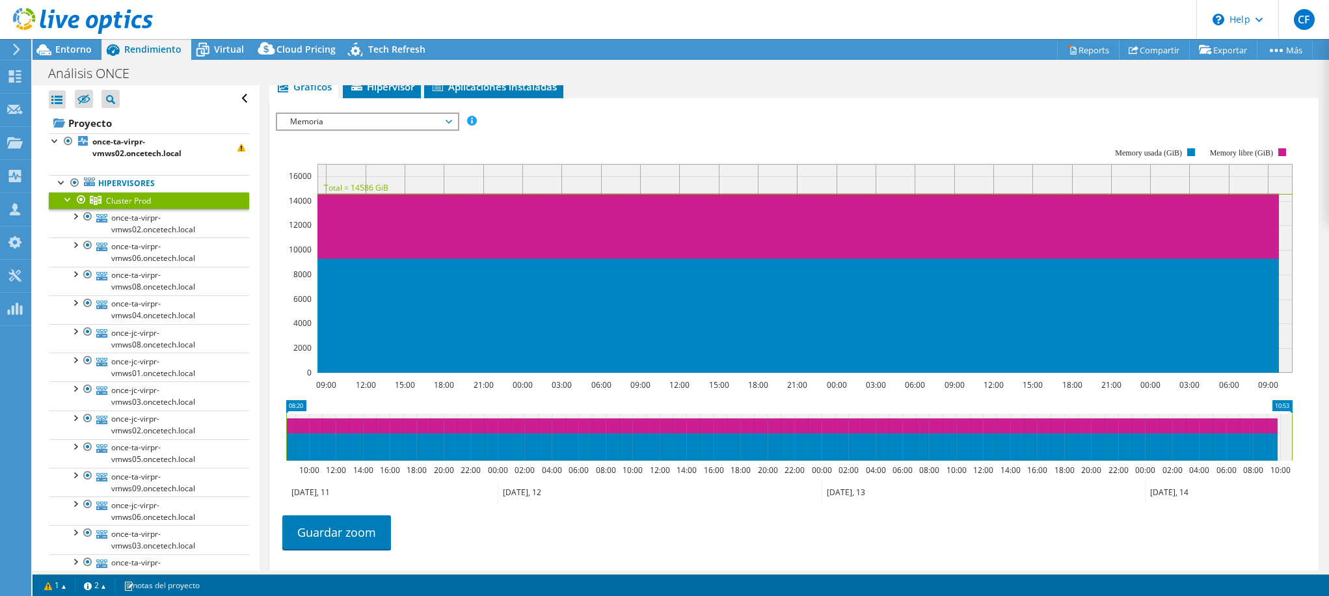
click at [435, 120] on span "Memoria" at bounding box center [367, 122] width 167 height 16
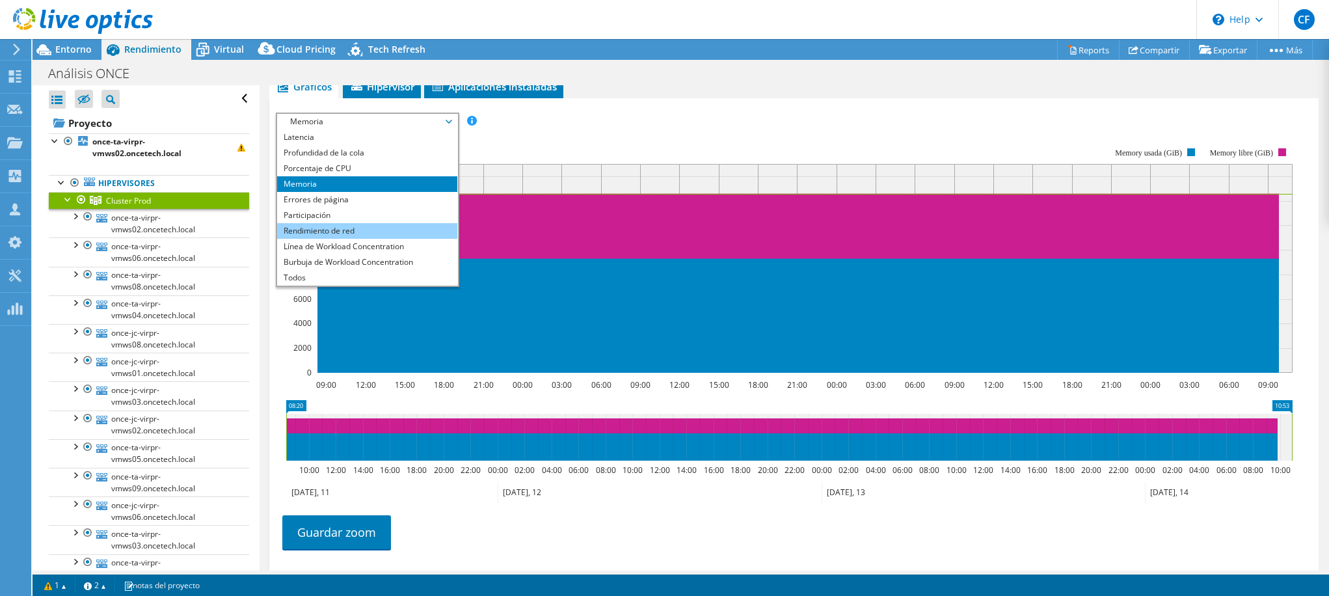
scroll to position [260, 0]
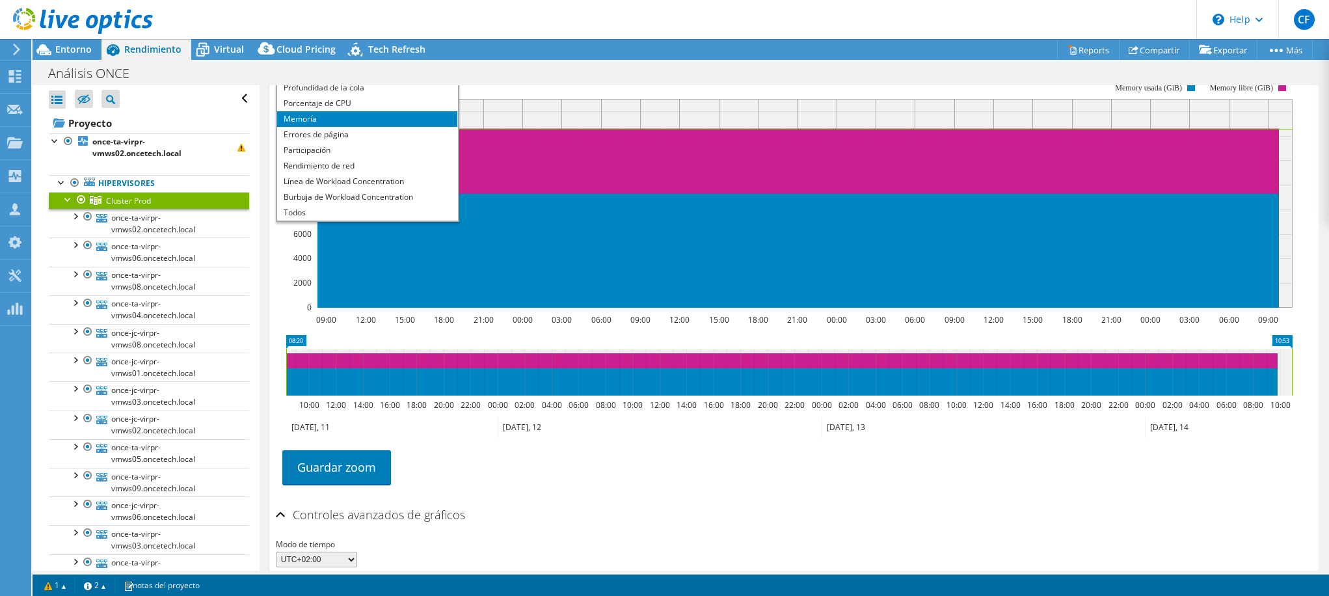
click at [278, 303] on rect at bounding box center [784, 195] width 1017 height 260
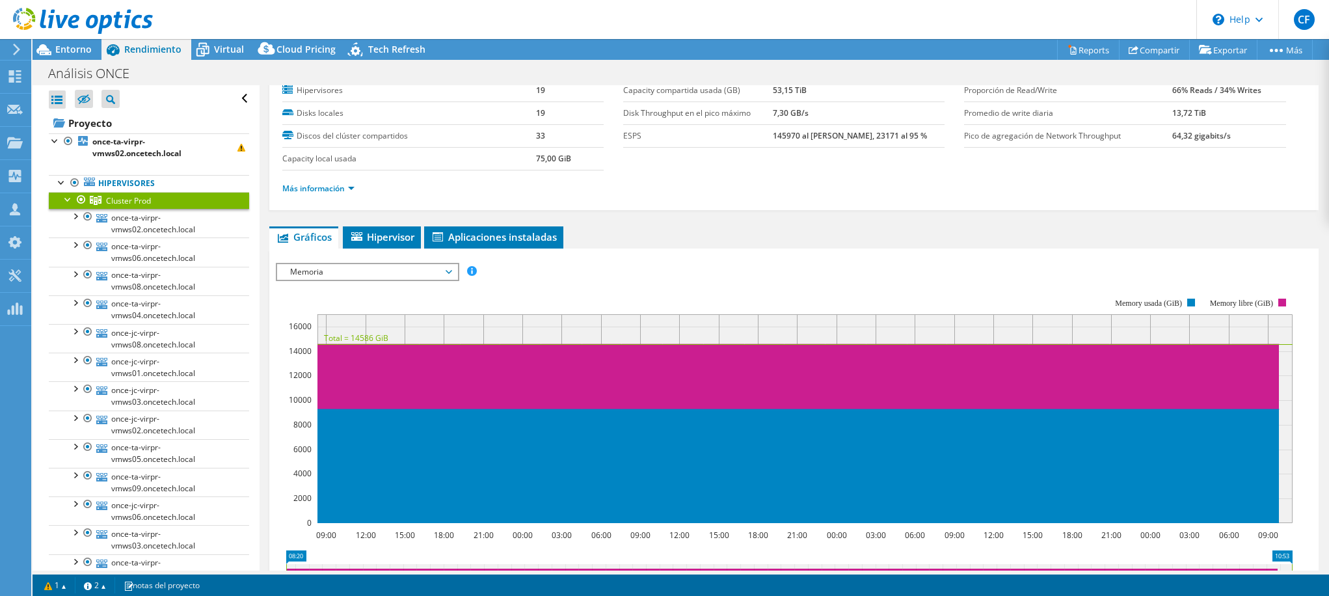
scroll to position [65, 0]
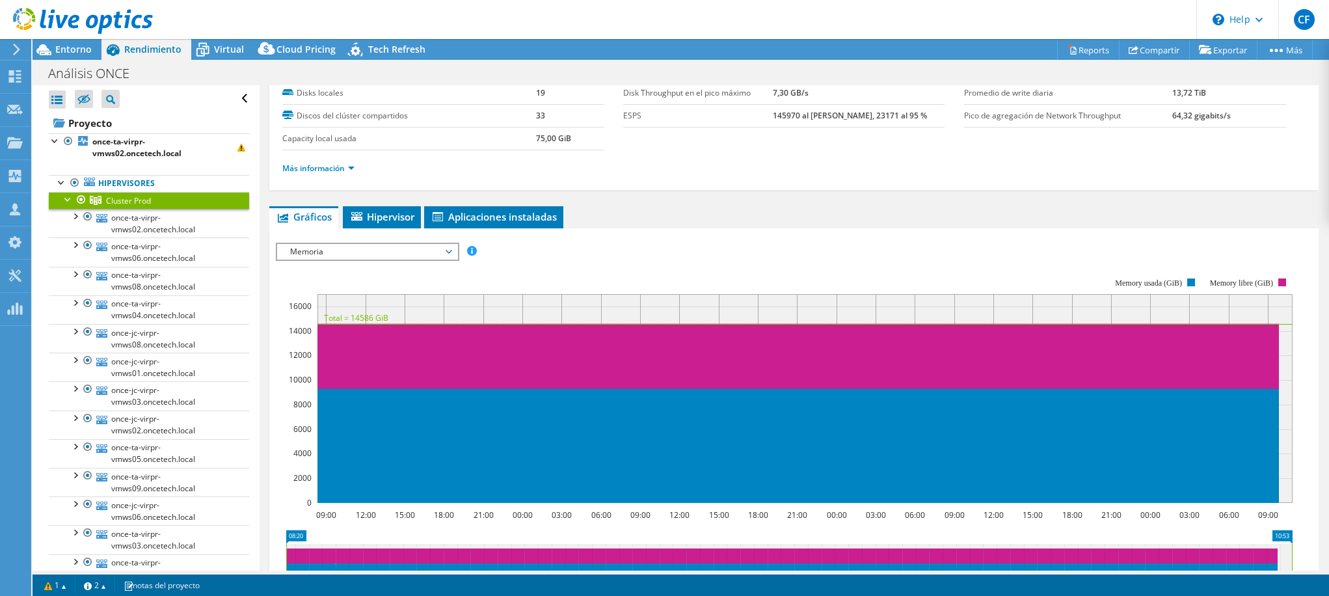
click at [353, 255] on span "Memoria" at bounding box center [367, 252] width 167 height 16
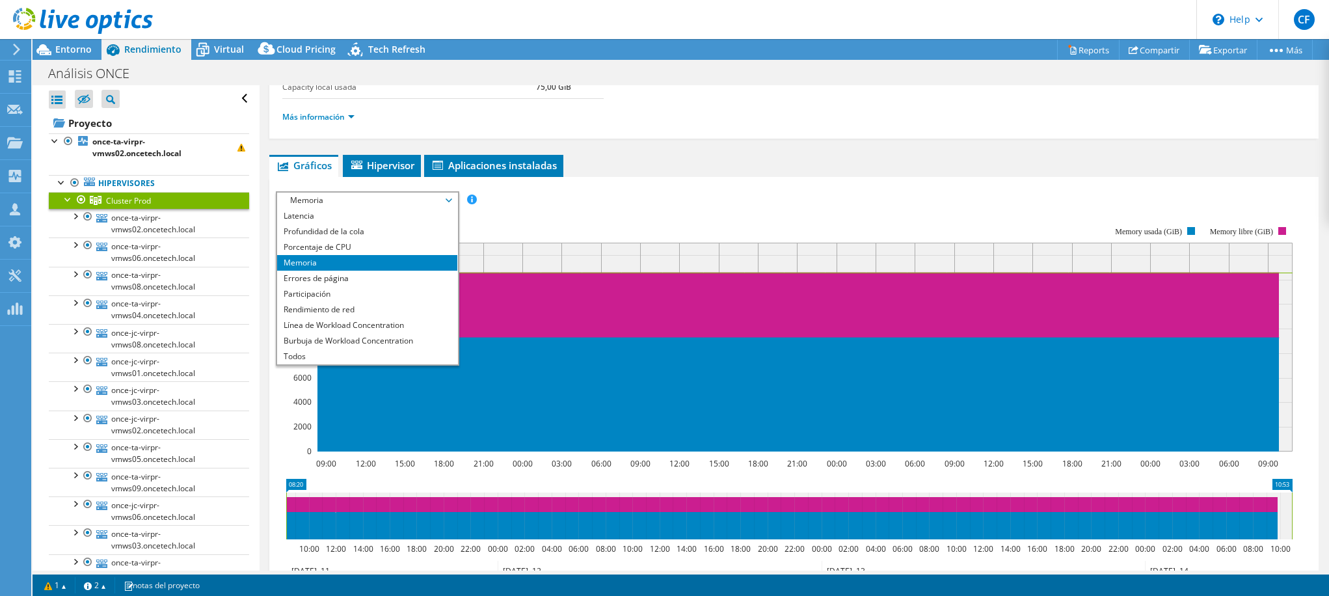
scroll to position [130, 0]
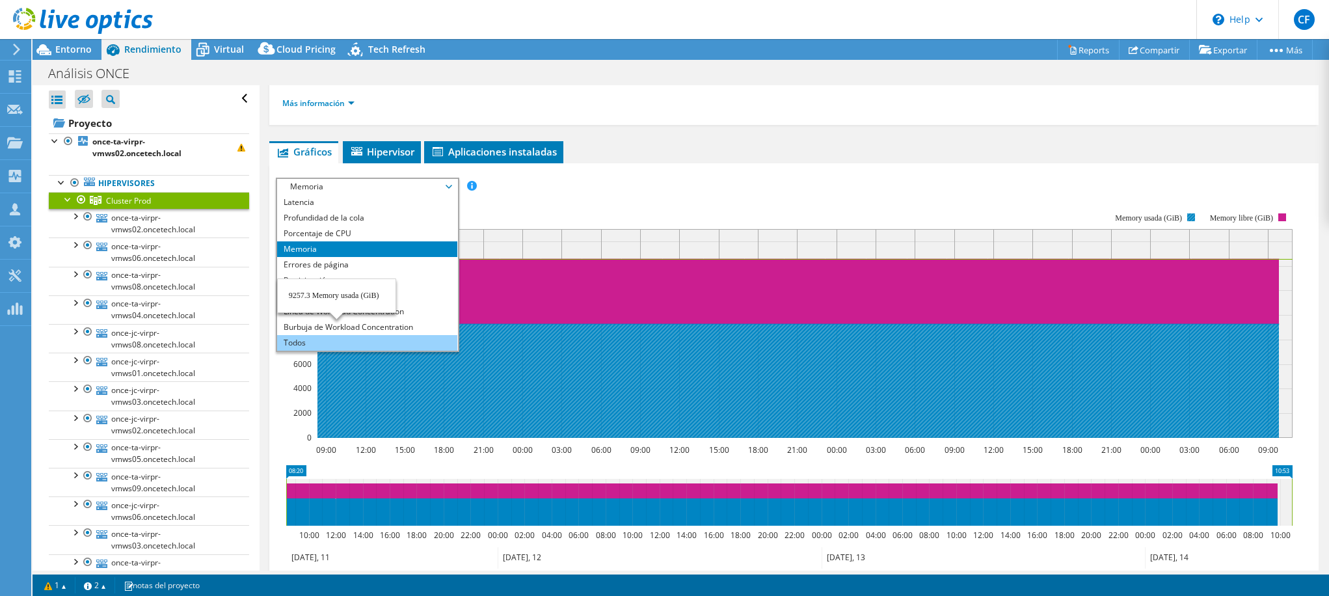
click at [295, 344] on li "Todos" at bounding box center [367, 343] width 180 height 16
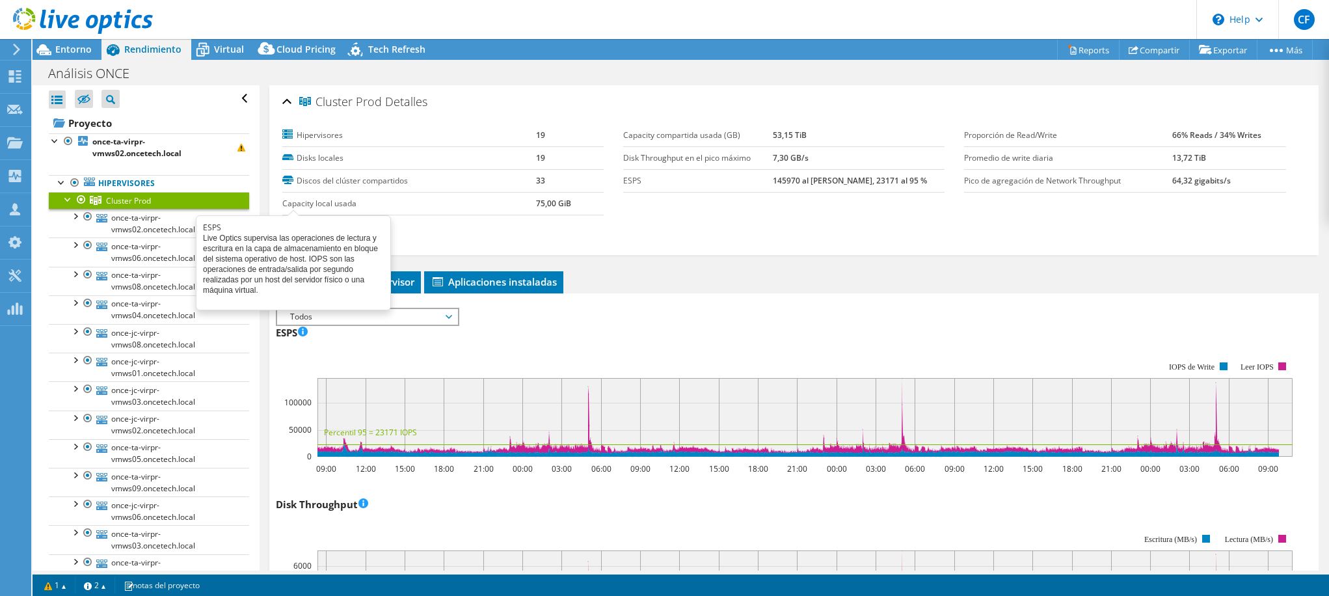
select select "Over Provisioning"
select select "USD"
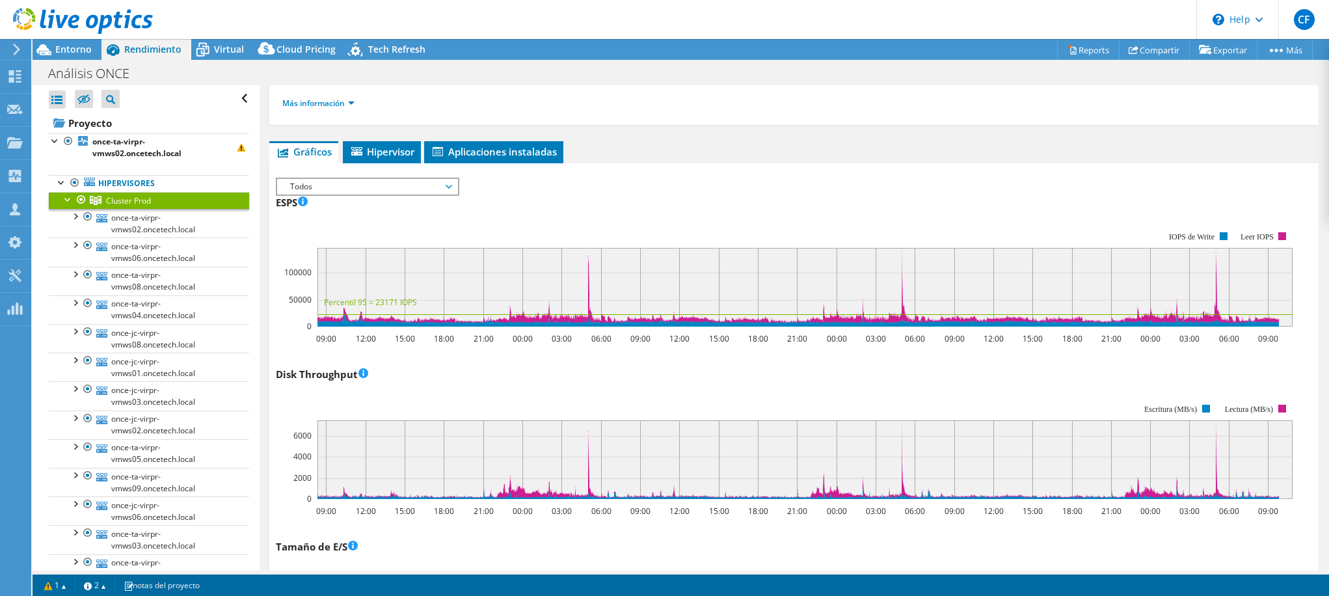
click at [451, 187] on icon at bounding box center [449, 187] width 7 height 4
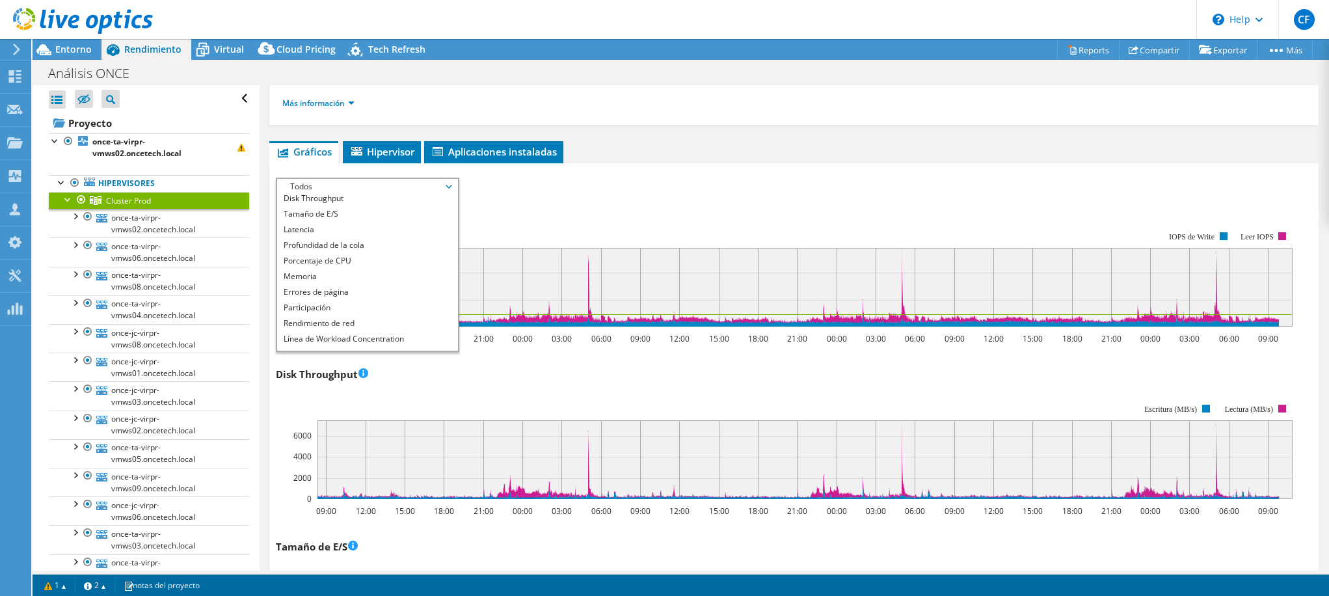
scroll to position [0, 0]
click at [321, 199] on li "ESPS" at bounding box center [367, 203] width 180 height 16
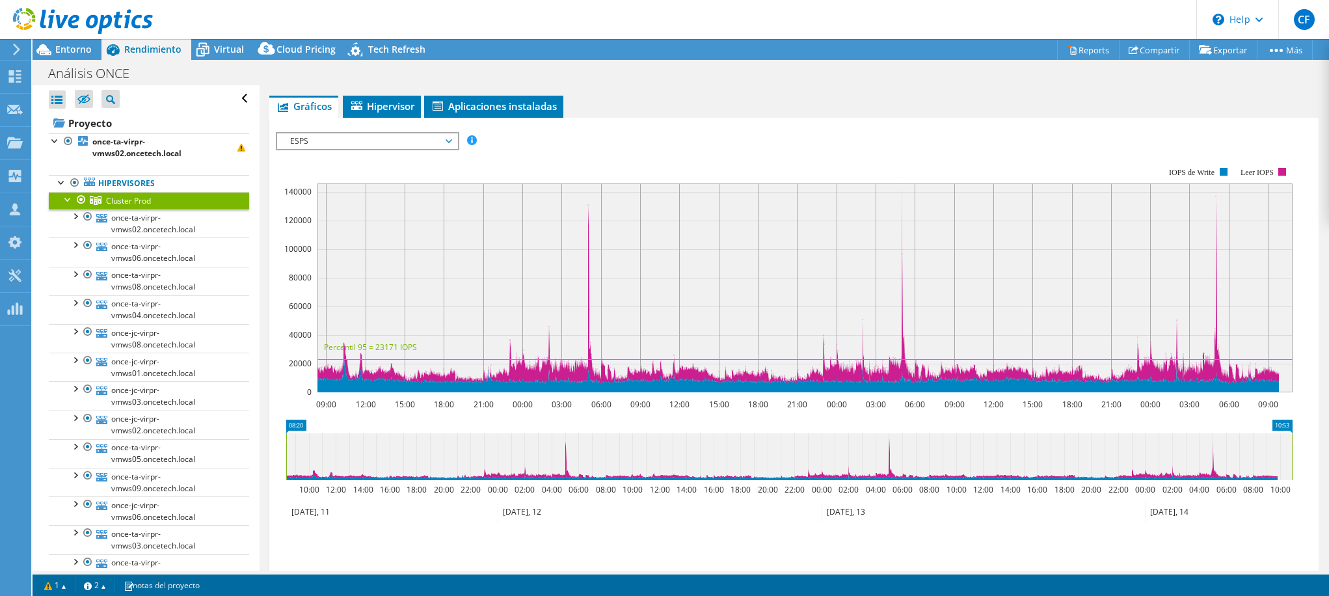
scroll to position [195, 0]
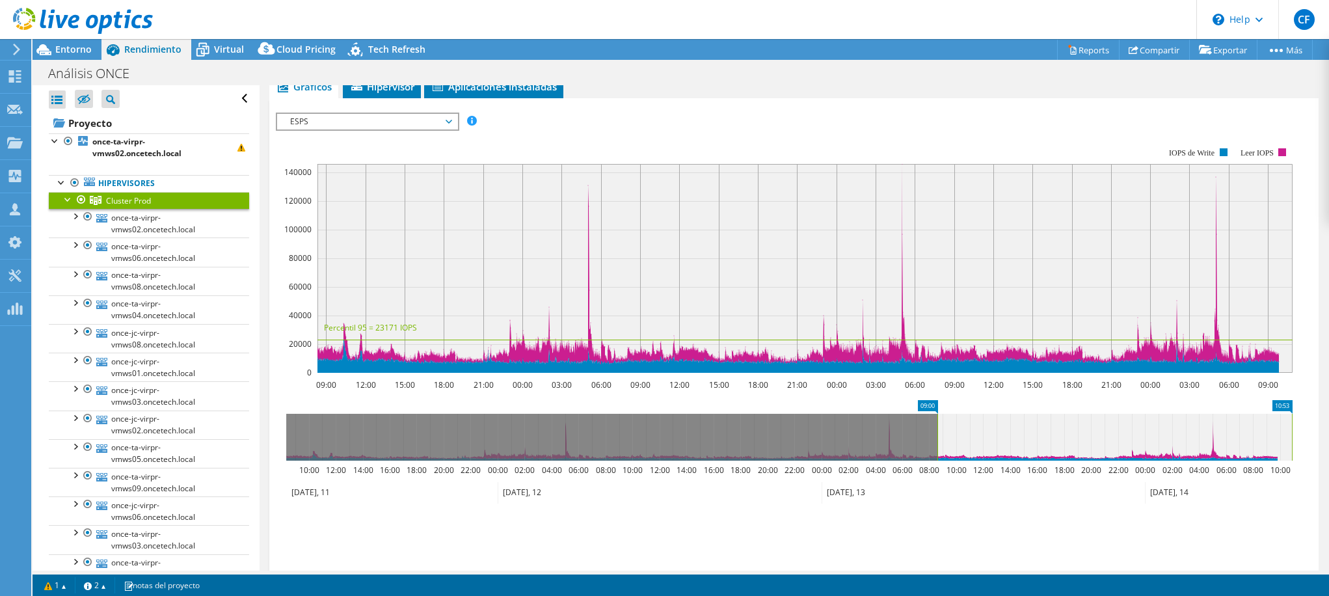
drag, startPoint x: 285, startPoint y: 437, endPoint x: 936, endPoint y: 449, distance: 651.4
click at [936, 449] on rect at bounding box center [937, 437] width 5 height 47
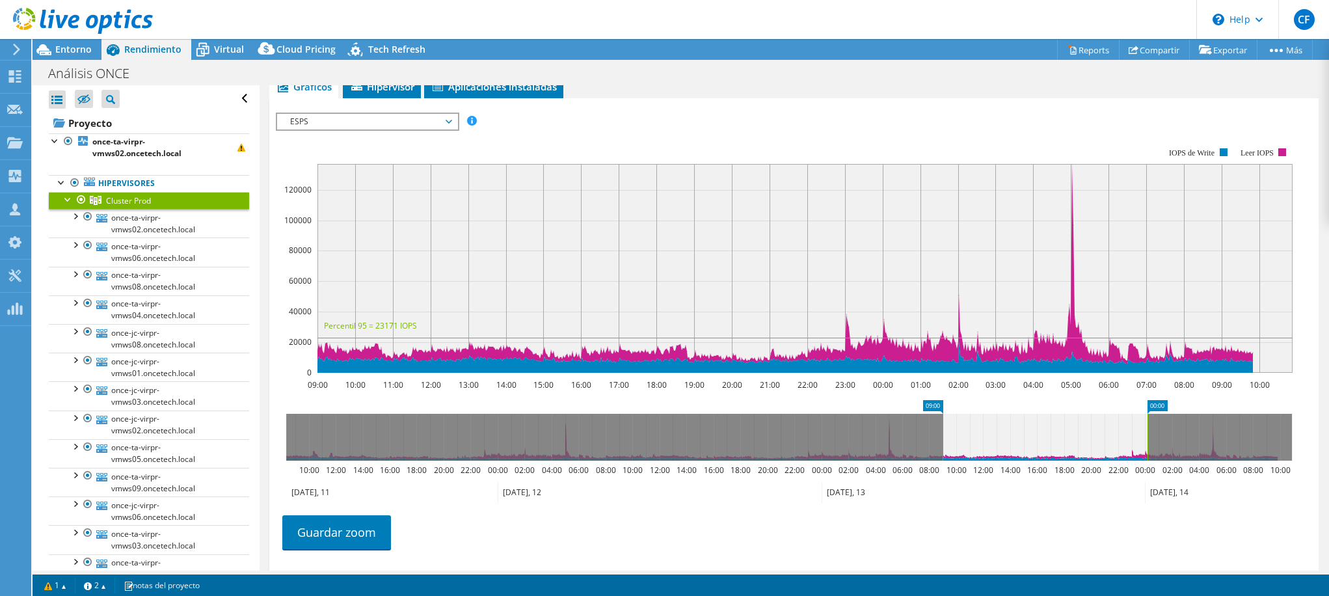
drag, startPoint x: 1292, startPoint y: 433, endPoint x: 1148, endPoint y: 432, distance: 144.5
click at [1148, 432] on rect at bounding box center [1147, 437] width 5 height 47
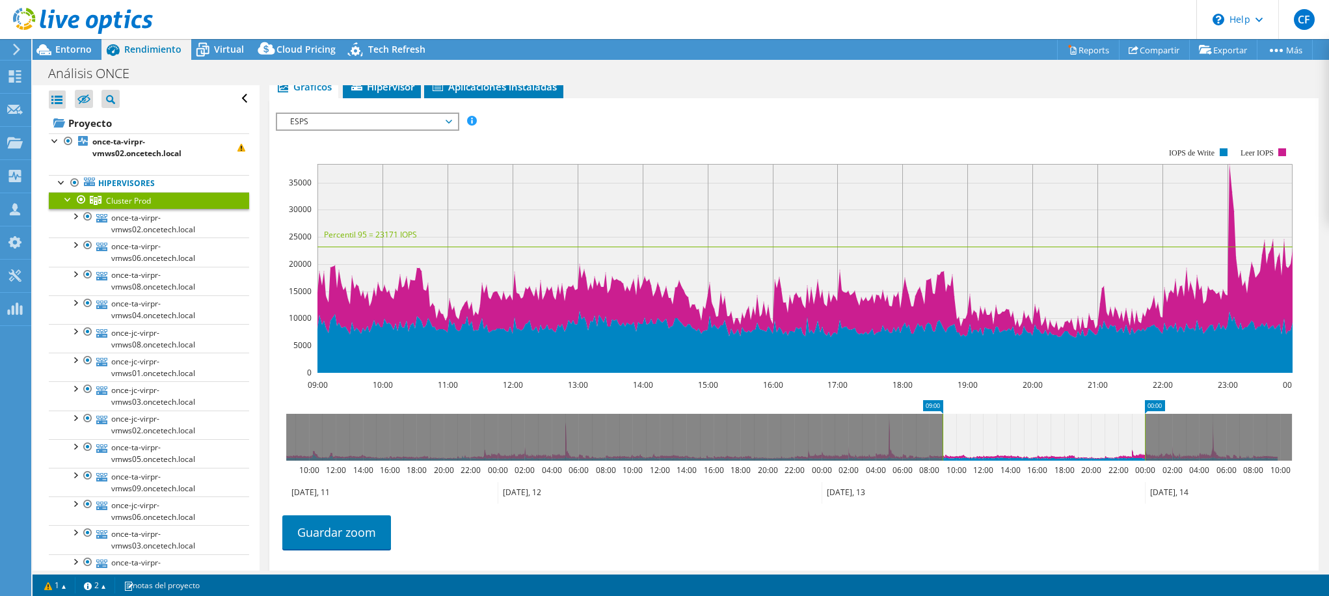
click at [841, 536] on ul "Guardar zoom" at bounding box center [791, 530] width 1030 height 37
drag, startPoint x: 1143, startPoint y: 442, endPoint x: 1265, endPoint y: 446, distance: 121.8
click at [1265, 446] on rect at bounding box center [1266, 437] width 5 height 47
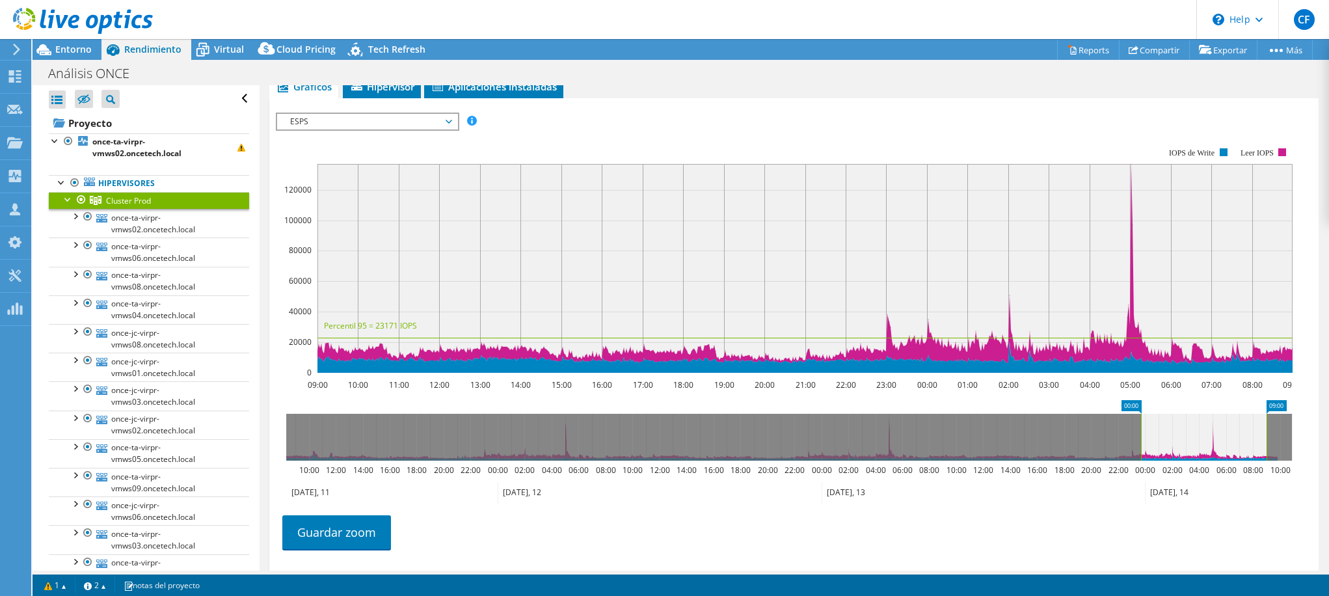
drag, startPoint x: 943, startPoint y: 432, endPoint x: 1142, endPoint y: 439, distance: 198.6
click at [1142, 439] on rect at bounding box center [1141, 437] width 5 height 47
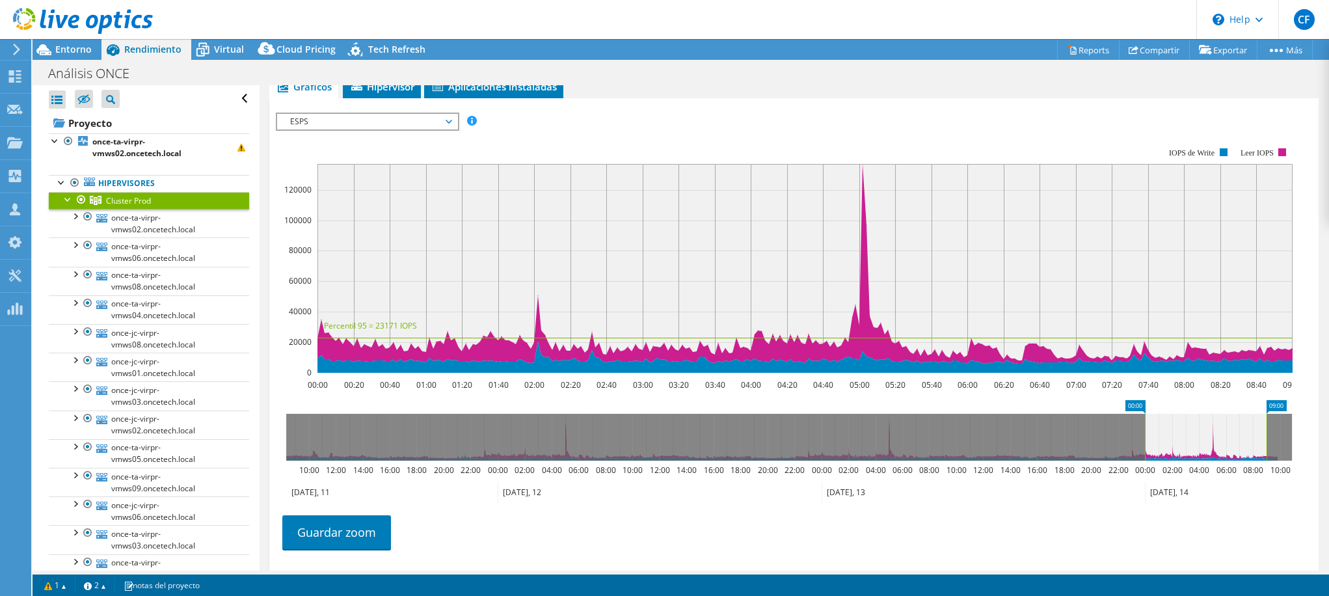
click at [720, 530] on ul "Guardar zoom" at bounding box center [791, 530] width 1030 height 37
click at [64, 198] on div at bounding box center [68, 198] width 13 height 13
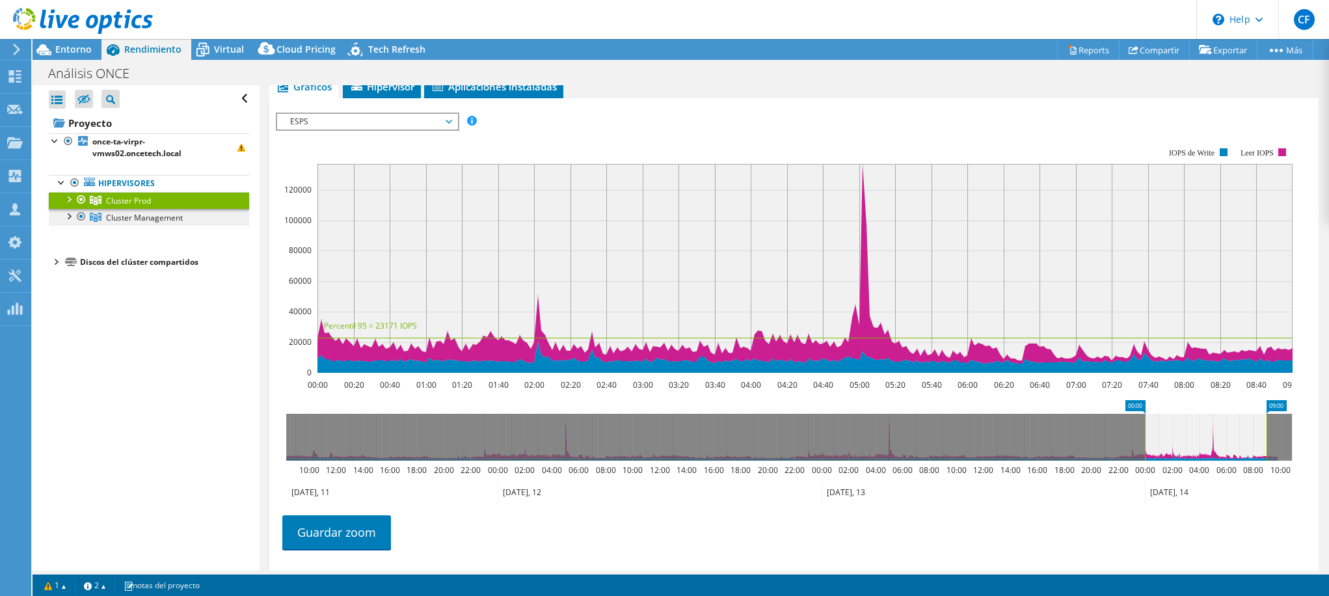
click at [135, 216] on span "Cluster Management" at bounding box center [144, 217] width 77 height 11
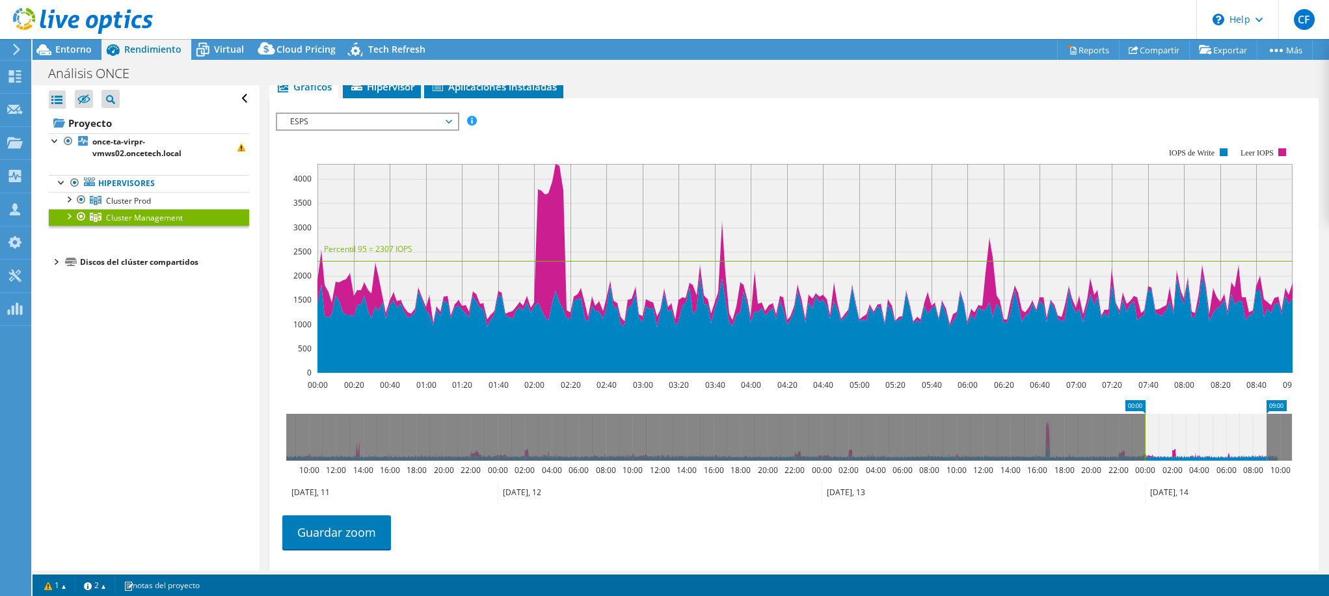
click at [448, 122] on span "ESPS" at bounding box center [367, 122] width 167 height 16
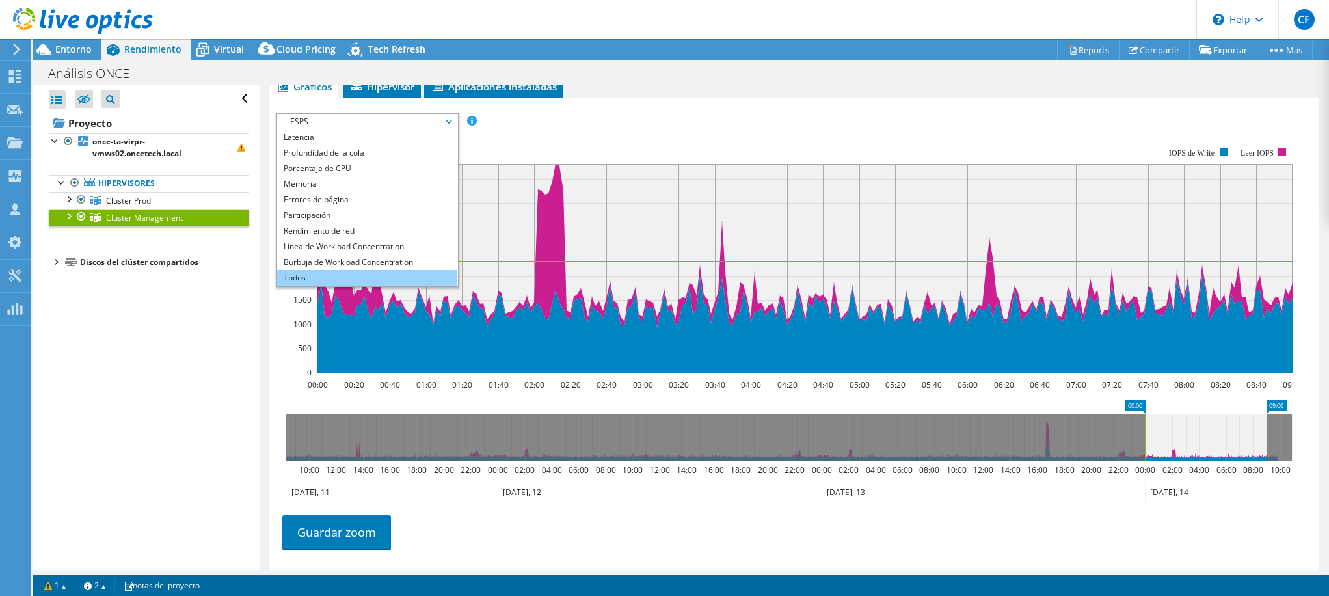
click at [294, 277] on li "Todos" at bounding box center [367, 278] width 180 height 16
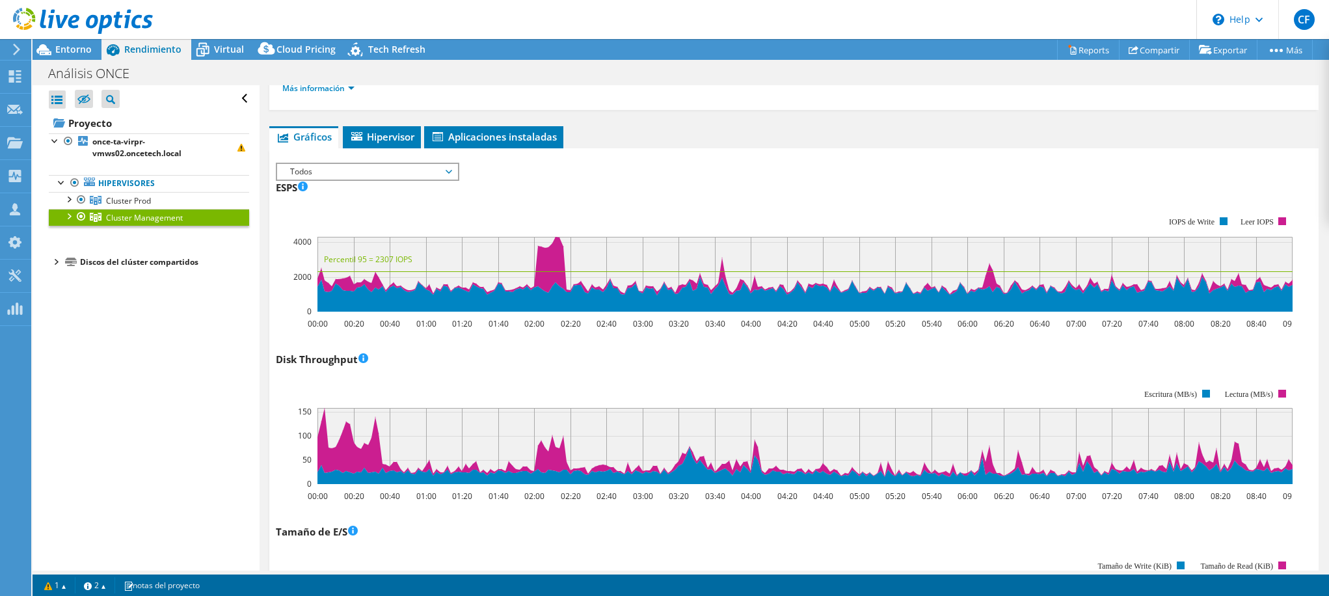
scroll to position [167, 0]
